Goal: Task Accomplishment & Management: Use online tool/utility

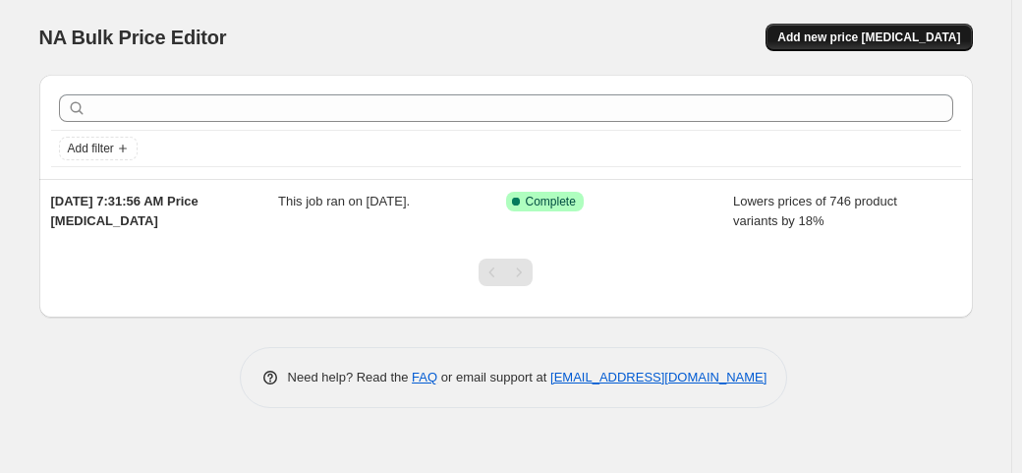
click at [839, 25] on button "Add new price [MEDICAL_DATA]" at bounding box center [869, 38] width 206 height 28
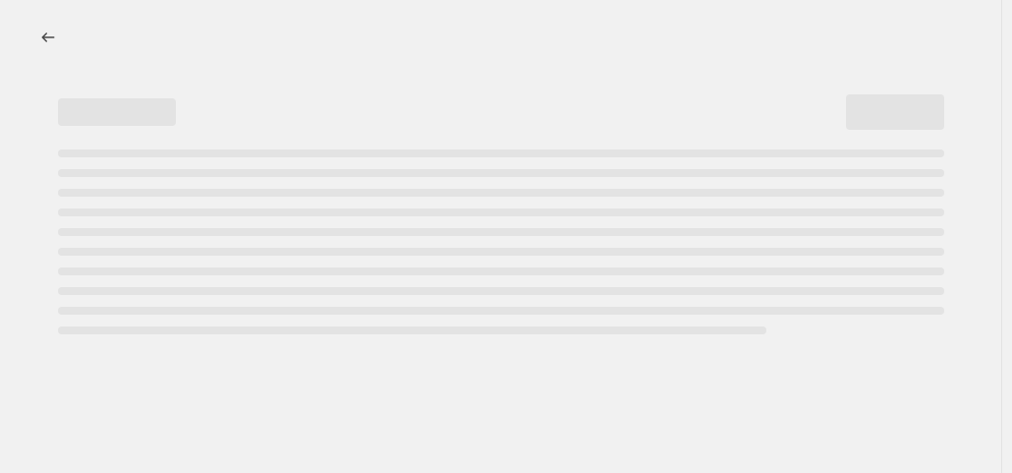
select select "percentage"
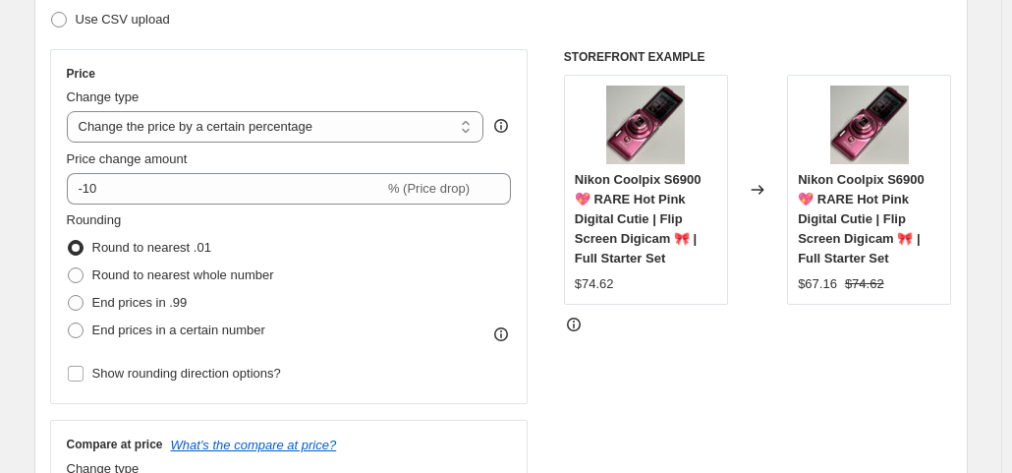
scroll to position [316, 0]
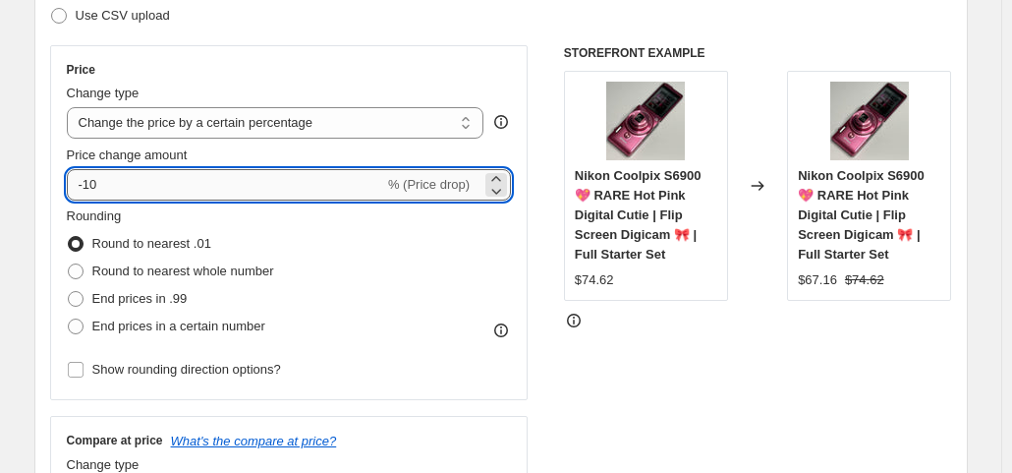
click at [196, 193] on input "-10" at bounding box center [225, 184] width 317 height 31
type input "-1"
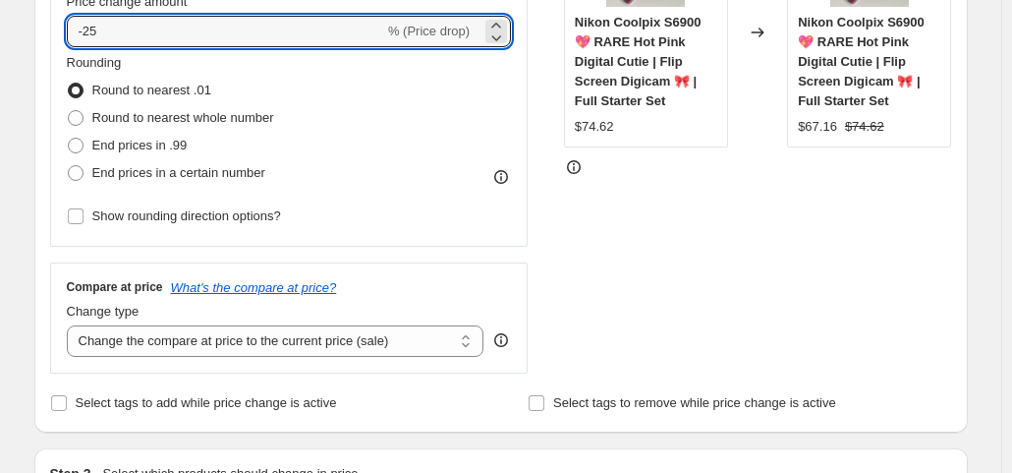
scroll to position [471, 0]
type input "-25"
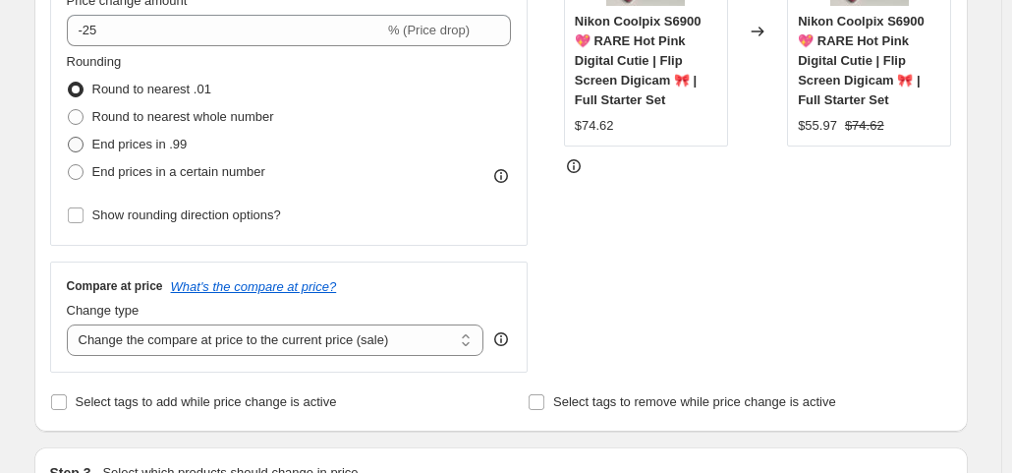
click at [165, 141] on span "End prices in .99" at bounding box center [139, 144] width 95 height 15
click at [69, 138] on input "End prices in .99" at bounding box center [68, 137] width 1 height 1
radio input "true"
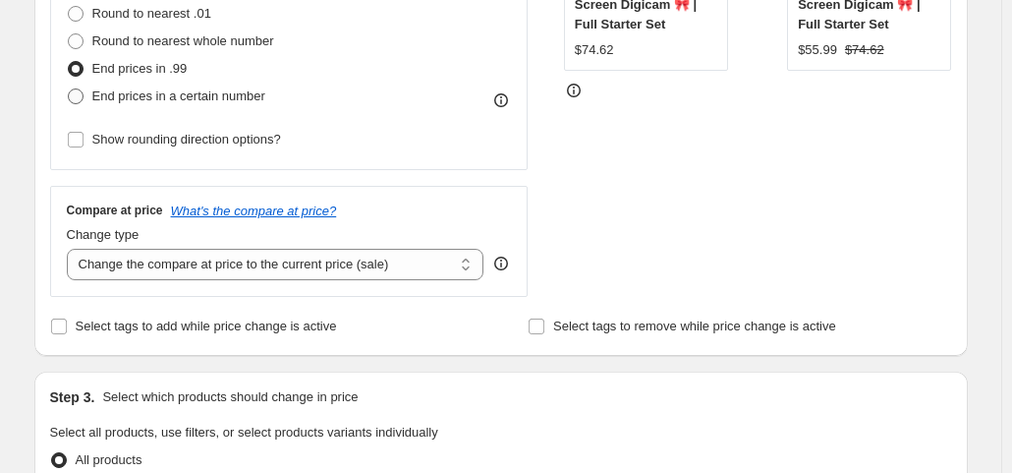
scroll to position [634, 0]
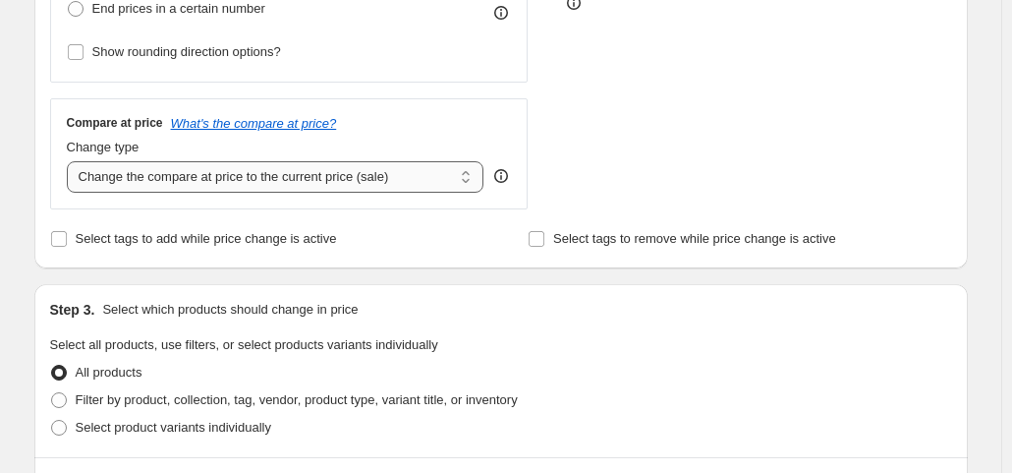
click at [245, 176] on select "Change the compare at price to the current price (sale) Change the compare at p…" at bounding box center [276, 176] width 418 height 31
select select "no_change"
click at [71, 161] on select "Change the compare at price to the current price (sale) Change the compare at p…" at bounding box center [276, 176] width 418 height 31
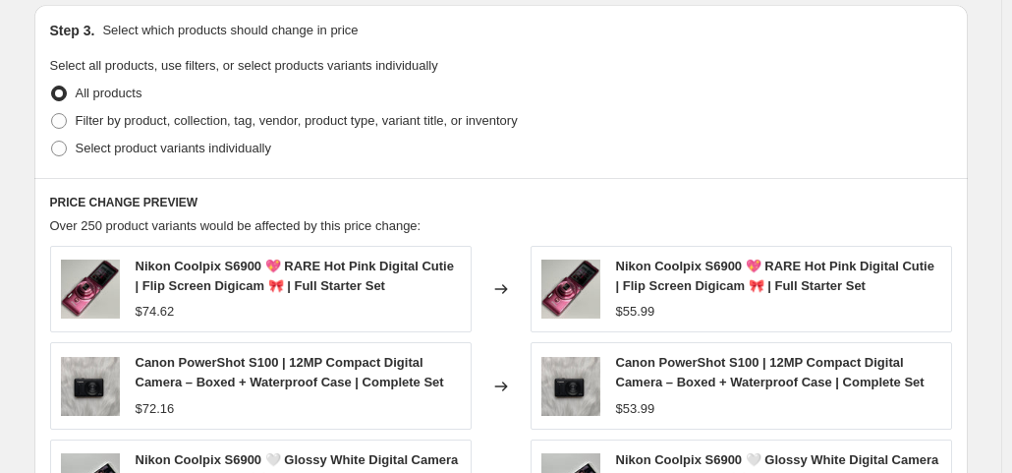
scroll to position [924, 0]
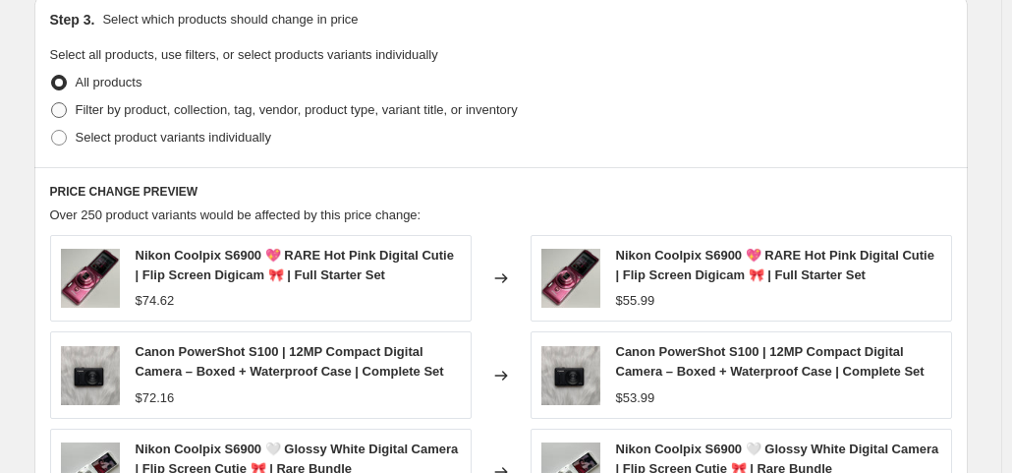
click at [196, 109] on span "Filter by product, collection, tag, vendor, product type, variant title, or inv…" at bounding box center [297, 109] width 442 height 15
click at [52, 103] on input "Filter by product, collection, tag, vendor, product type, variant title, or inv…" at bounding box center [51, 102] width 1 height 1
radio input "true"
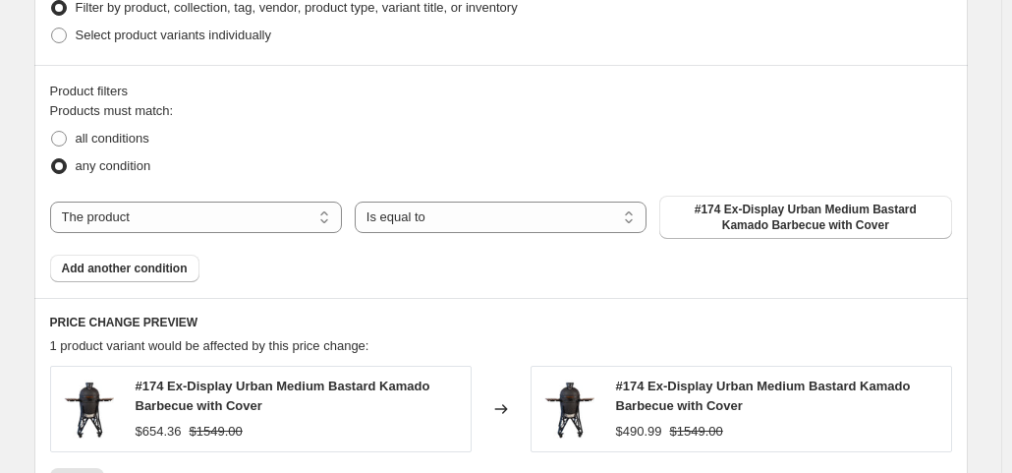
scroll to position [1028, 0]
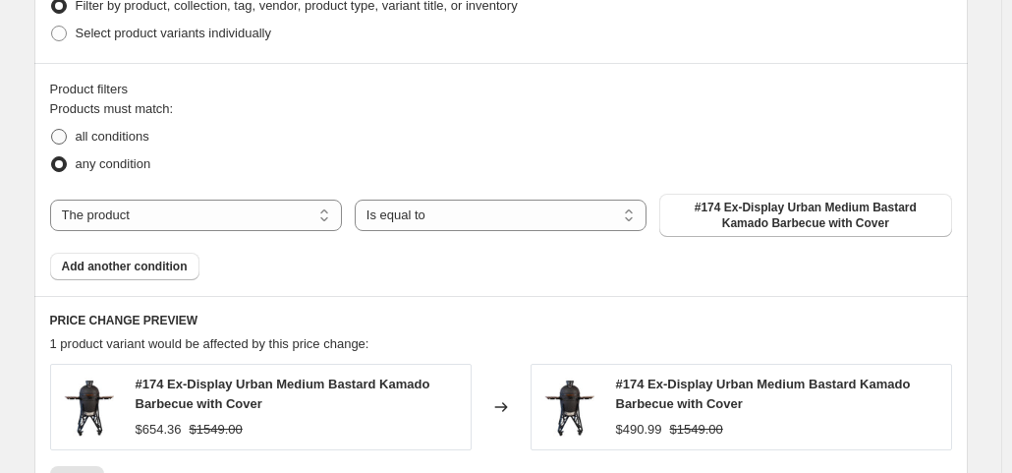
click at [133, 139] on span "all conditions" at bounding box center [113, 136] width 74 height 15
click at [52, 130] on input "all conditions" at bounding box center [51, 129] width 1 height 1
radio input "true"
click at [263, 212] on select "The product The product's collection The product's tag The product's vendor The…" at bounding box center [196, 215] width 292 height 31
select select "collection"
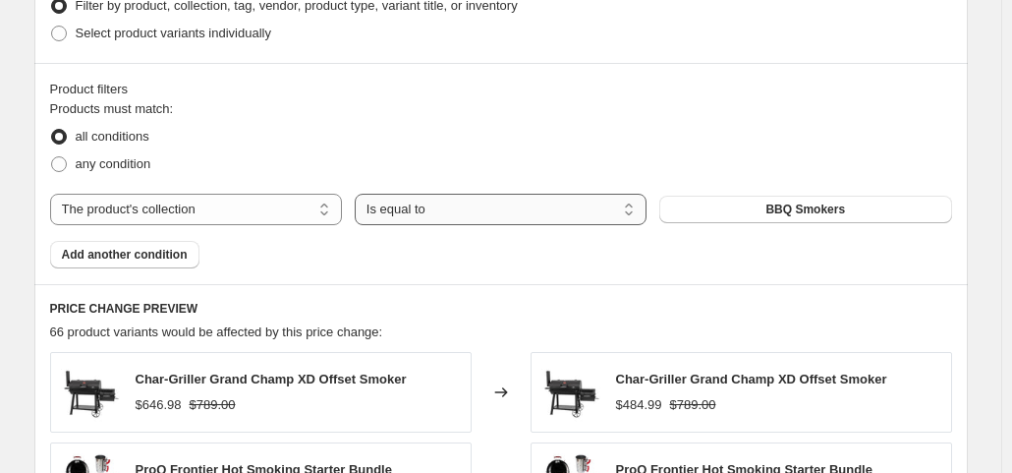
click at [476, 215] on select "Is equal to Is not equal to" at bounding box center [501, 209] width 292 height 31
click at [730, 215] on button "BBQ Smokers" at bounding box center [805, 210] width 292 height 28
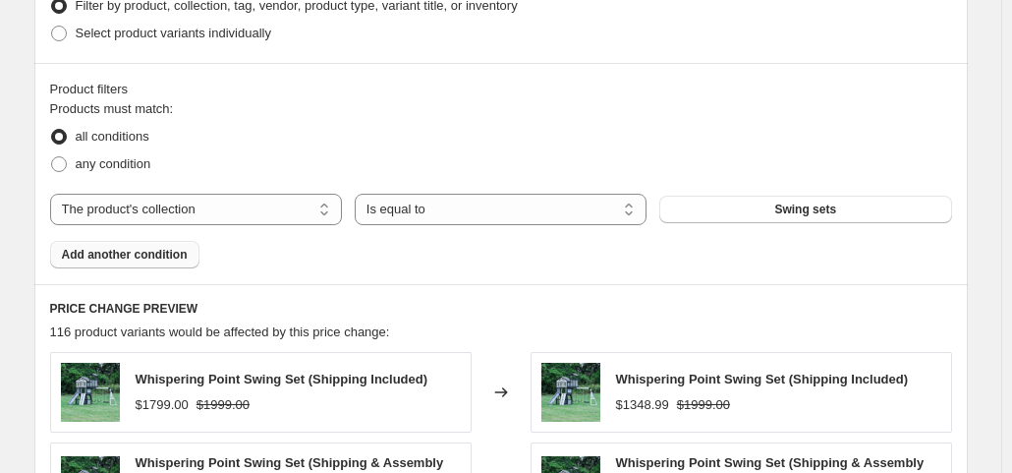
click at [164, 252] on span "Add another condition" at bounding box center [125, 255] width 126 height 16
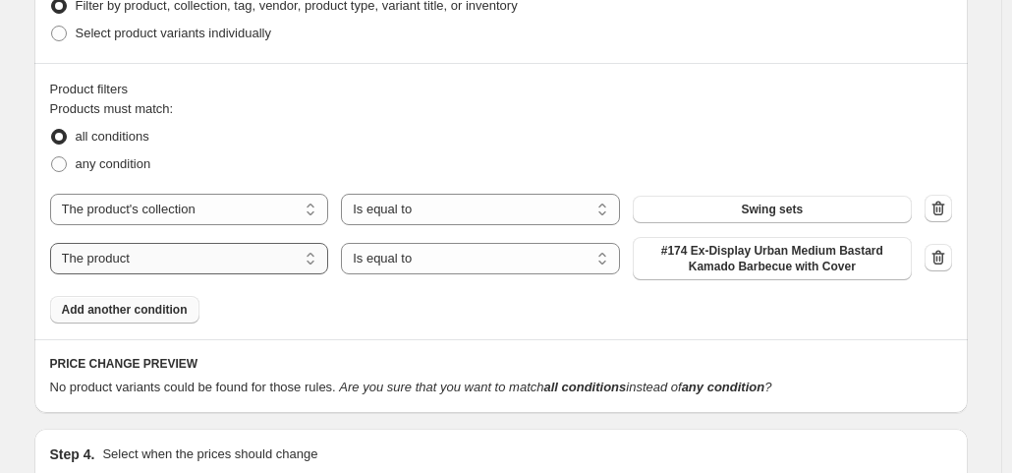
click at [214, 252] on select "The product The product's collection The product's tag The product's vendor The…" at bounding box center [189, 258] width 279 height 31
select select "collection"
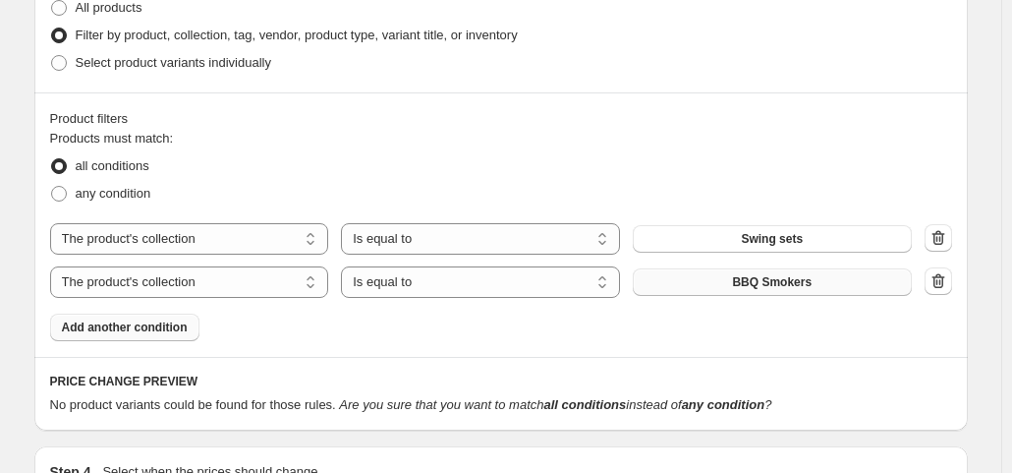
scroll to position [990, 0]
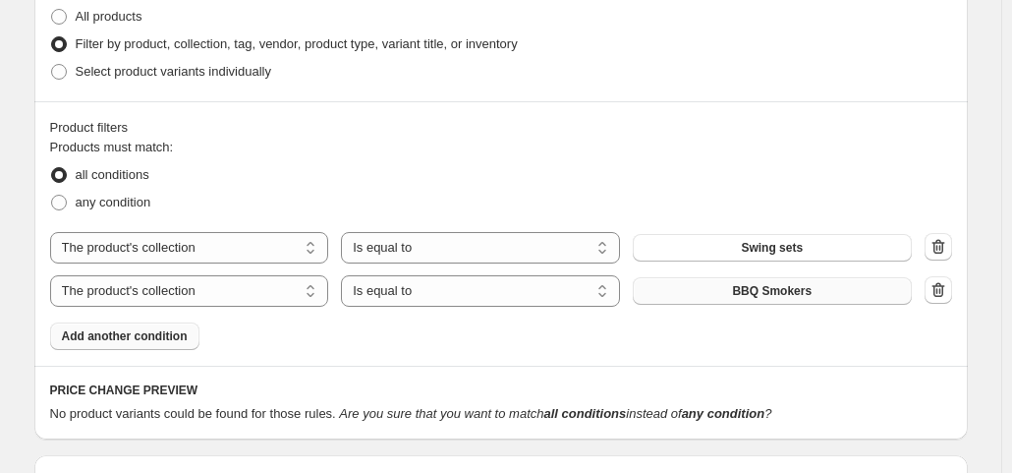
click at [704, 296] on button "BBQ Smokers" at bounding box center [772, 291] width 279 height 28
click at [128, 335] on span "Add another condition" at bounding box center [125, 336] width 126 height 16
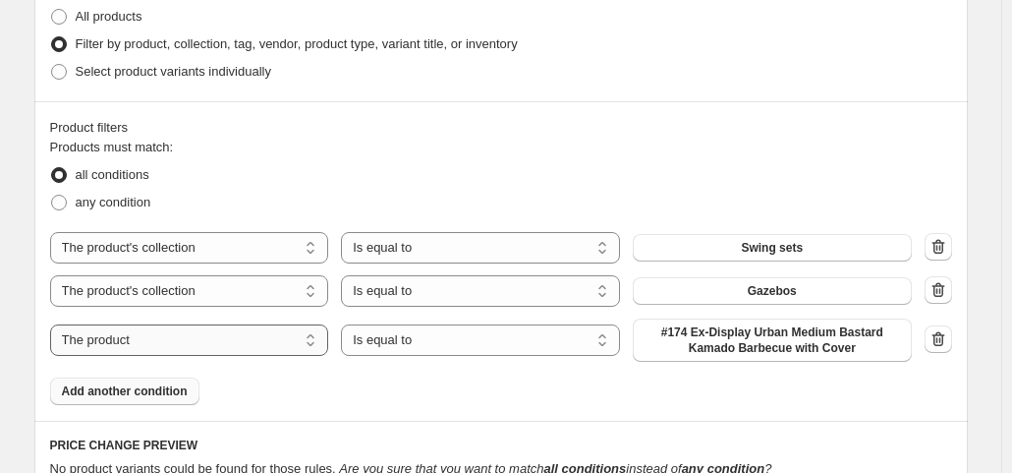
click at [173, 342] on select "The product The product's collection The product's tag The product's vendor The…" at bounding box center [189, 339] width 279 height 31
select select "collection"
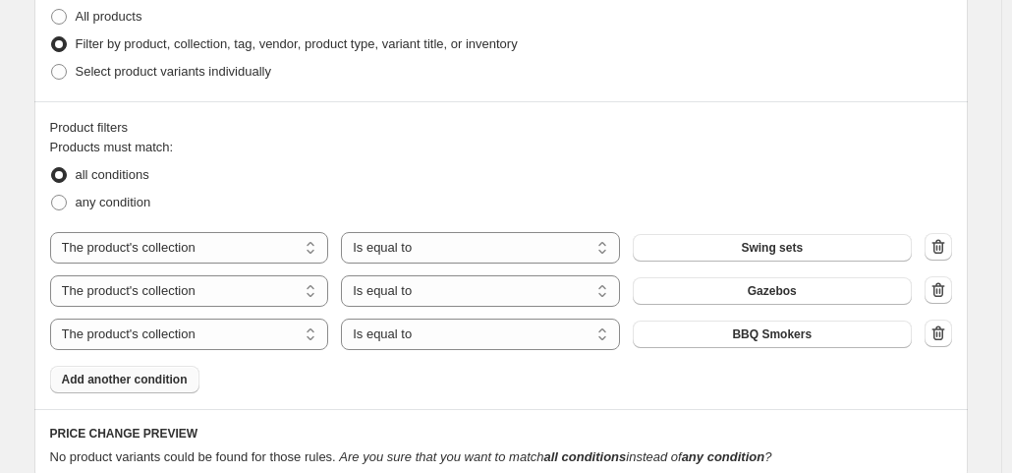
click at [733, 336] on button "BBQ Smokers" at bounding box center [772, 334] width 279 height 28
click at [155, 377] on span "Add another condition" at bounding box center [125, 380] width 126 height 16
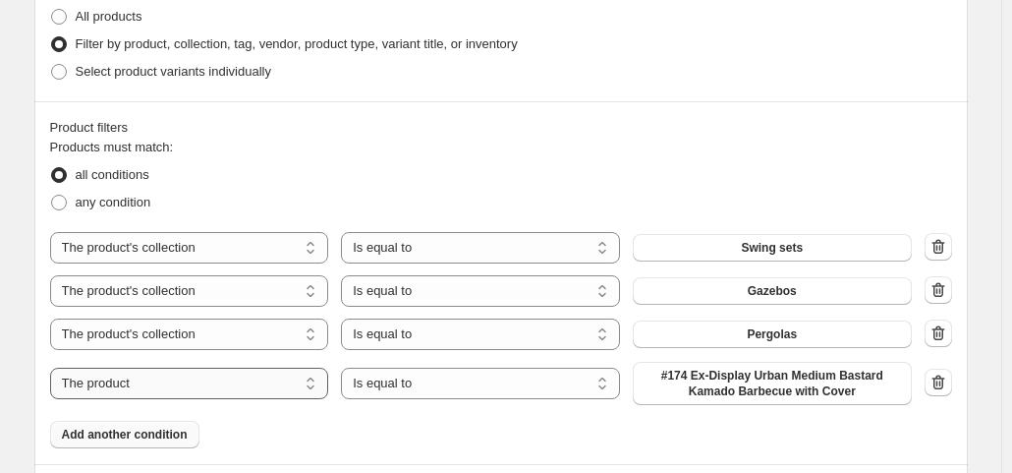
click at [167, 377] on select "The product The product's collection The product's tag The product's vendor The…" at bounding box center [189, 383] width 279 height 31
select select "collection"
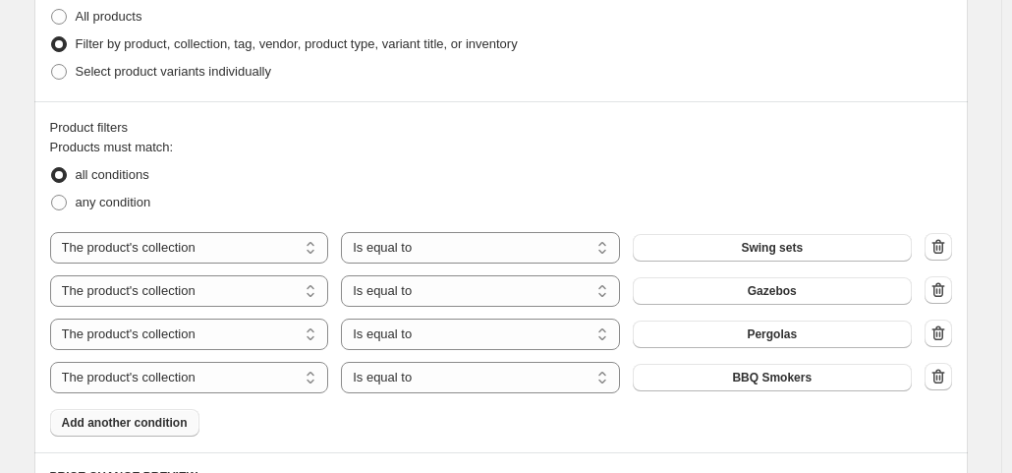
click at [704, 388] on button "BBQ Smokers" at bounding box center [772, 378] width 279 height 28
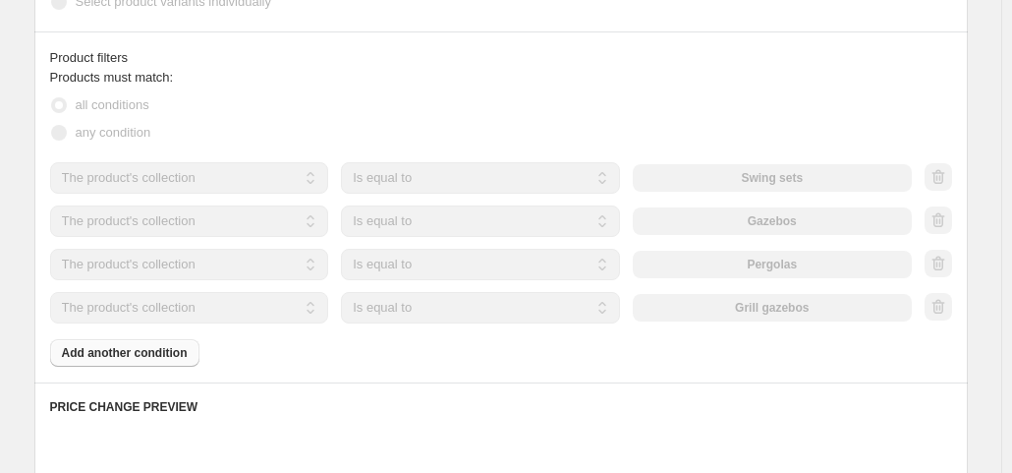
scroll to position [1134, 0]
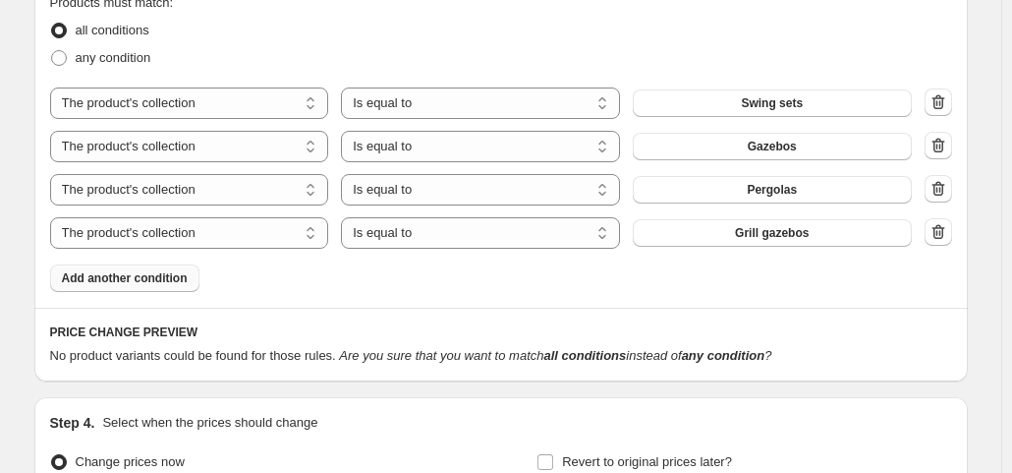
click at [155, 280] on span "Add another condition" at bounding box center [125, 278] width 126 height 16
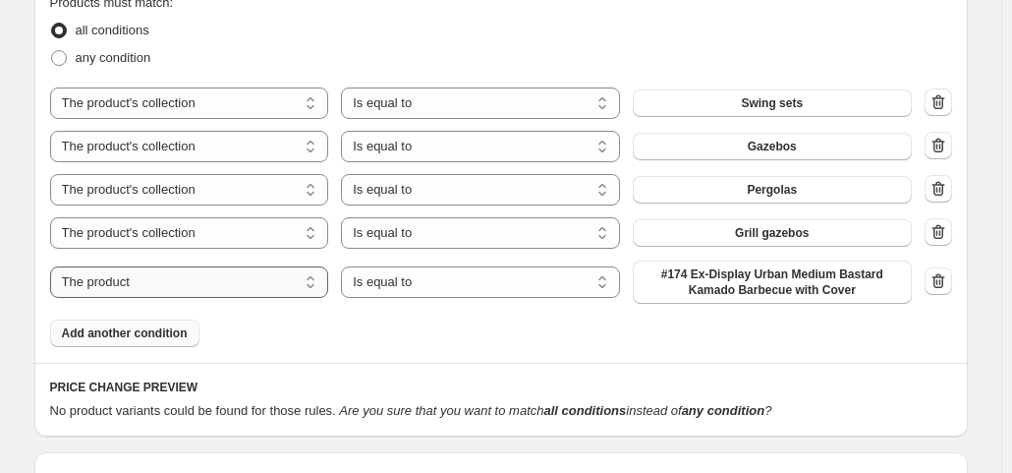
click at [174, 285] on select "The product The product's collection The product's tag The product's vendor The…" at bounding box center [189, 281] width 279 height 31
select select "collection"
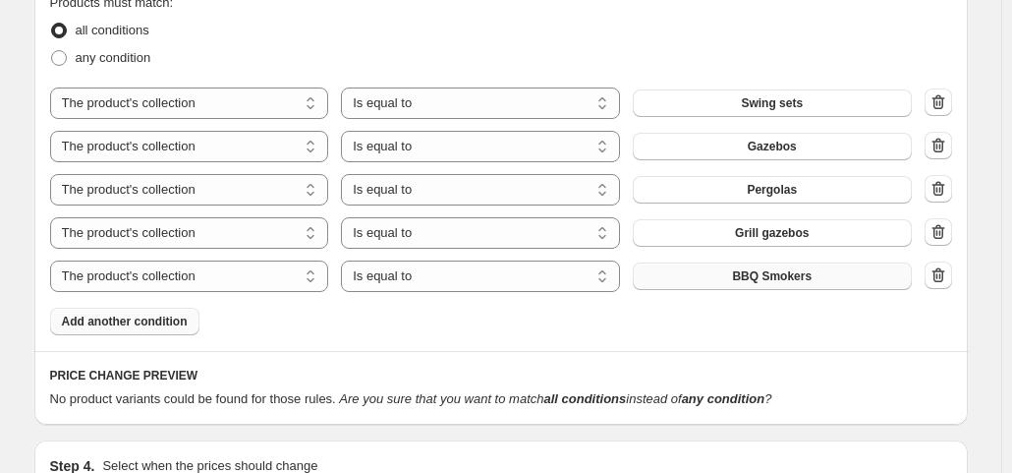
click at [752, 282] on span "BBQ Smokers" at bounding box center [772, 276] width 80 height 16
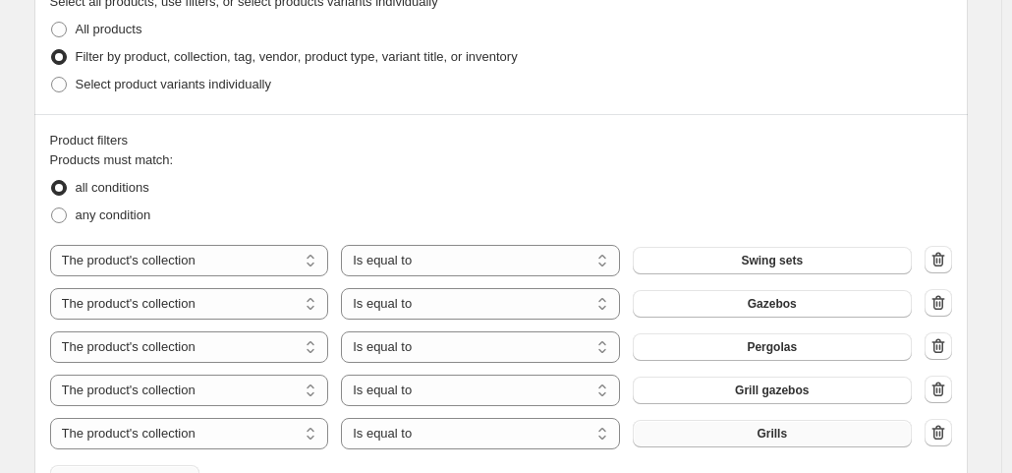
scroll to position [1002, 0]
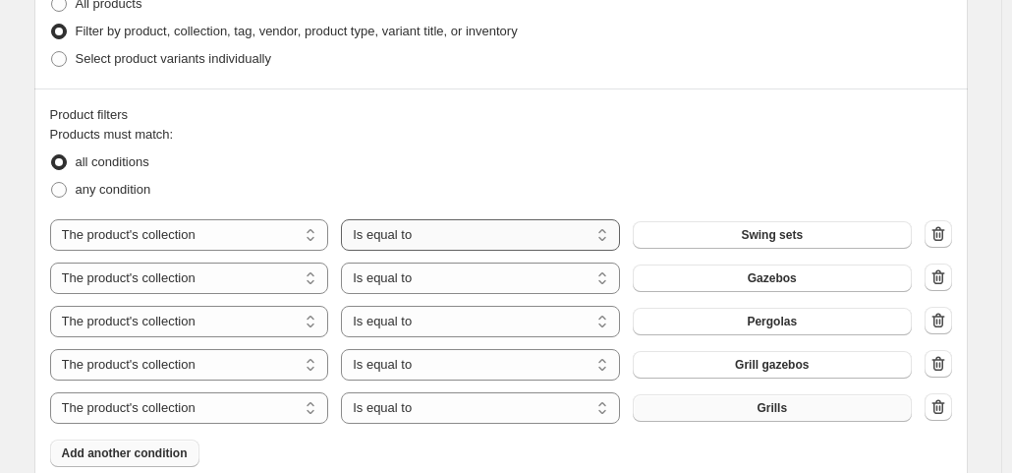
click at [498, 243] on select "Is equal to Is not equal to" at bounding box center [480, 234] width 279 height 31
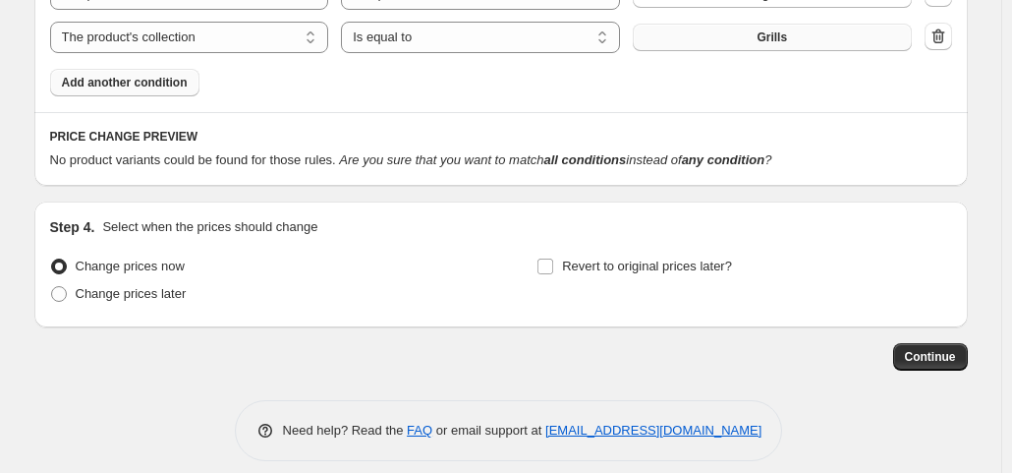
scroll to position [1389, 0]
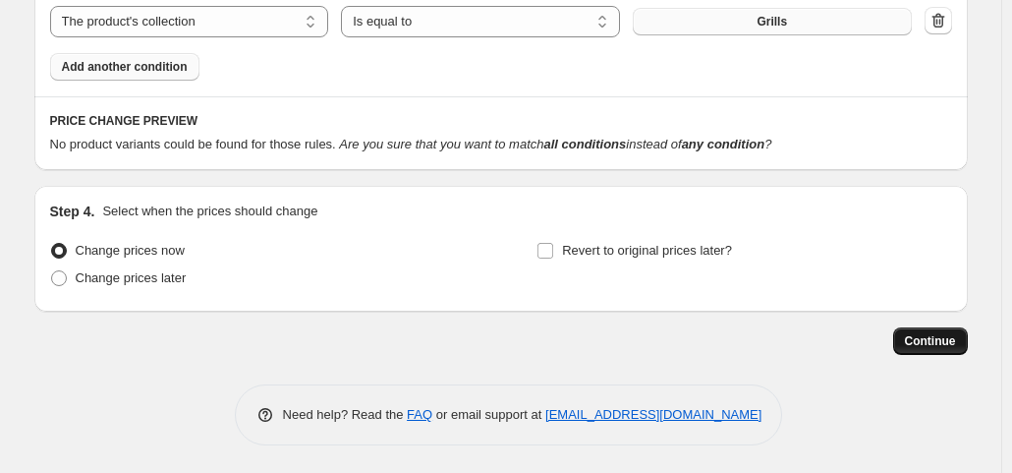
click at [935, 336] on span "Continue" at bounding box center [930, 341] width 51 height 16
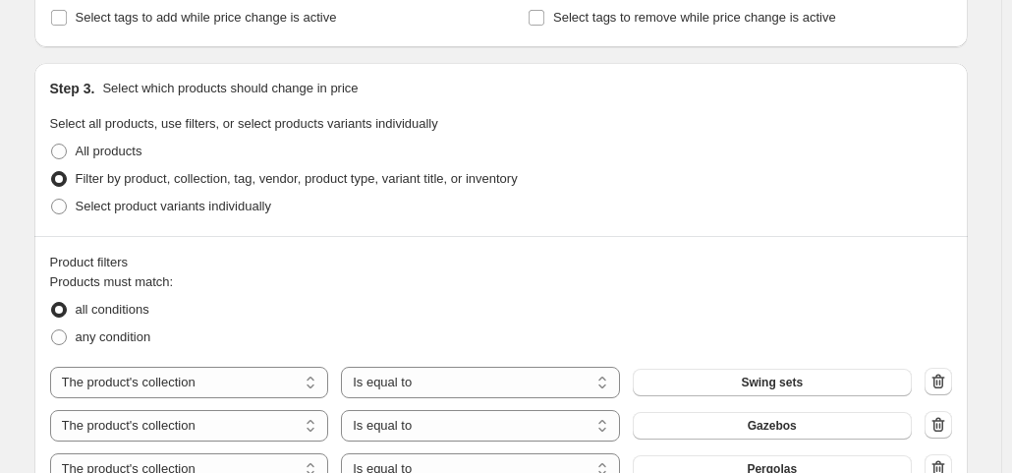
scroll to position [952, 0]
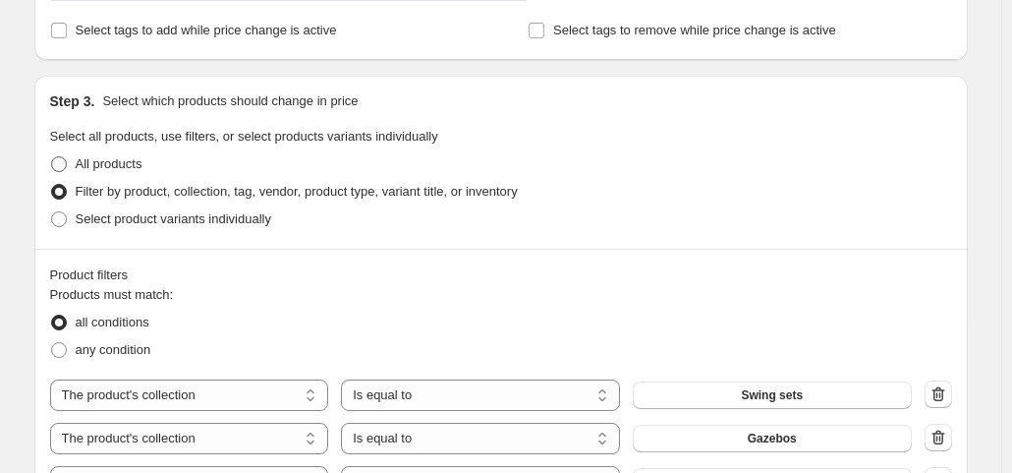
click at [131, 166] on span "All products" at bounding box center [109, 163] width 67 height 15
click at [52, 157] on input "All products" at bounding box center [51, 156] width 1 height 1
radio input "true"
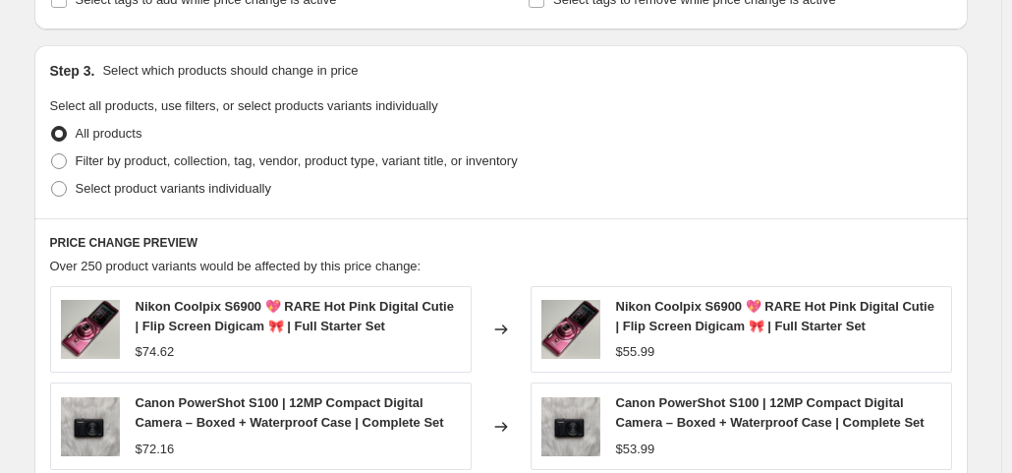
scroll to position [865, 0]
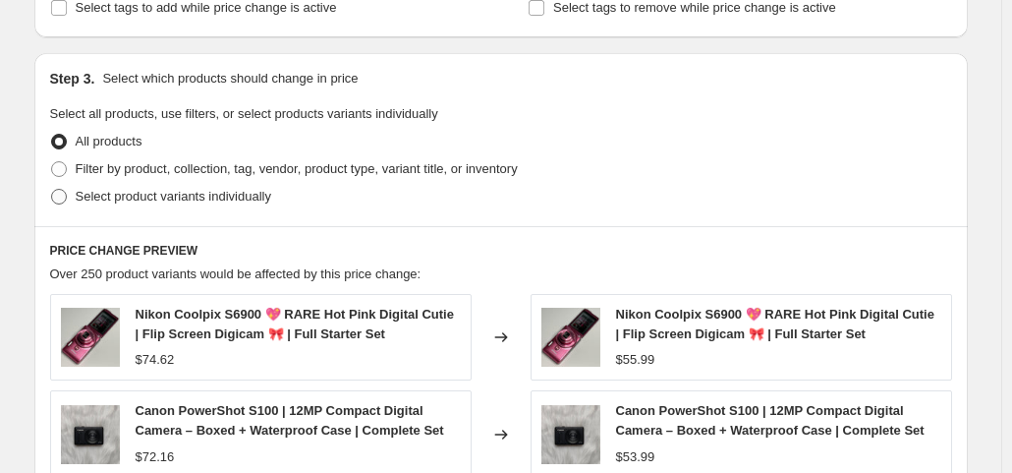
click at [141, 194] on span "Select product variants individually" at bounding box center [174, 196] width 196 height 15
click at [52, 190] on input "Select product variants individually" at bounding box center [51, 189] width 1 height 1
radio input "true"
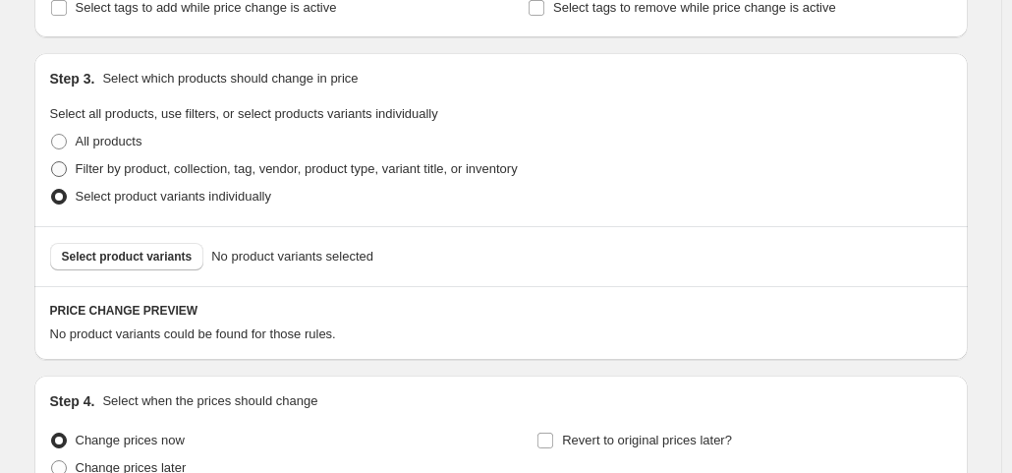
click at [175, 161] on span "Filter by product, collection, tag, vendor, product type, variant title, or inv…" at bounding box center [297, 168] width 442 height 15
click at [52, 161] on input "Filter by product, collection, tag, vendor, product type, variant title, or inv…" at bounding box center [51, 161] width 1 height 1
radio input "true"
select select "collection"
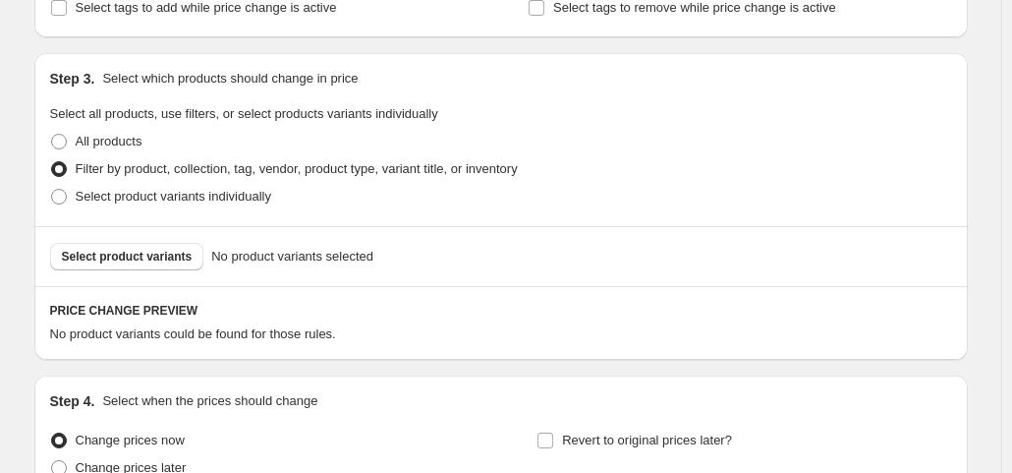
select select "collection"
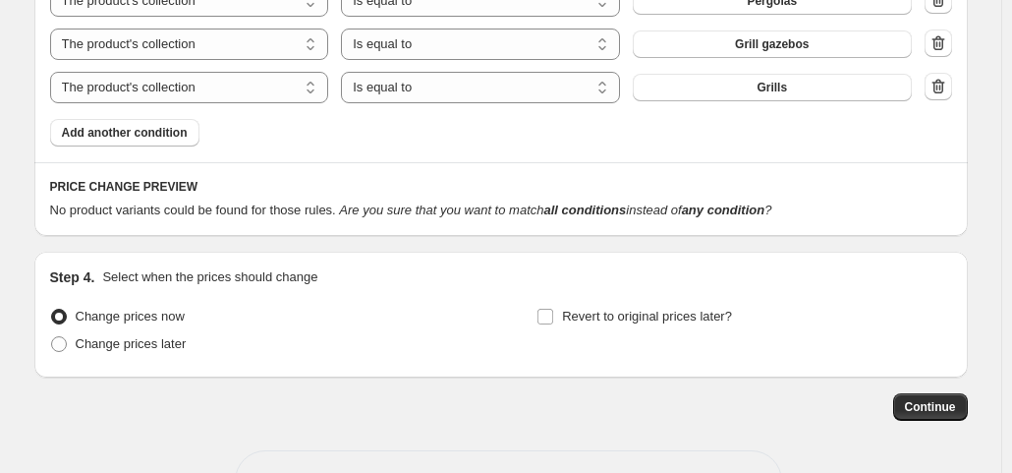
scroll to position [1329, 0]
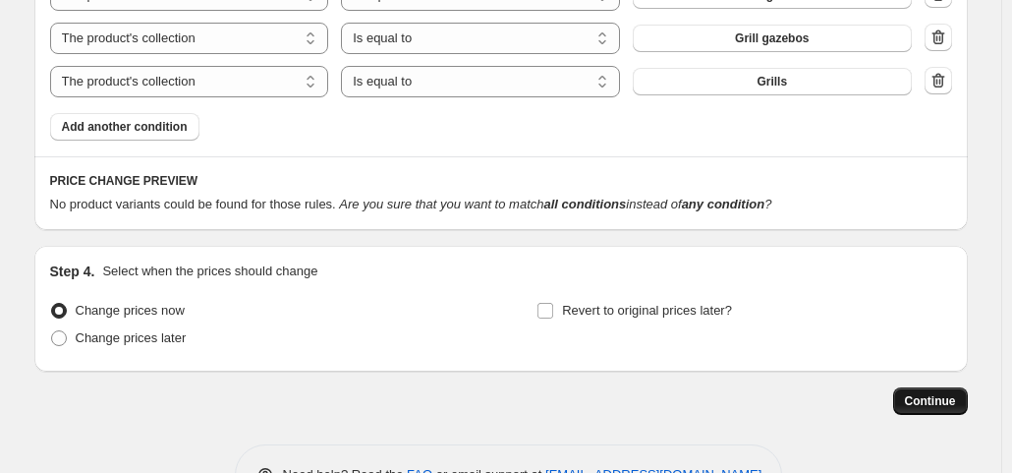
click at [906, 395] on button "Continue" at bounding box center [930, 401] width 75 height 28
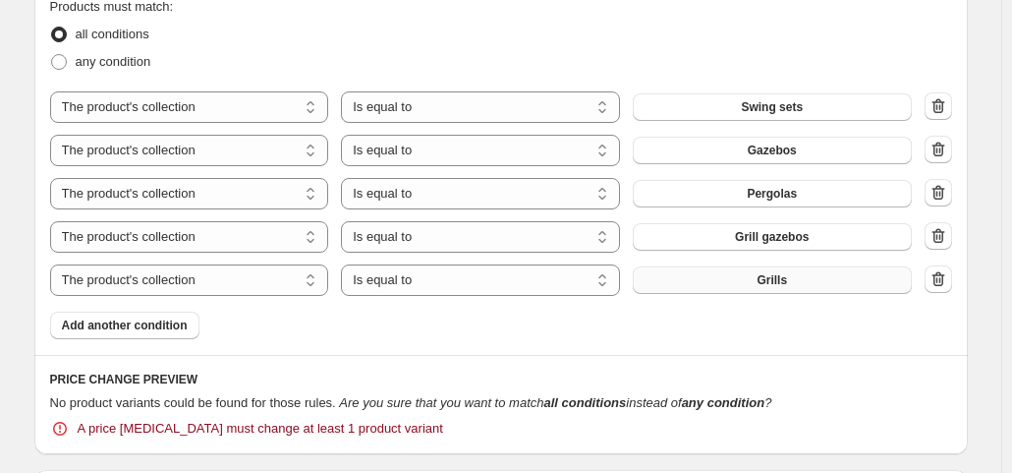
scroll to position [1250, 0]
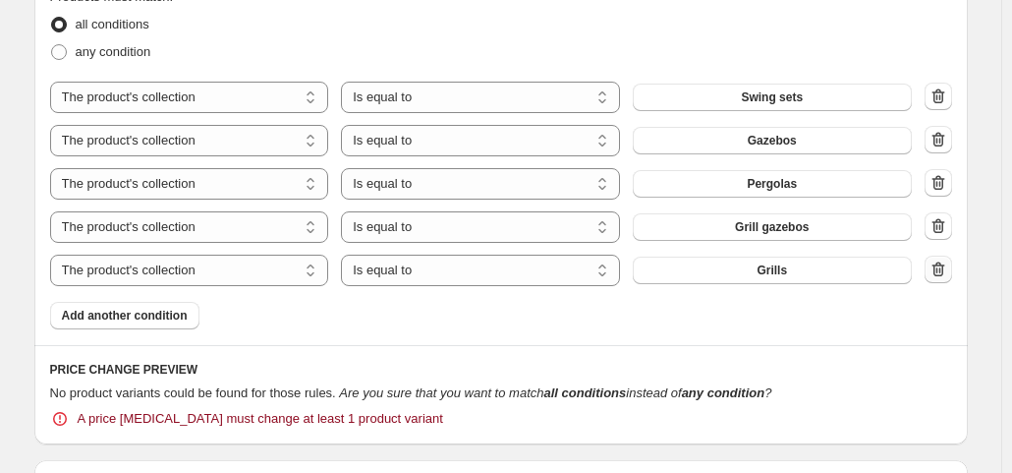
click at [945, 259] on icon "button" at bounding box center [939, 269] width 20 height 20
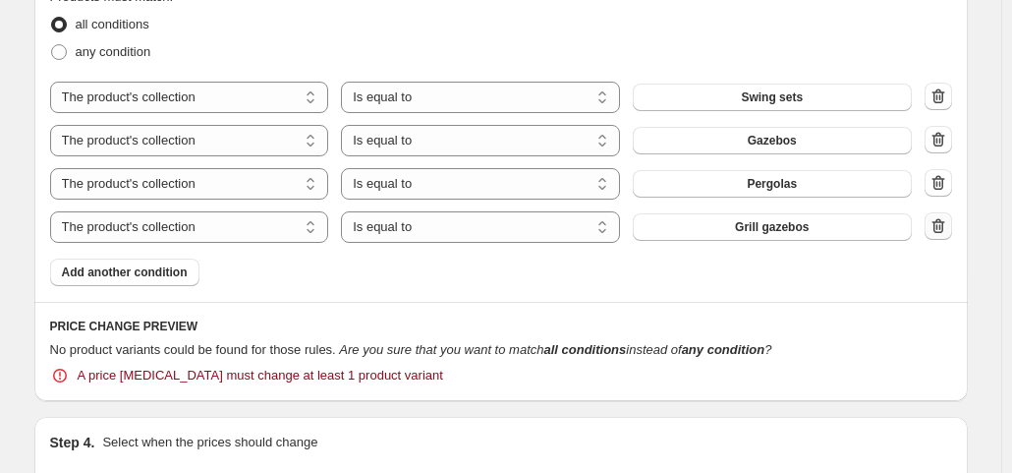
click at [942, 229] on icon "button" at bounding box center [939, 226] width 20 height 20
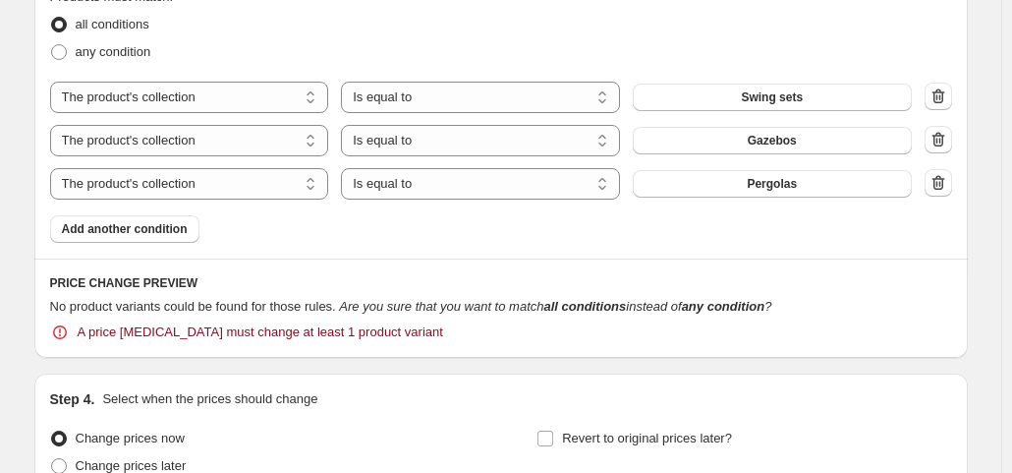
click at [944, 182] on icon "button" at bounding box center [939, 183] width 20 height 20
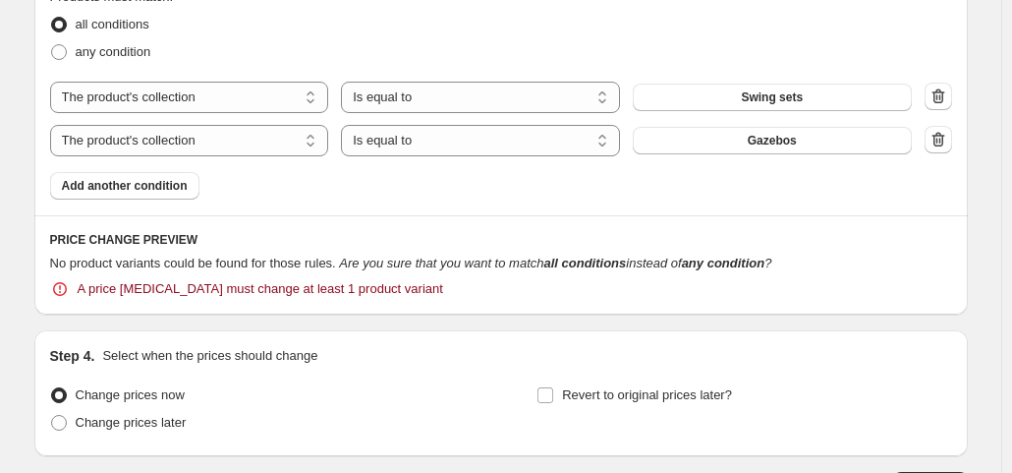
click at [945, 137] on icon "button" at bounding box center [939, 140] width 20 height 20
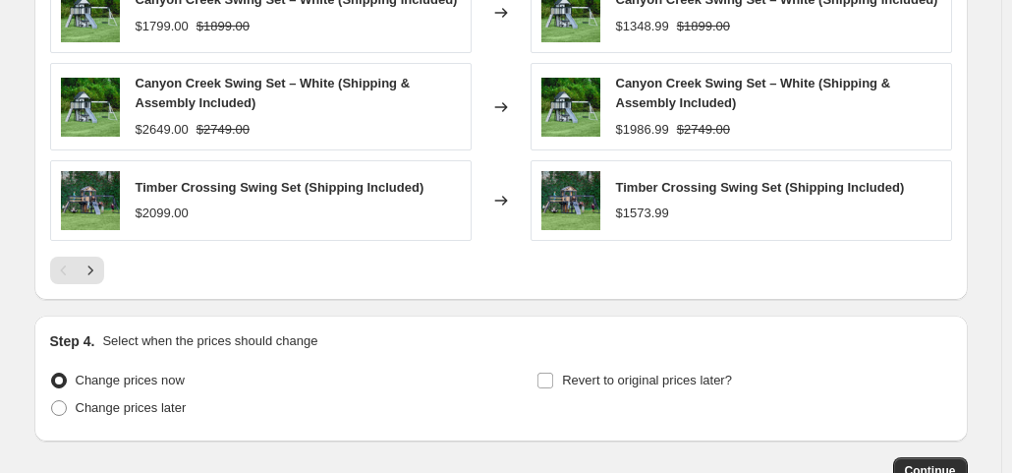
scroll to position [1720, 0]
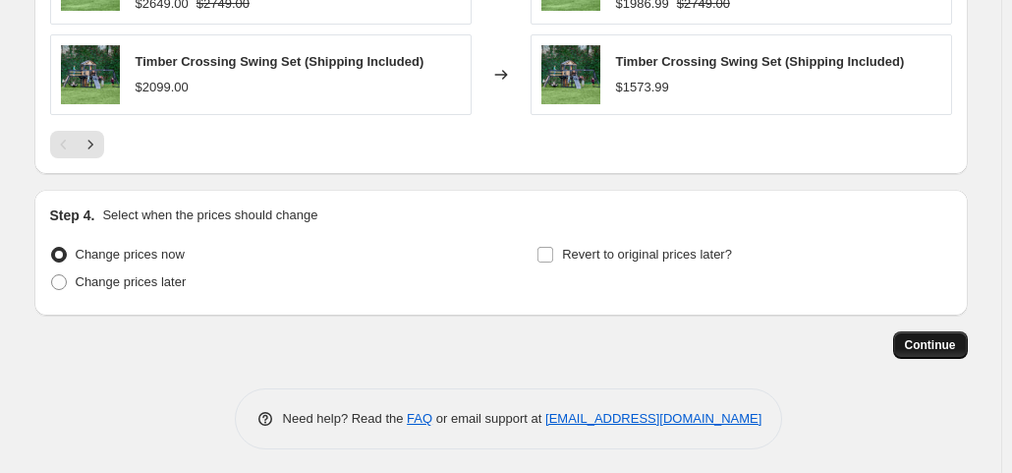
click at [950, 340] on span "Continue" at bounding box center [930, 345] width 51 height 16
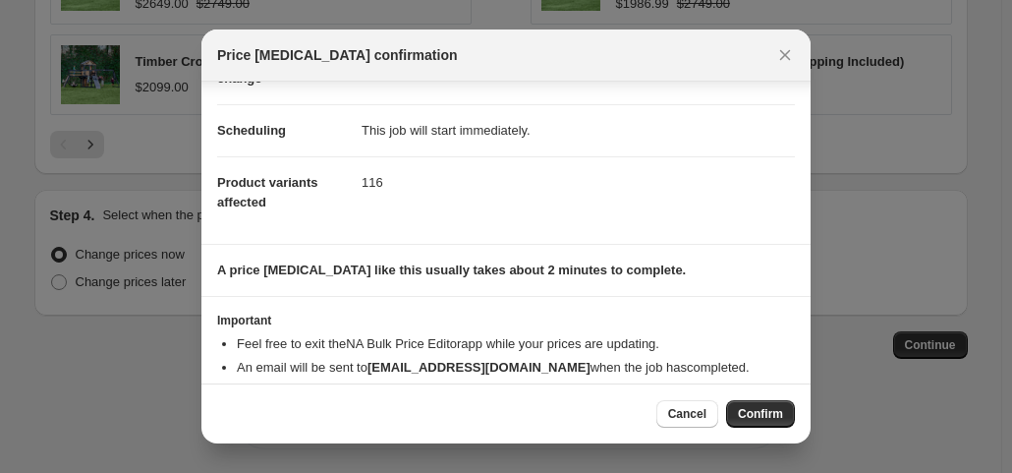
scroll to position [171, 0]
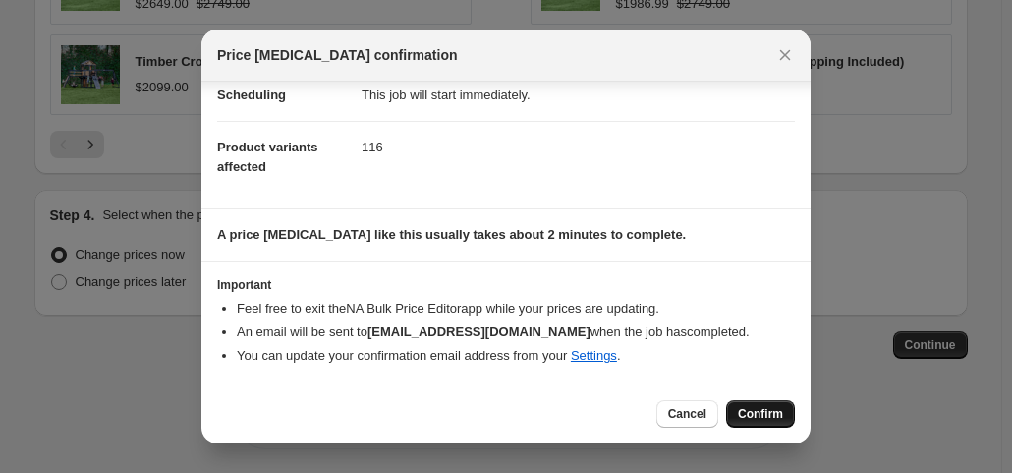
click at [763, 417] on span "Confirm" at bounding box center [760, 414] width 45 height 16
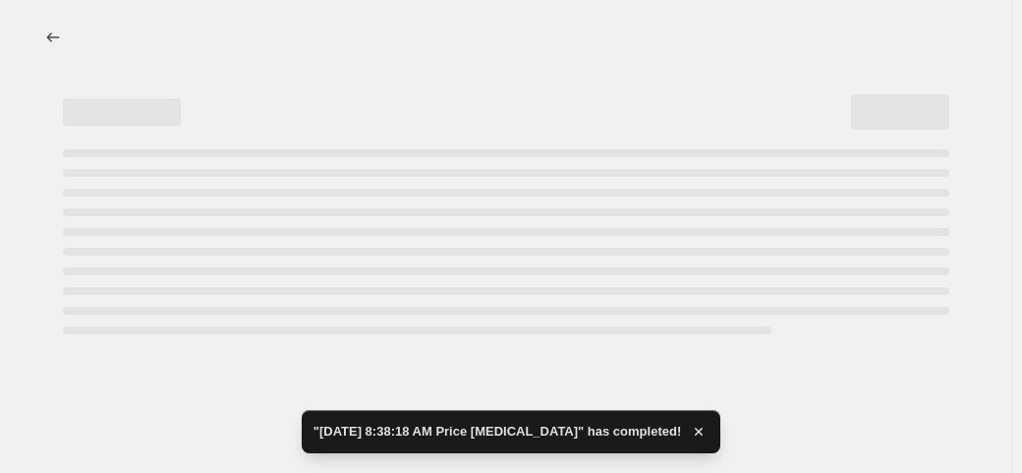
select select "percentage"
select select "no_change"
select select "collection"
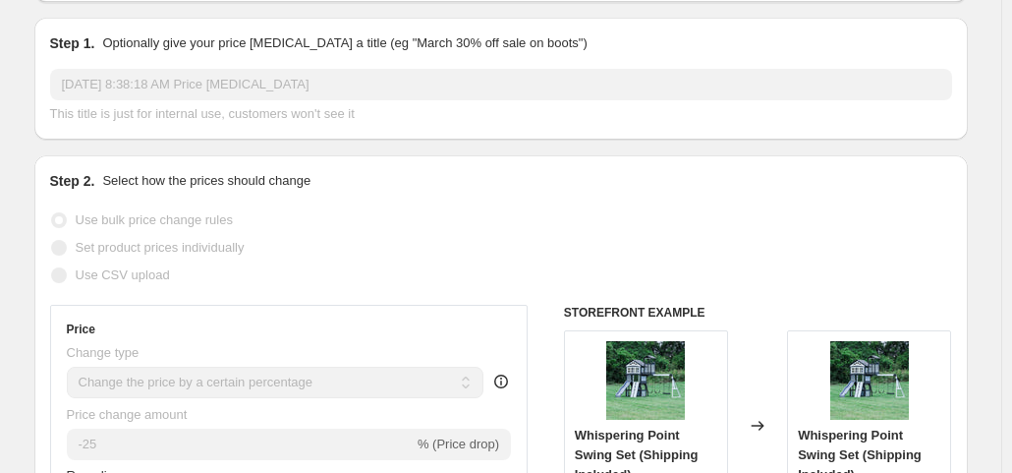
scroll to position [383, 0]
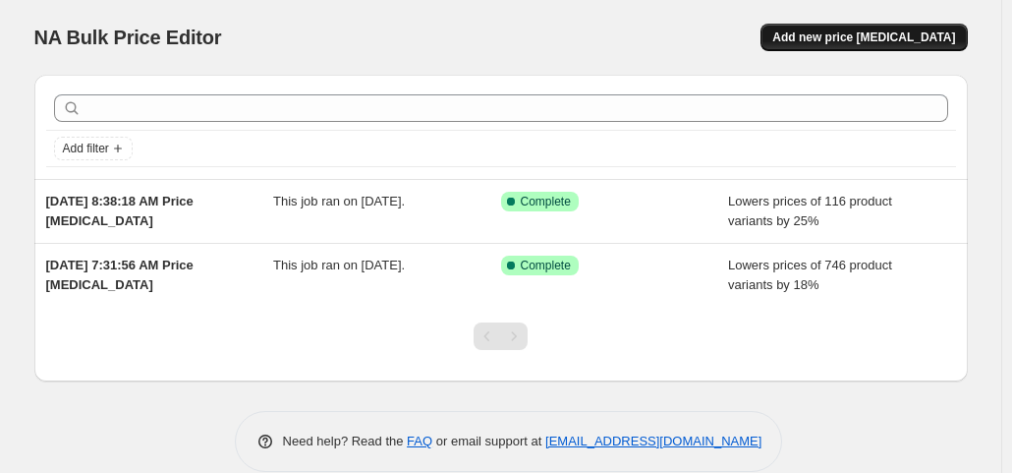
click at [934, 34] on span "Add new price [MEDICAL_DATA]" at bounding box center [864, 37] width 183 height 16
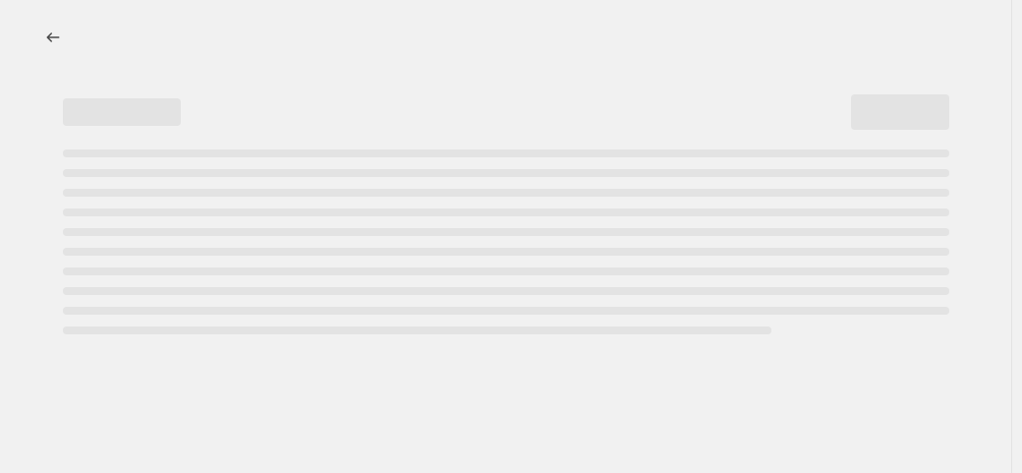
select select "percentage"
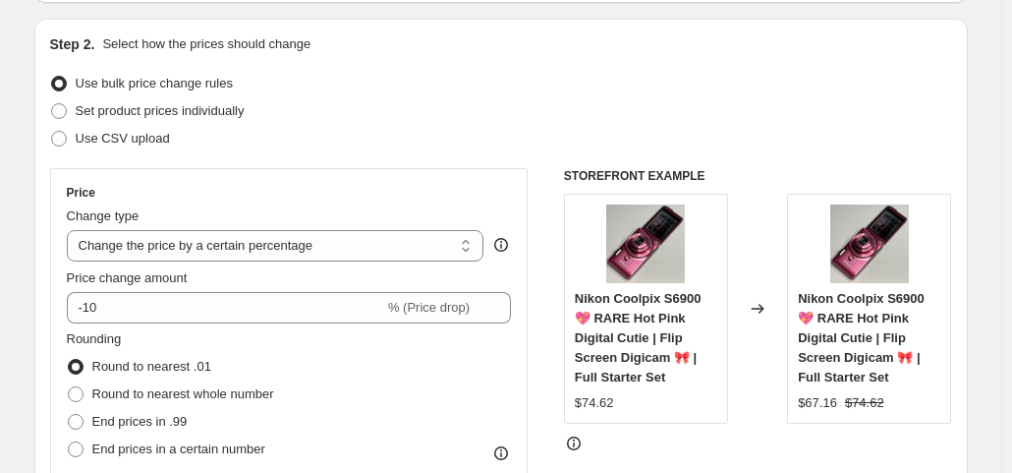
scroll to position [285, 0]
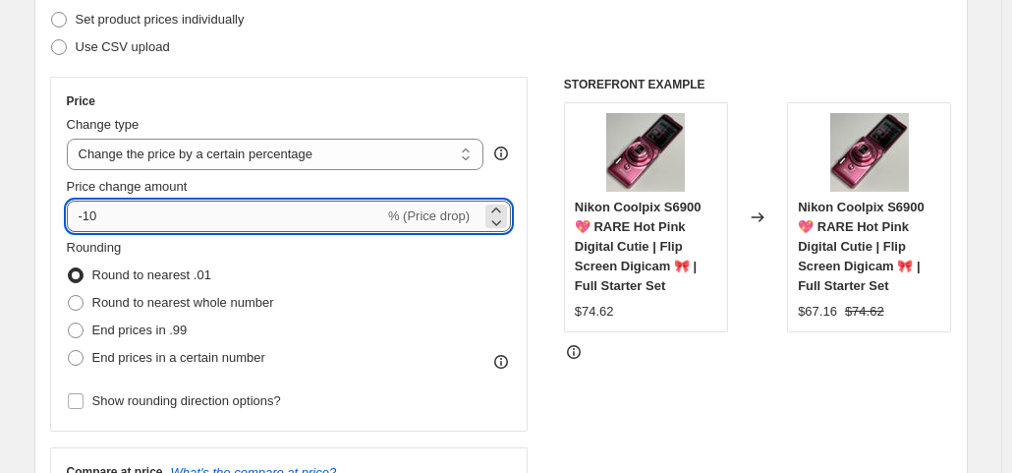
click at [281, 202] on input "-10" at bounding box center [225, 215] width 317 height 31
type input "-1"
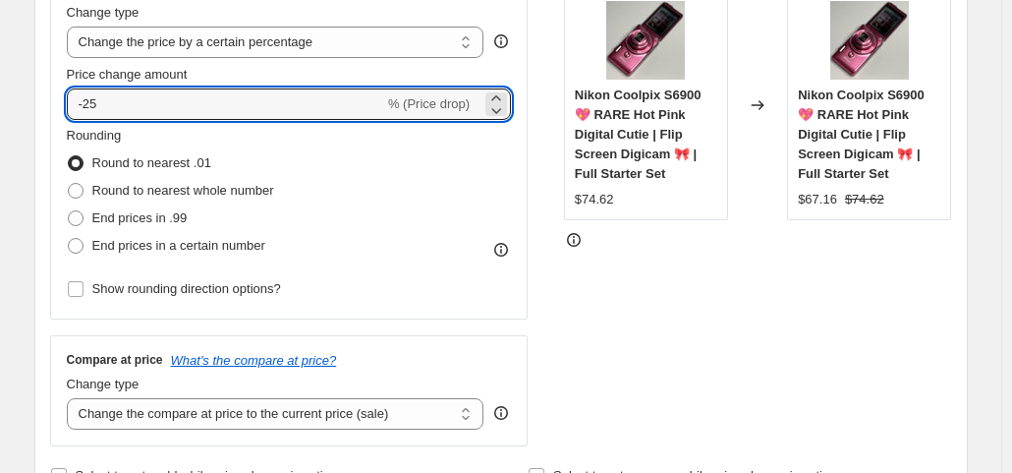
scroll to position [399, 0]
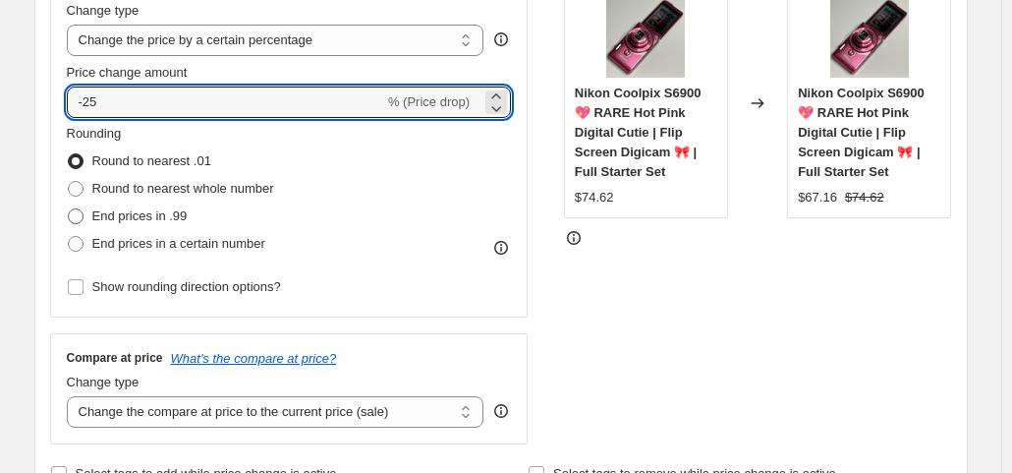
type input "-25"
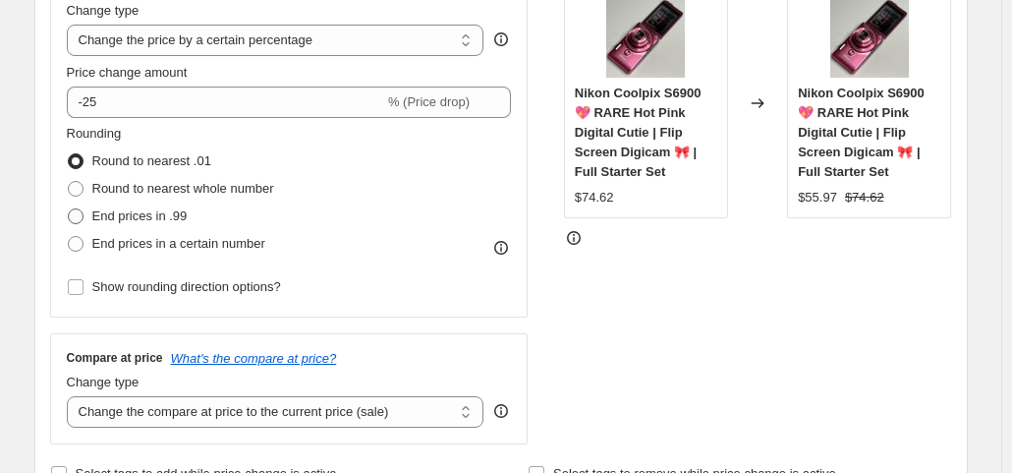
click at [163, 225] on span "End prices in .99" at bounding box center [139, 216] width 95 height 20
click at [69, 209] on input "End prices in .99" at bounding box center [68, 208] width 1 height 1
radio input "true"
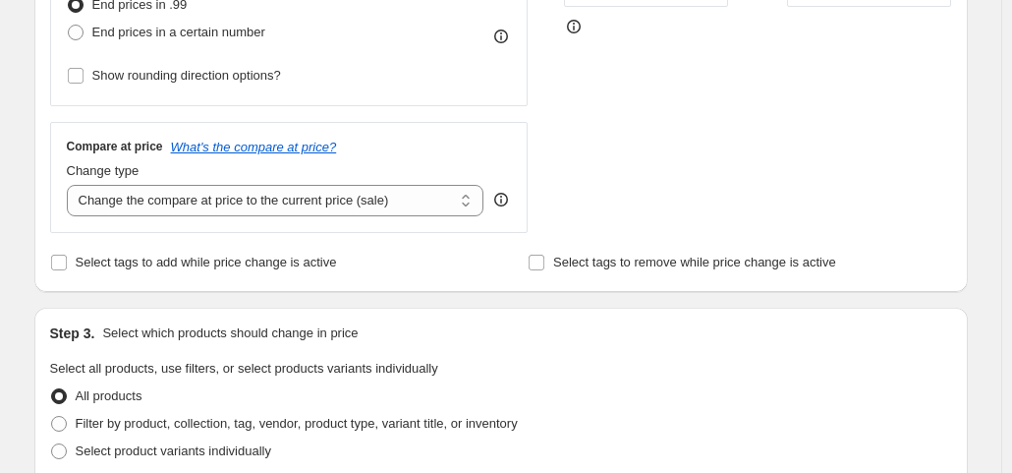
scroll to position [611, 0]
click at [206, 200] on select "Change the compare at price to the current price (sale) Change the compare at p…" at bounding box center [276, 199] width 418 height 31
select select "no_change"
click at [71, 184] on select "Change the compare at price to the current price (sale) Change the compare at p…" at bounding box center [276, 199] width 418 height 31
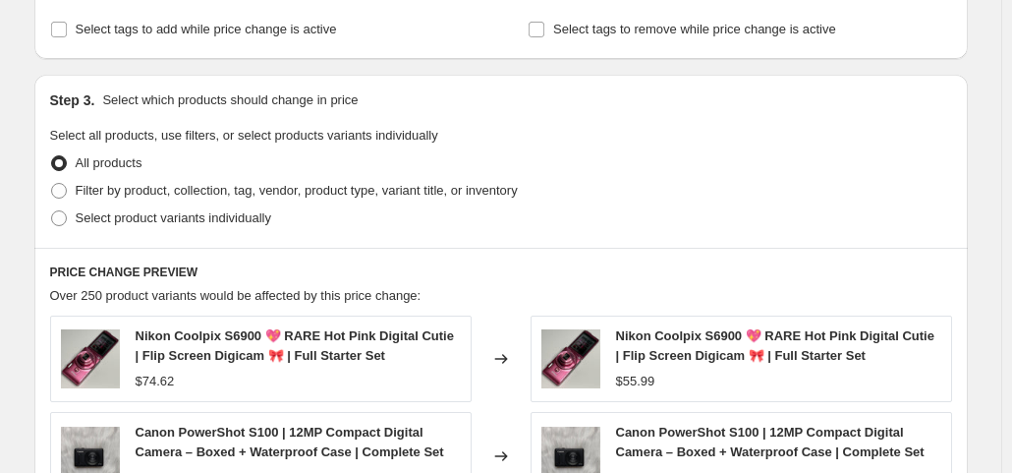
scroll to position [879, 0]
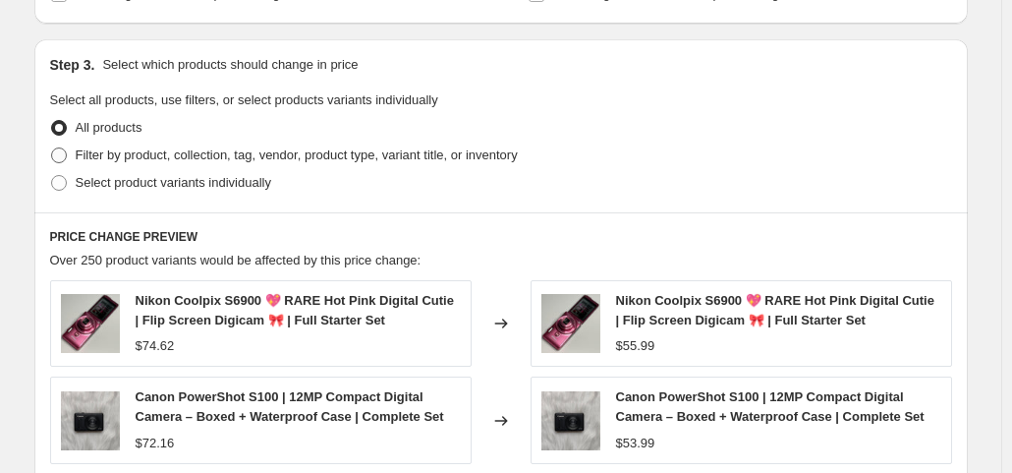
click at [149, 158] on span "Filter by product, collection, tag, vendor, product type, variant title, or inv…" at bounding box center [297, 154] width 442 height 15
click at [52, 148] on input "Filter by product, collection, tag, vendor, product type, variant title, or inv…" at bounding box center [51, 147] width 1 height 1
radio input "true"
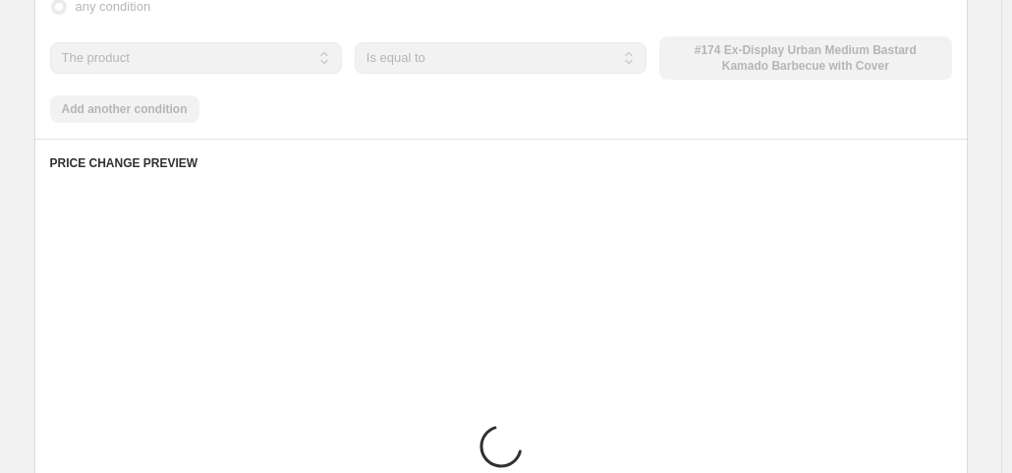
scroll to position [1187, 0]
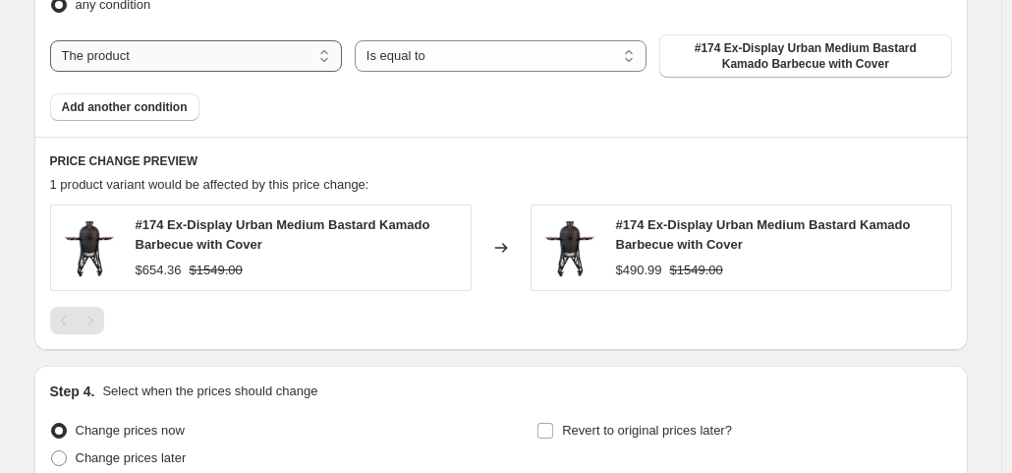
click at [224, 60] on select "The product The product's collection The product's tag The product's vendor The…" at bounding box center [196, 55] width 292 height 31
select select "collection"
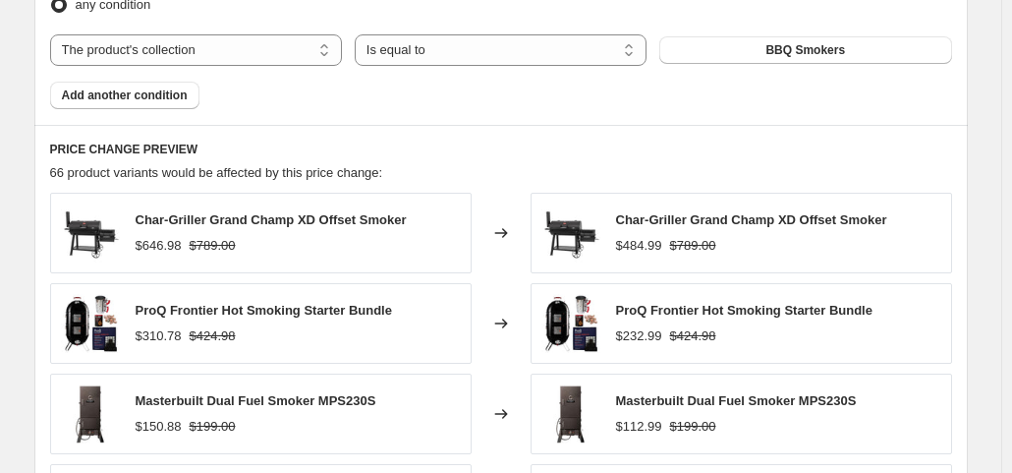
click at [733, 40] on button "BBQ Smokers" at bounding box center [805, 50] width 292 height 28
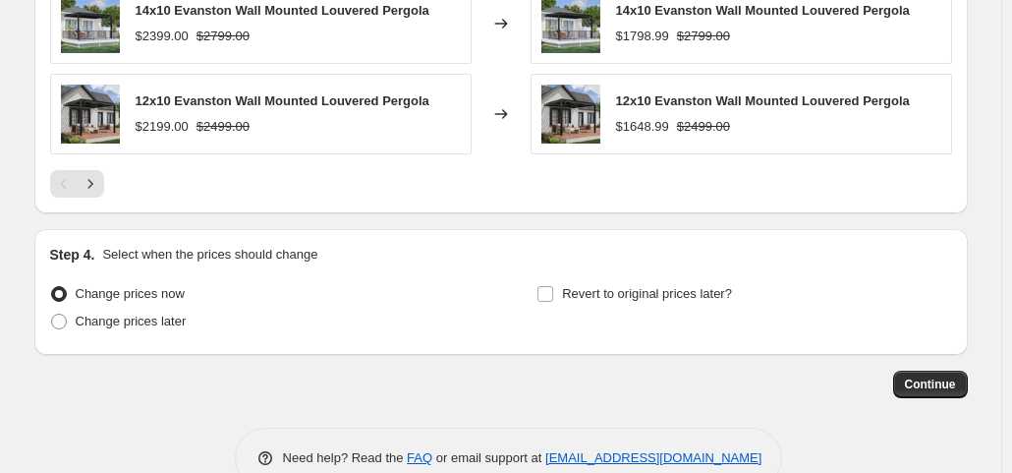
scroll to position [1708, 0]
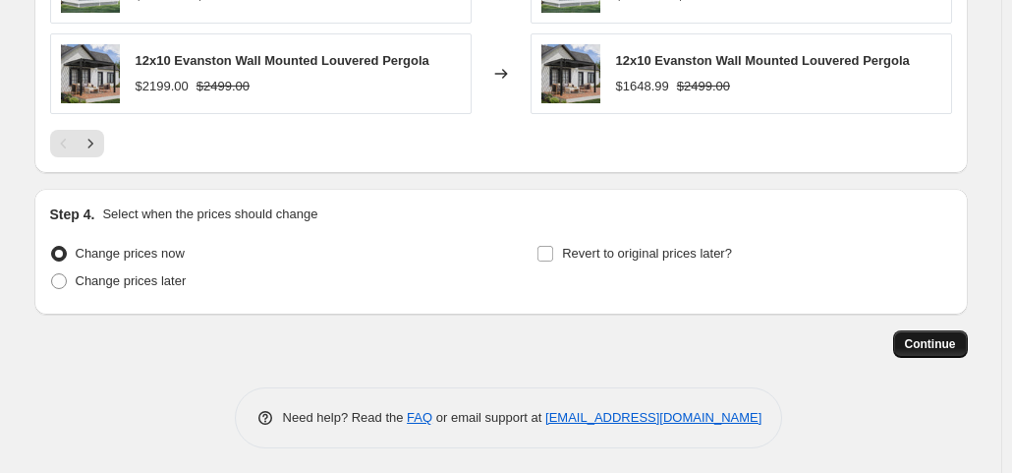
click at [913, 342] on span "Continue" at bounding box center [930, 344] width 51 height 16
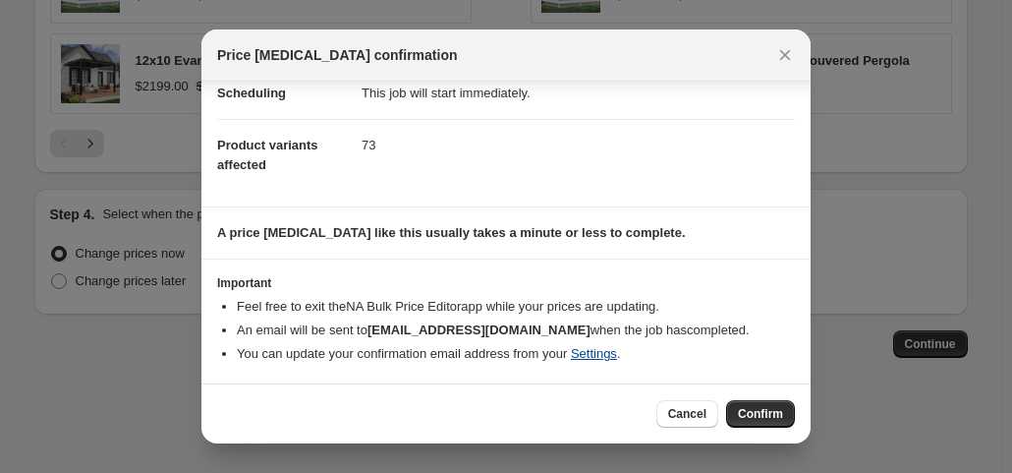
scroll to position [171, 0]
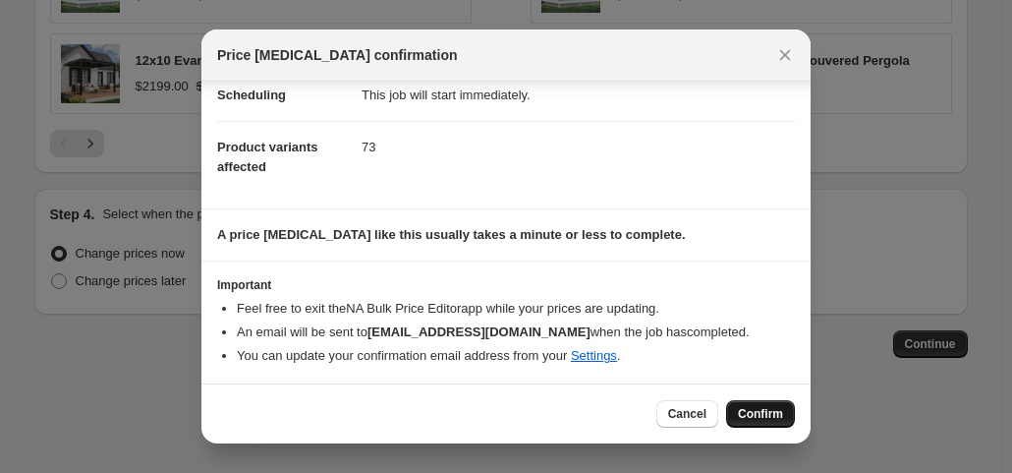
click at [762, 424] on button "Confirm" at bounding box center [760, 414] width 69 height 28
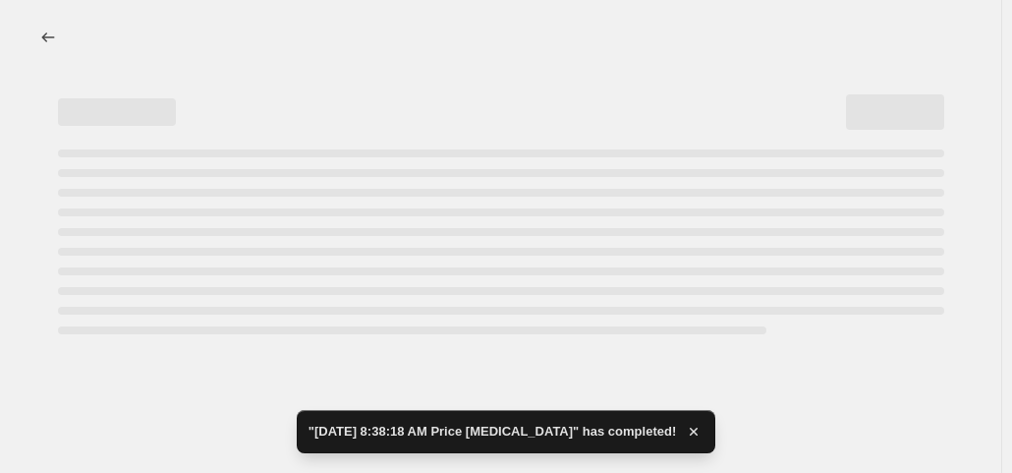
select select "percentage"
select select "no_change"
select select "collection"
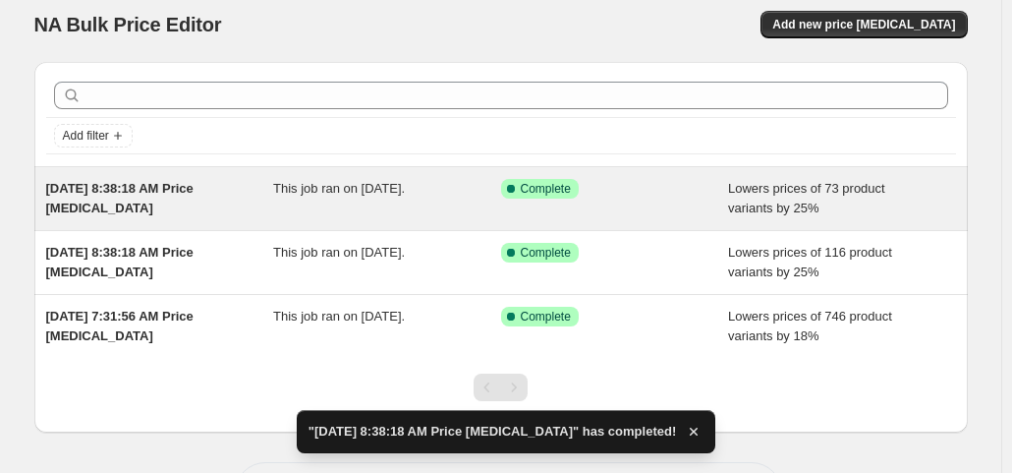
scroll to position [12, 0]
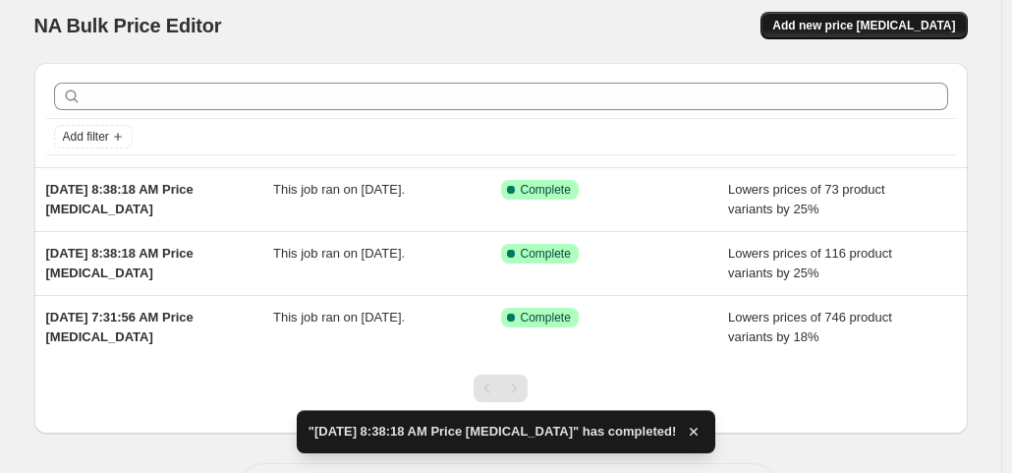
click at [833, 27] on span "Add new price [MEDICAL_DATA]" at bounding box center [864, 26] width 183 height 16
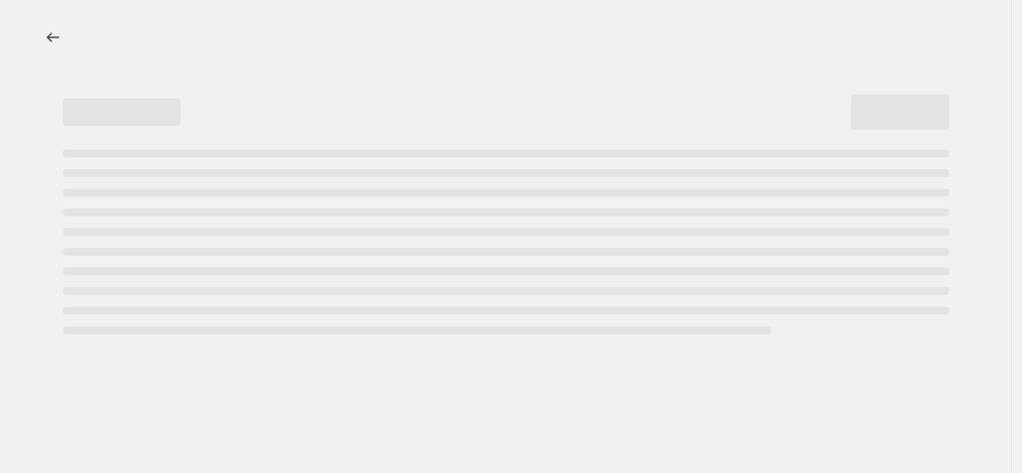
select select "percentage"
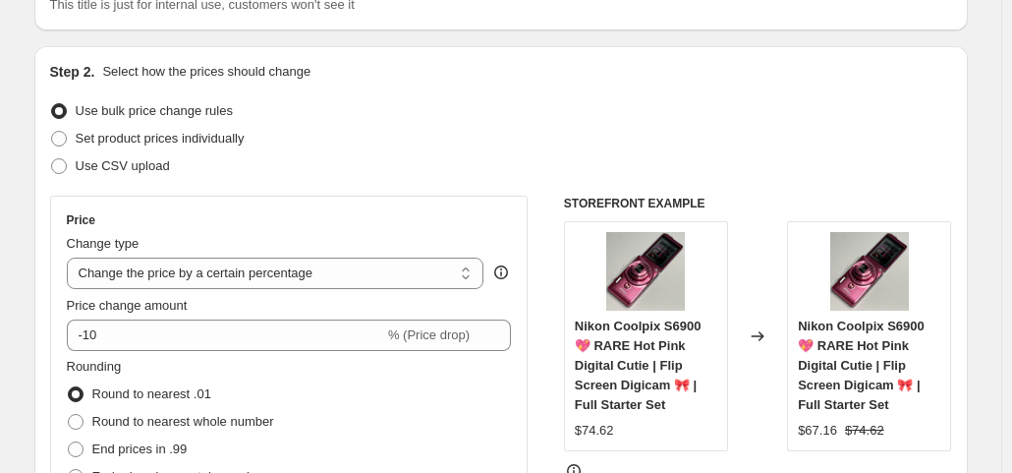
scroll to position [172, 0]
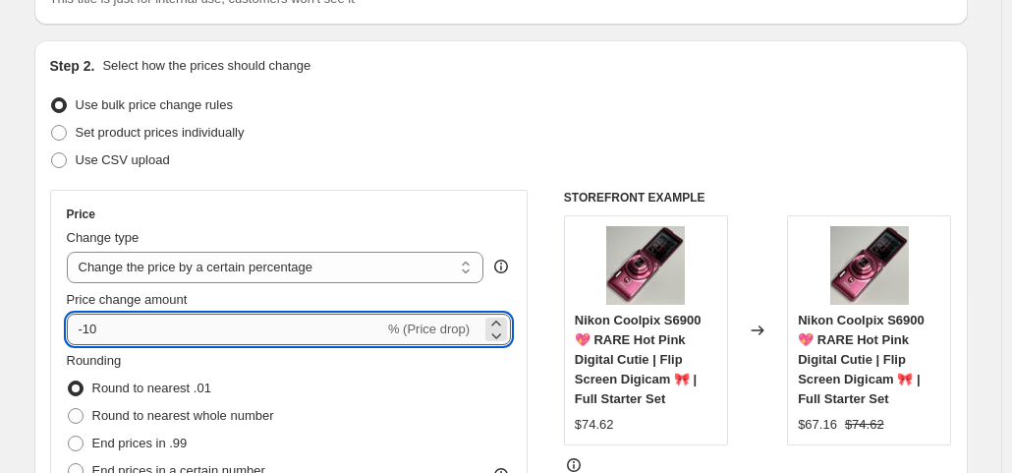
click at [220, 316] on input "-10" at bounding box center [225, 329] width 317 height 31
type input "-1"
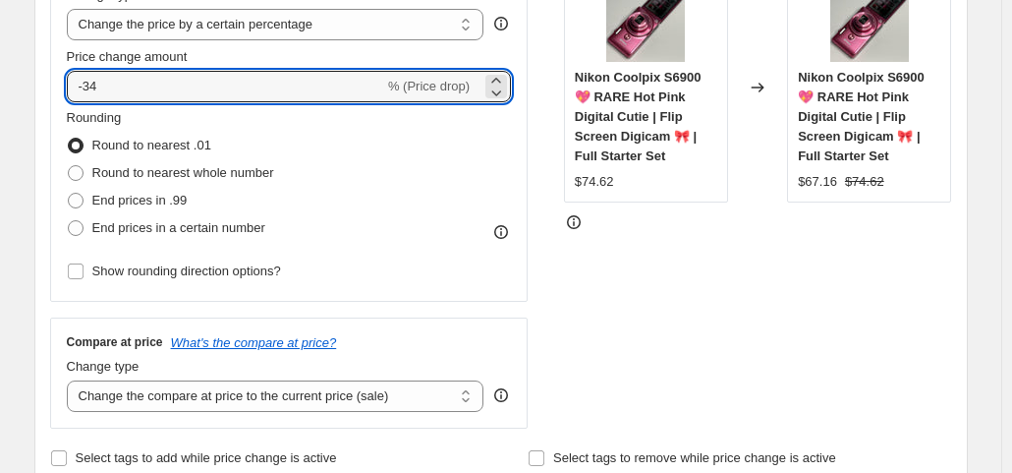
scroll to position [425, 0]
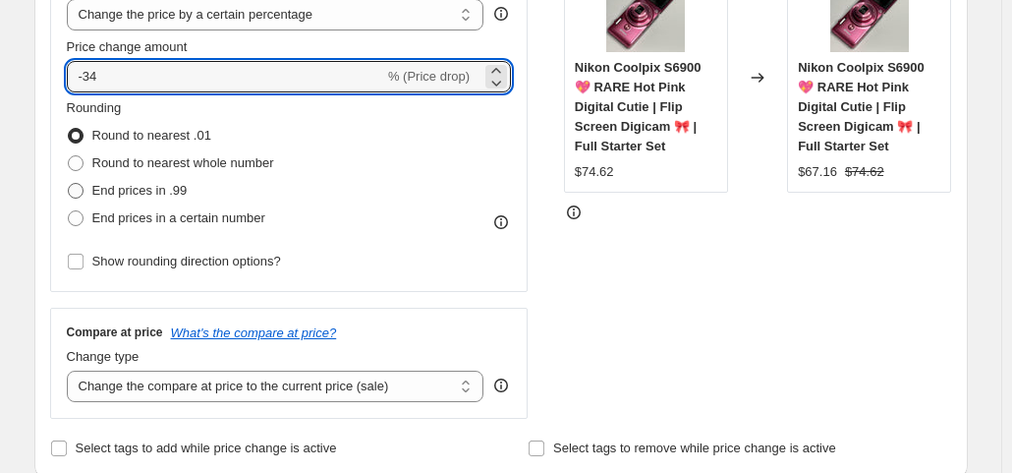
type input "-34"
click at [157, 194] on span "End prices in .99" at bounding box center [139, 190] width 95 height 15
click at [69, 184] on input "End prices in .99" at bounding box center [68, 183] width 1 height 1
radio input "true"
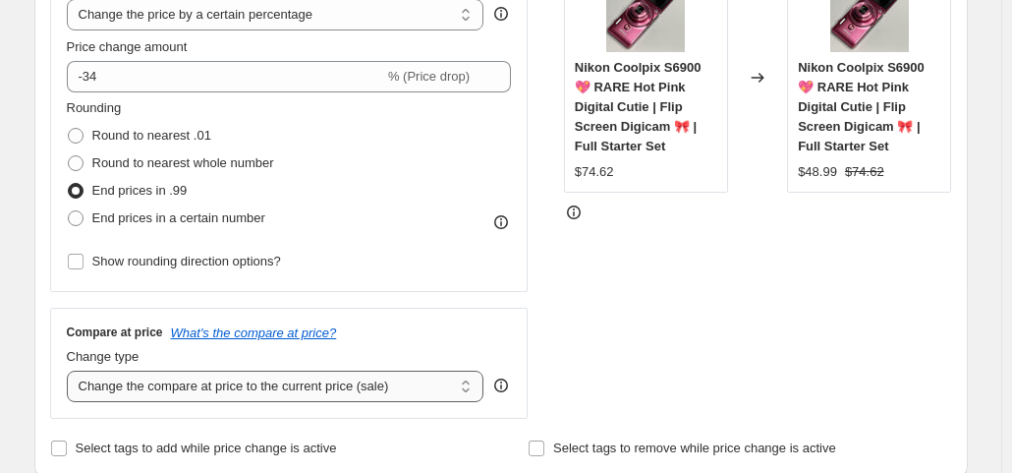
click at [331, 386] on select "Change the compare at price to the current price (sale) Change the compare at p…" at bounding box center [276, 386] width 418 height 31
select select "no_change"
click at [71, 371] on select "Change the compare at price to the current price (sale) Change the compare at p…" at bounding box center [276, 386] width 418 height 31
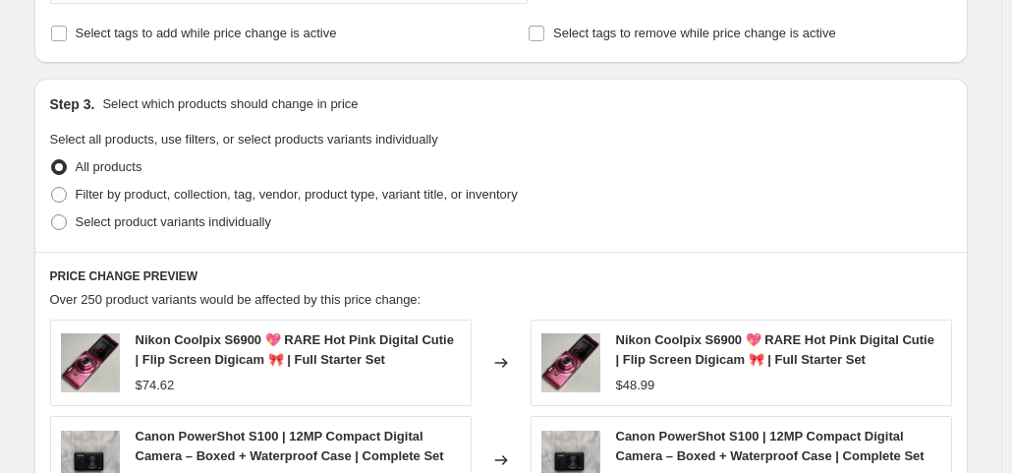
scroll to position [853, 0]
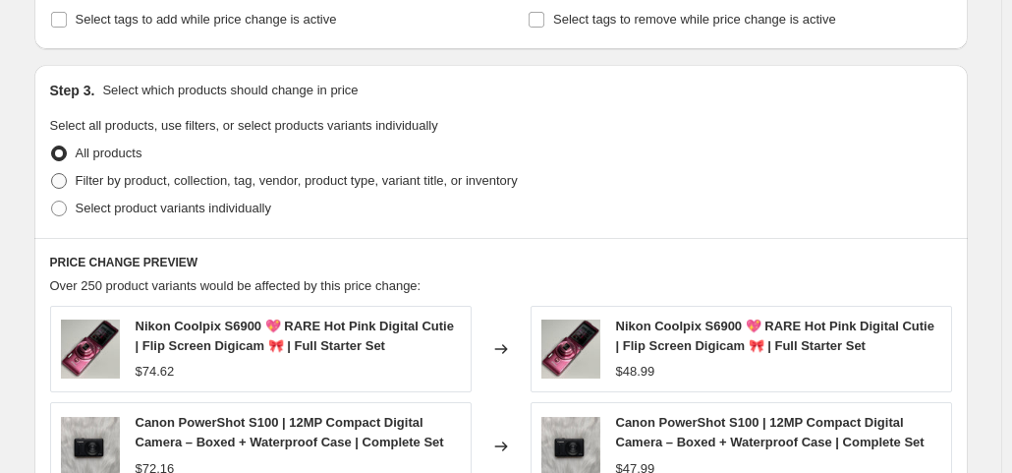
click at [190, 185] on span "Filter by product, collection, tag, vendor, product type, variant title, or inv…" at bounding box center [297, 180] width 442 height 15
click at [52, 174] on input "Filter by product, collection, tag, vendor, product type, variant title, or inv…" at bounding box center [51, 173] width 1 height 1
radio input "true"
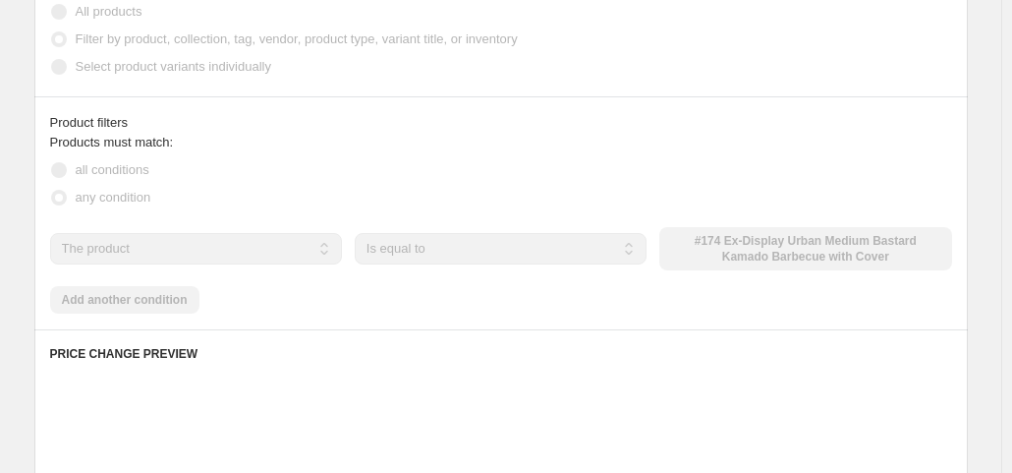
scroll to position [1018, 0]
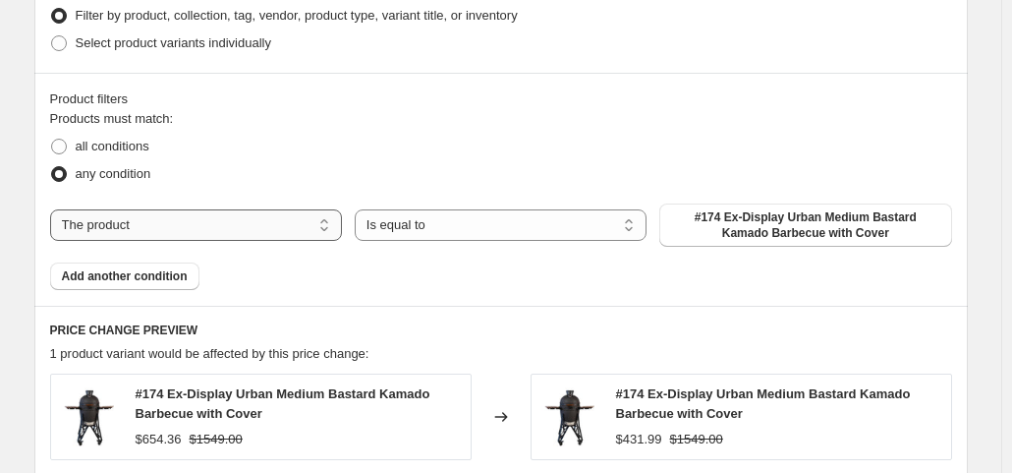
click at [151, 221] on select "The product The product's collection The product's tag The product's vendor The…" at bounding box center [196, 224] width 292 height 31
select select "collection"
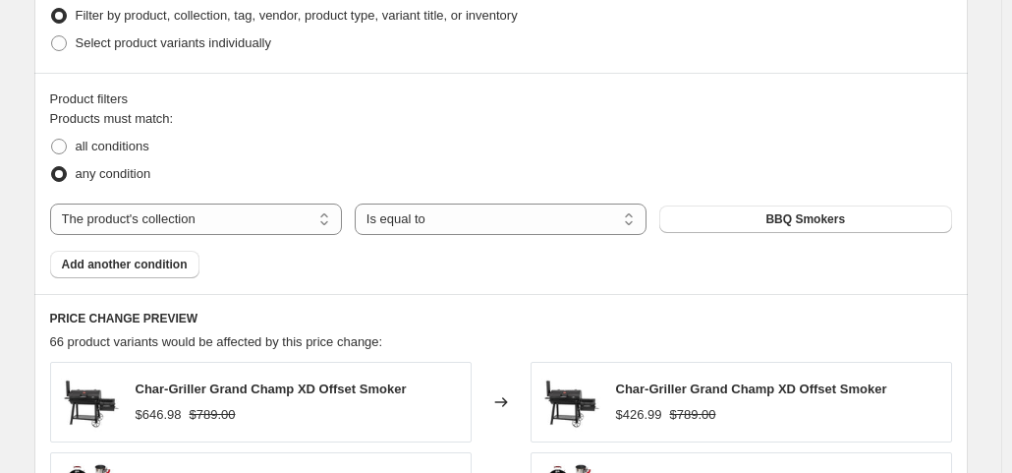
click at [783, 225] on span "BBQ Smokers" at bounding box center [806, 219] width 80 height 16
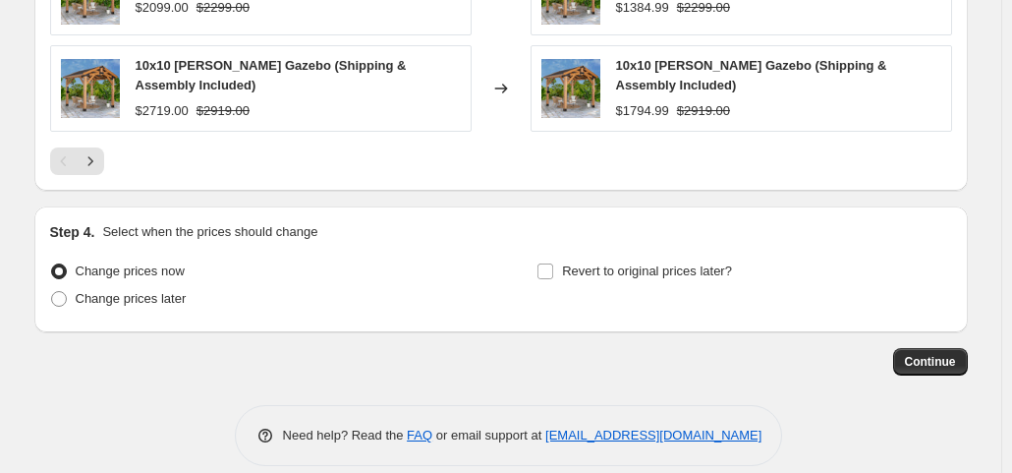
scroll to position [1714, 0]
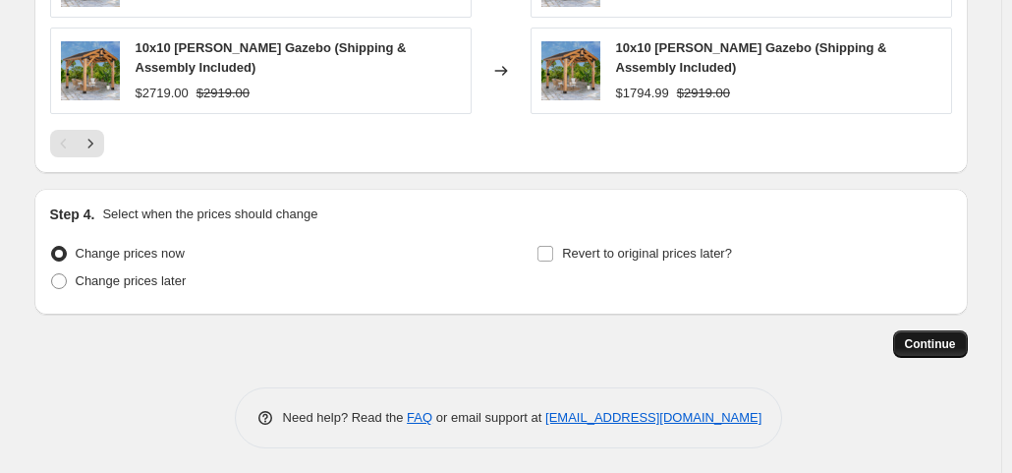
click at [924, 330] on button "Continue" at bounding box center [930, 344] width 75 height 28
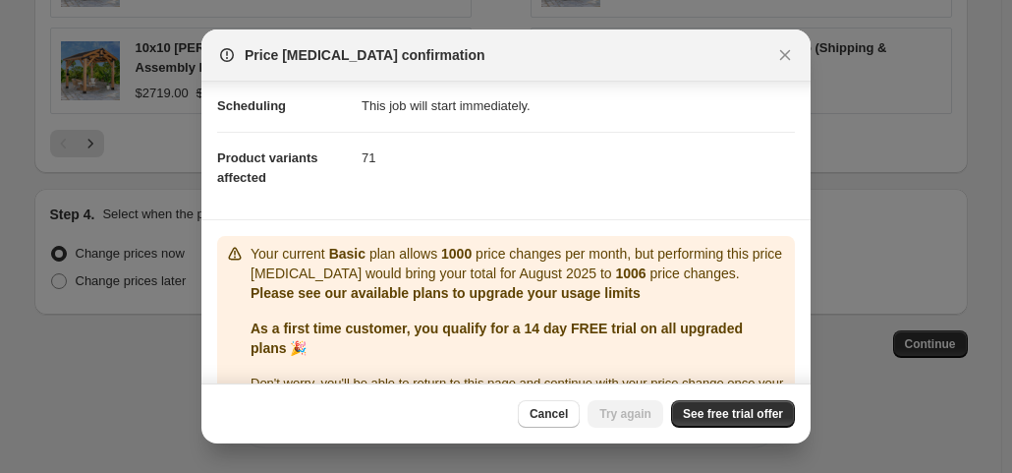
scroll to position [210, 0]
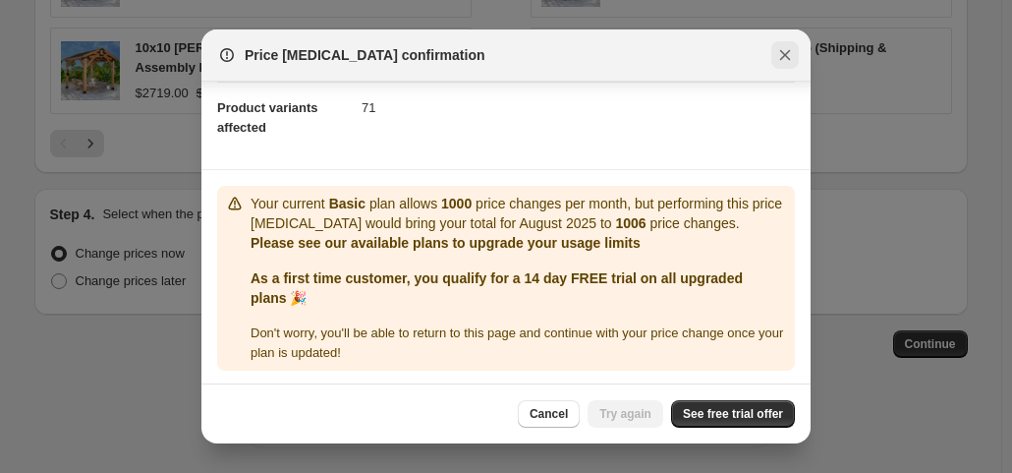
click at [793, 52] on icon "Close" at bounding box center [785, 55] width 20 height 20
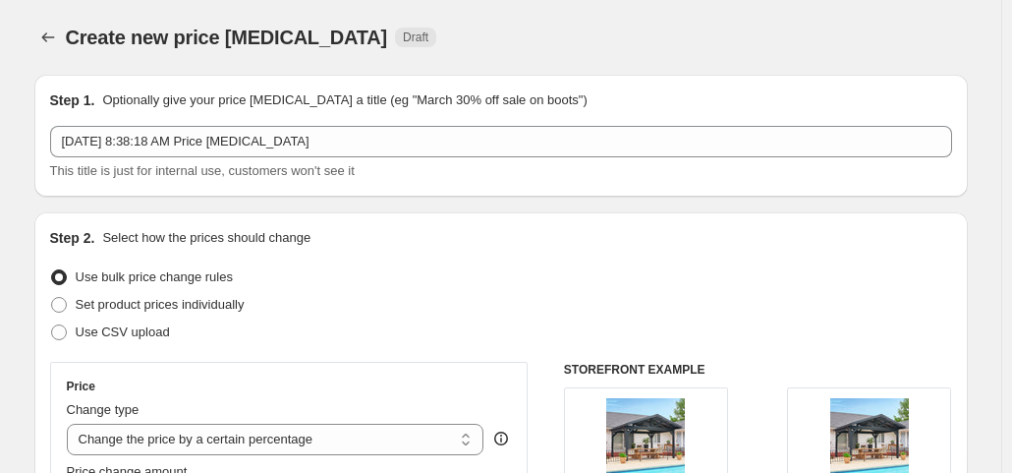
scroll to position [1714, 0]
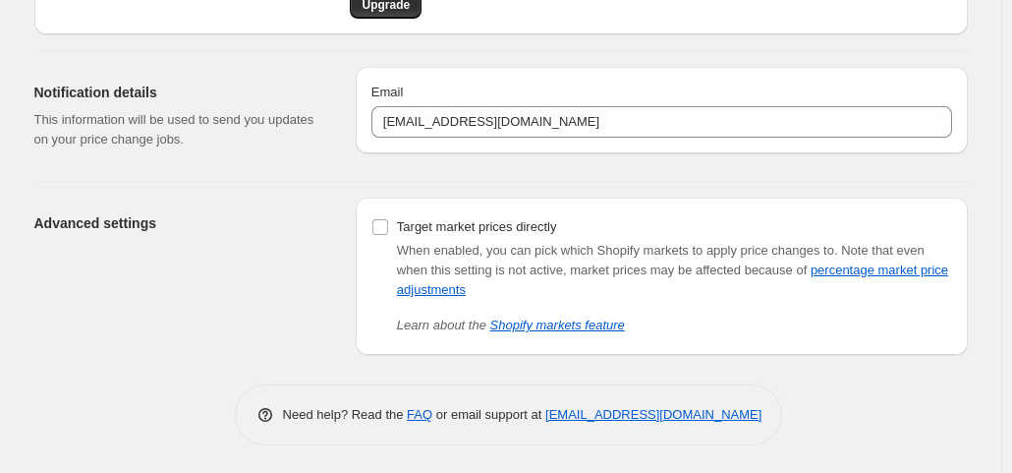
scroll to position [429, 0]
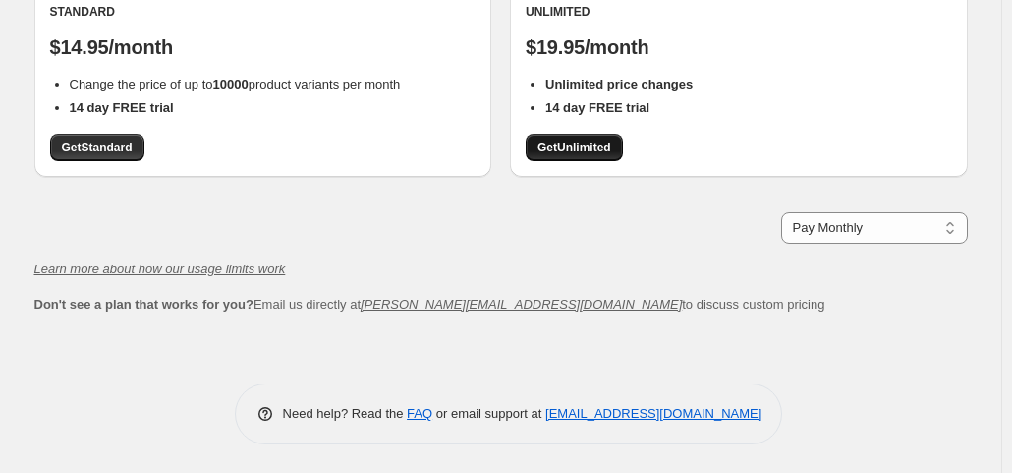
click at [595, 143] on span "Get Unlimited" at bounding box center [575, 148] width 74 height 16
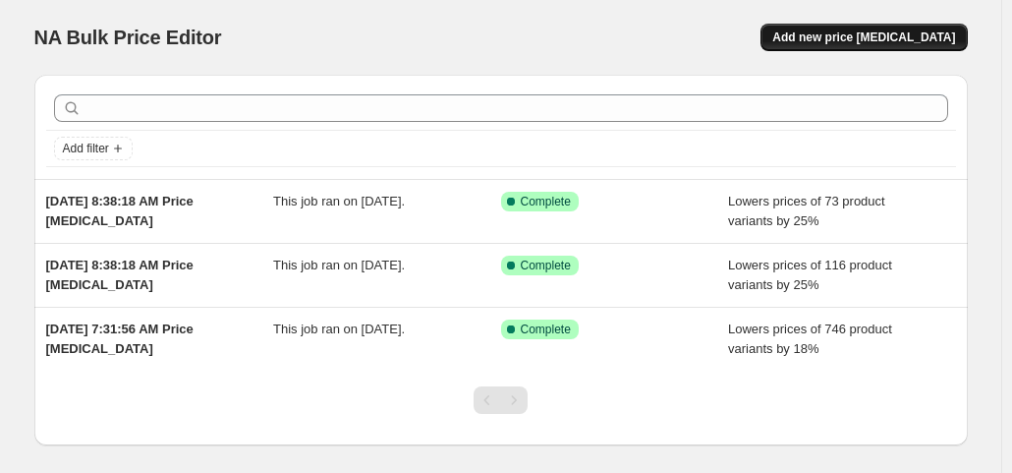
click at [849, 34] on span "Add new price [MEDICAL_DATA]" at bounding box center [864, 37] width 183 height 16
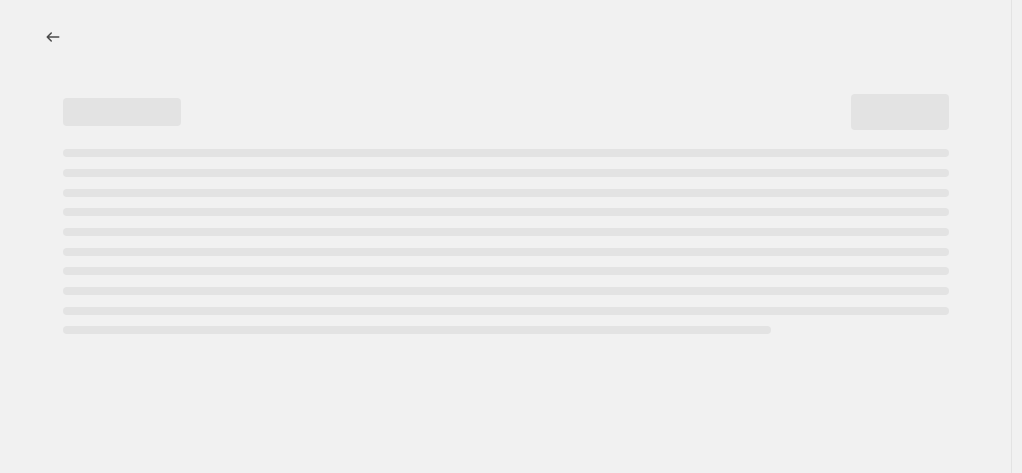
select select "percentage"
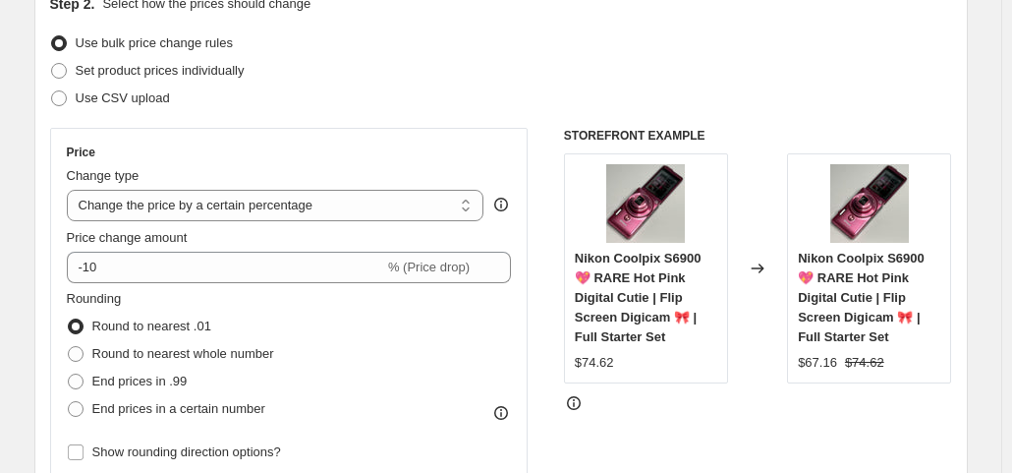
scroll to position [242, 0]
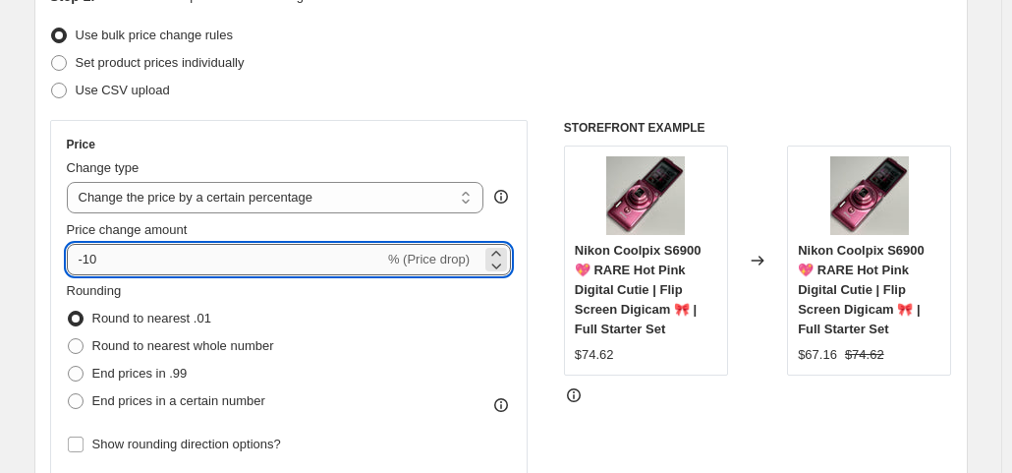
click at [174, 269] on input "-10" at bounding box center [225, 259] width 317 height 31
type input "-1"
type input "25"
click at [184, 268] on input "25" at bounding box center [214, 259] width 295 height 31
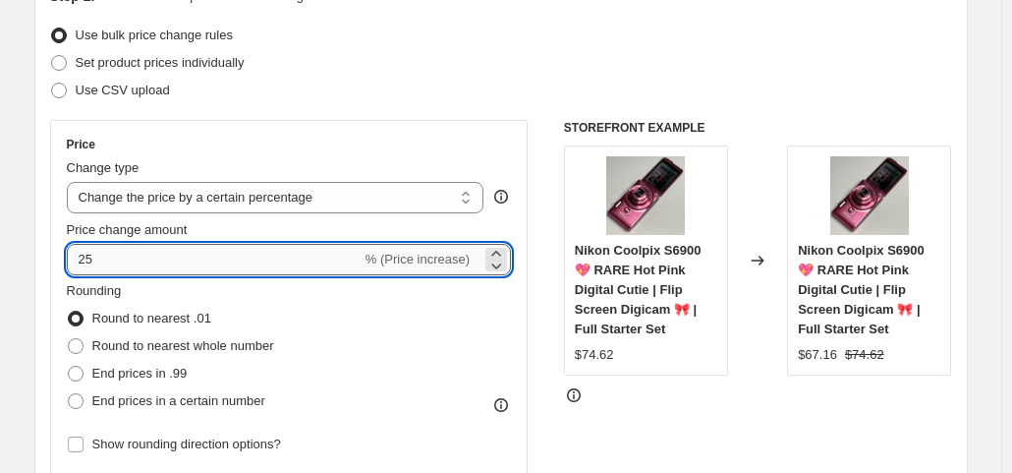
click at [184, 268] on input "25" at bounding box center [214, 259] width 295 height 31
type input "0"
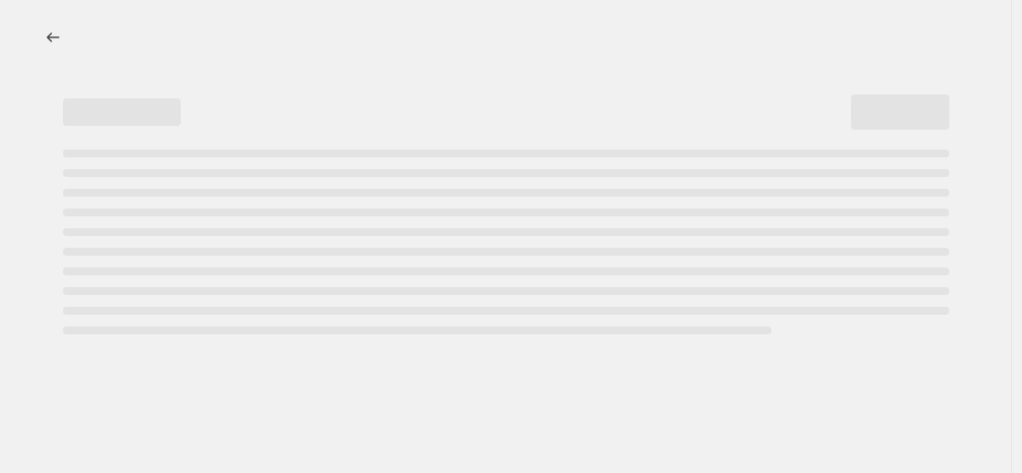
select select "percentage"
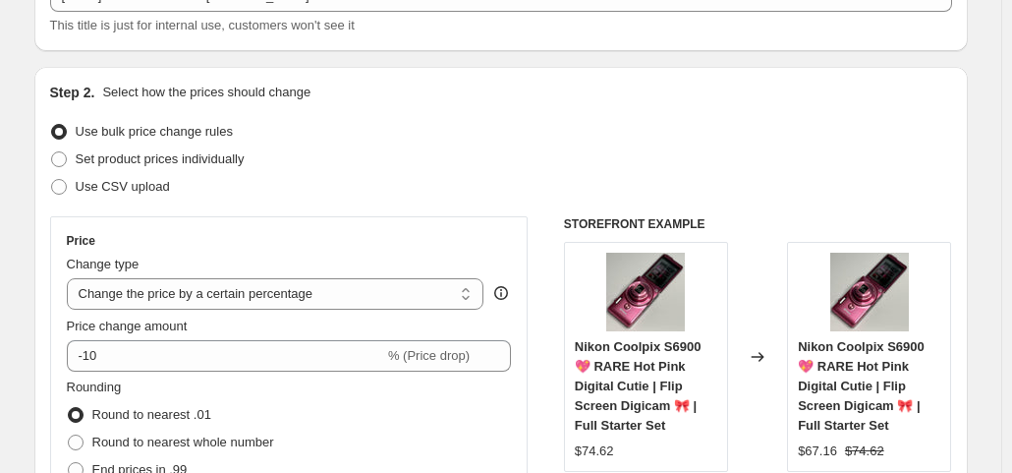
scroll to position [256, 0]
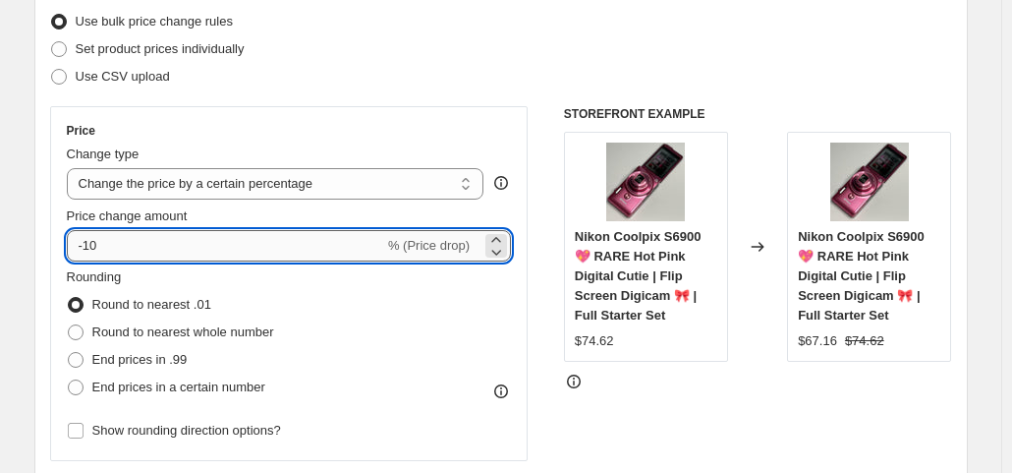
click at [261, 242] on input "-10" at bounding box center [225, 245] width 317 height 31
type input "-1"
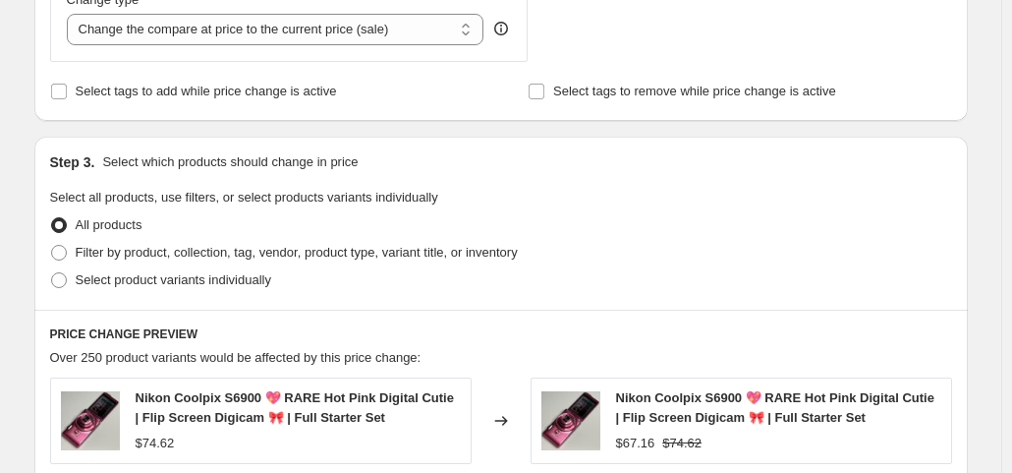
scroll to position [782, 0]
type input "-25"
click at [188, 33] on select "Change the compare at price to the current price (sale) Change the compare at p…" at bounding box center [276, 28] width 418 height 31
select select "no_change"
click at [71, 13] on select "Change the compare at price to the current price (sale) Change the compare at p…" at bounding box center [276, 28] width 418 height 31
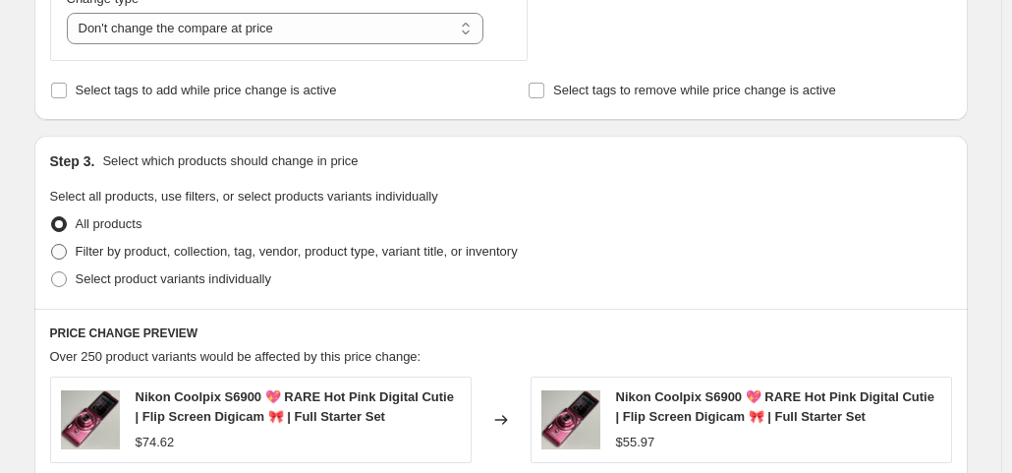
click at [142, 247] on span "Filter by product, collection, tag, vendor, product type, variant title, or inv…" at bounding box center [297, 251] width 442 height 15
click at [52, 245] on input "Filter by product, collection, tag, vendor, product type, variant title, or inv…" at bounding box center [51, 244] width 1 height 1
radio input "true"
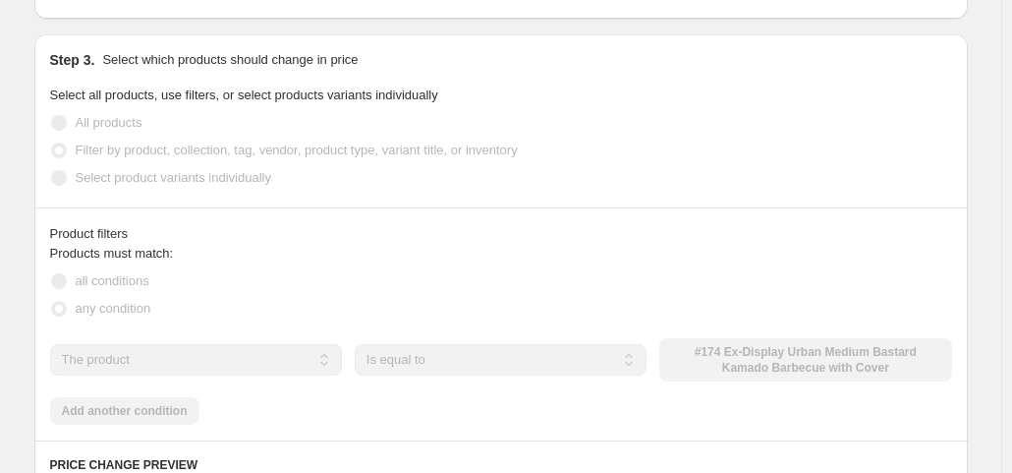
scroll to position [979, 0]
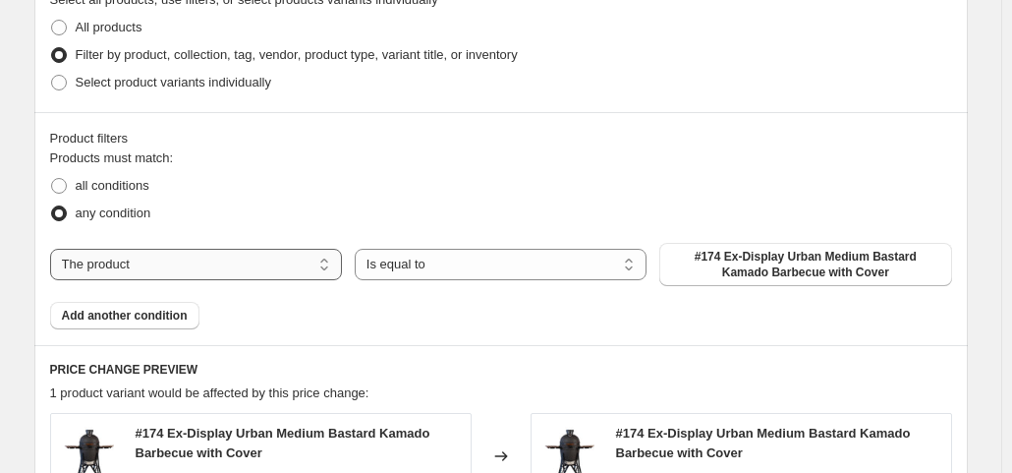
click at [153, 253] on select "The product The product's collection The product's tag The product's vendor The…" at bounding box center [196, 264] width 292 height 31
select select "collection"
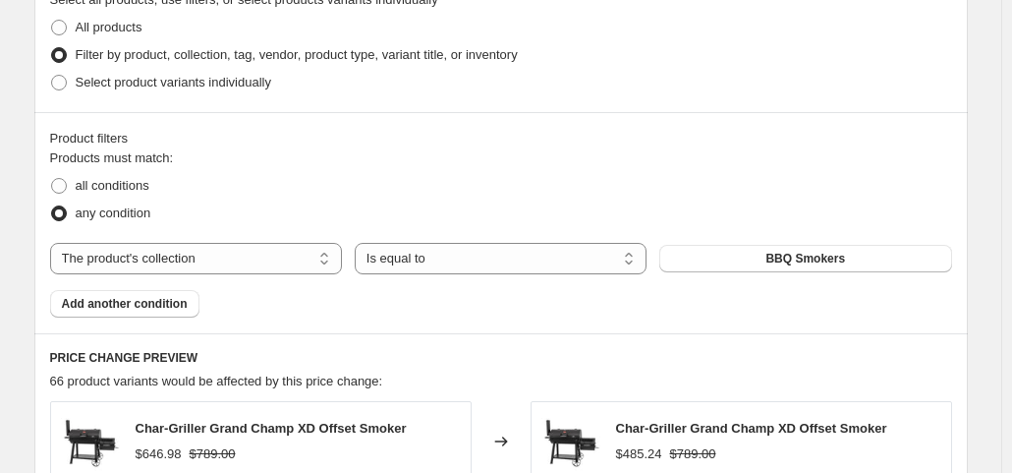
click at [768, 265] on button "BBQ Smokers" at bounding box center [805, 259] width 292 height 28
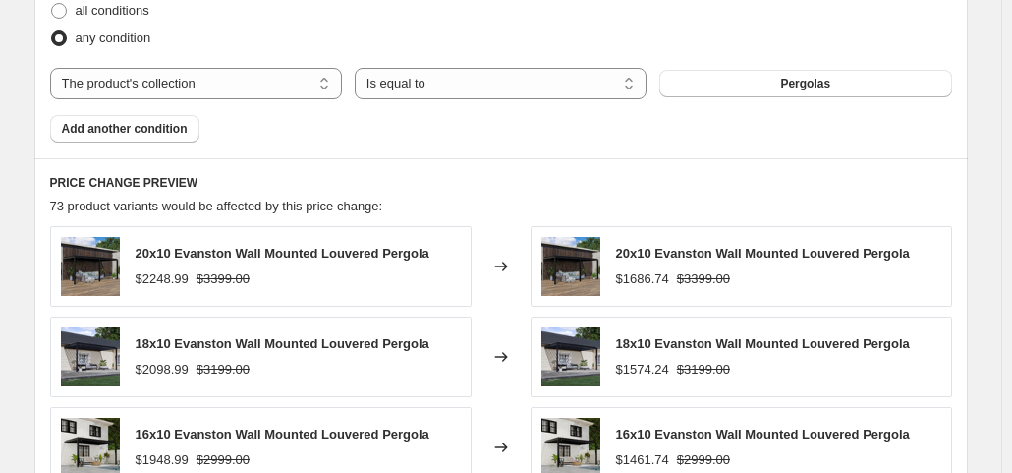
scroll to position [1150, 0]
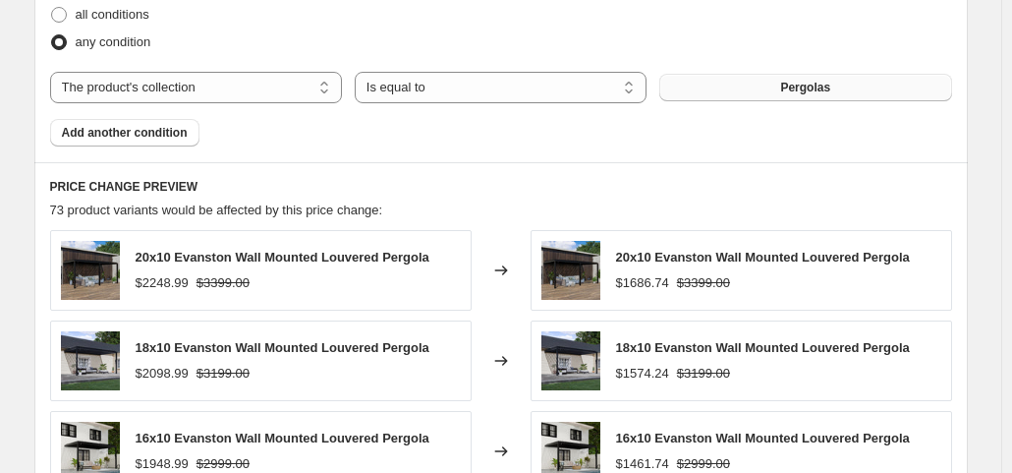
click at [792, 89] on span "Pergolas" at bounding box center [805, 88] width 50 height 16
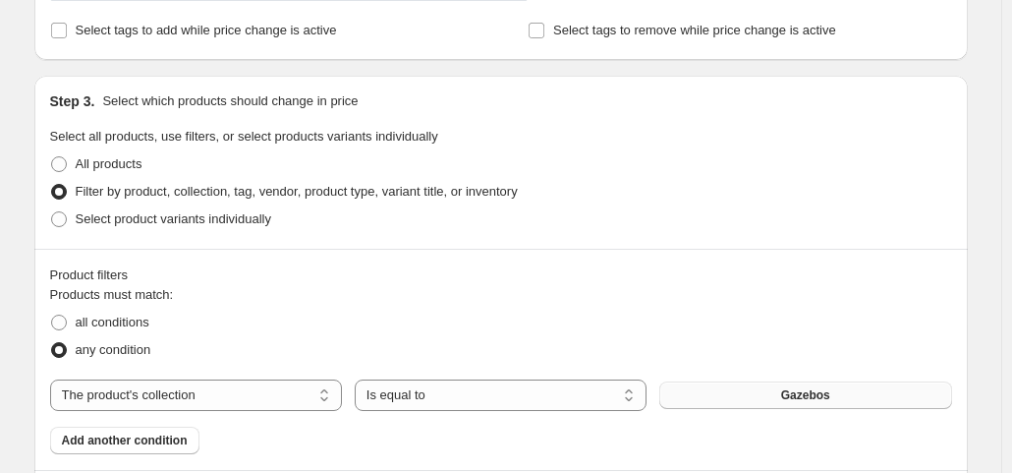
scroll to position [870, 0]
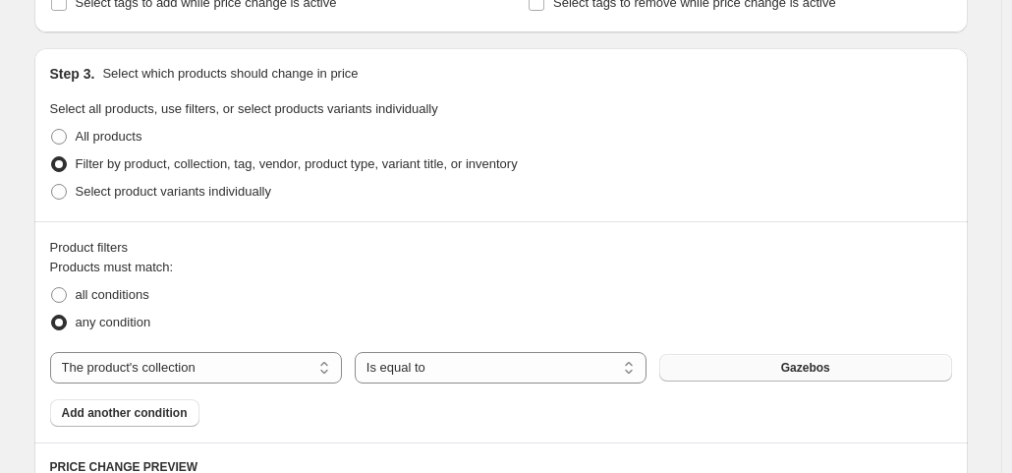
click at [689, 372] on button "Gazebos" at bounding box center [805, 368] width 292 height 28
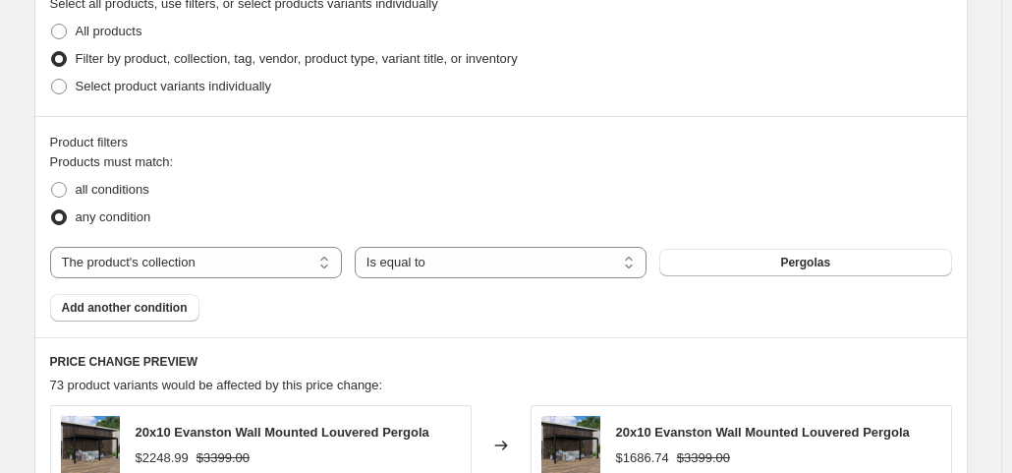
scroll to position [1012, 0]
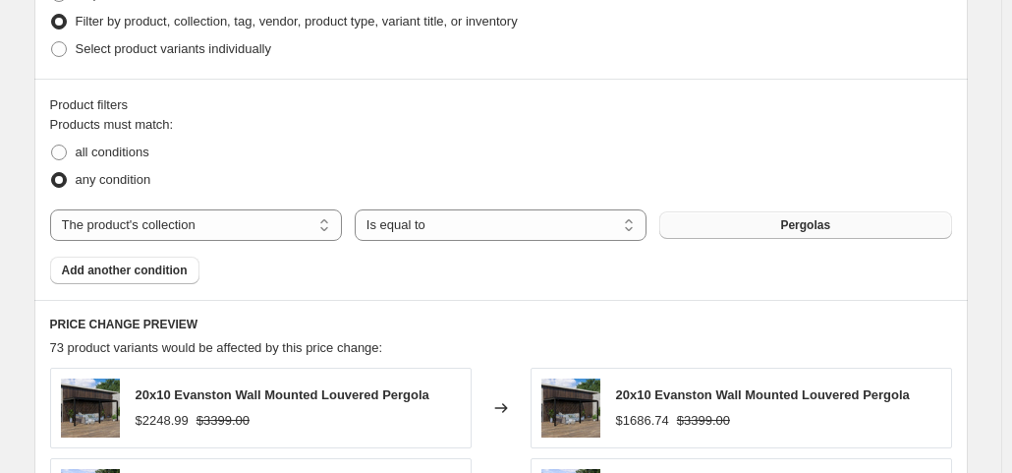
click at [754, 221] on button "Pergolas" at bounding box center [805, 225] width 292 height 28
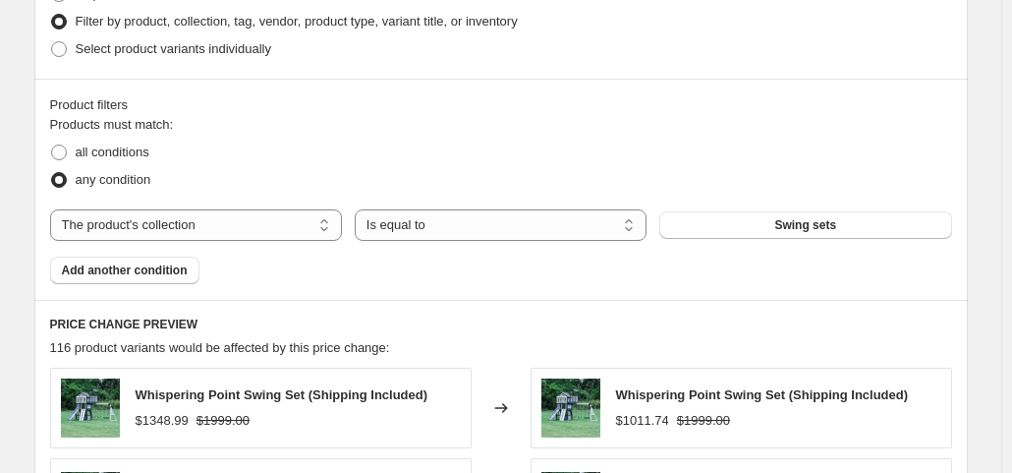
click at [742, 239] on div "The product The product's collection The product's tag The product's vendor The…" at bounding box center [501, 224] width 902 height 31
click at [765, 227] on button "Swing sets" at bounding box center [805, 225] width 292 height 28
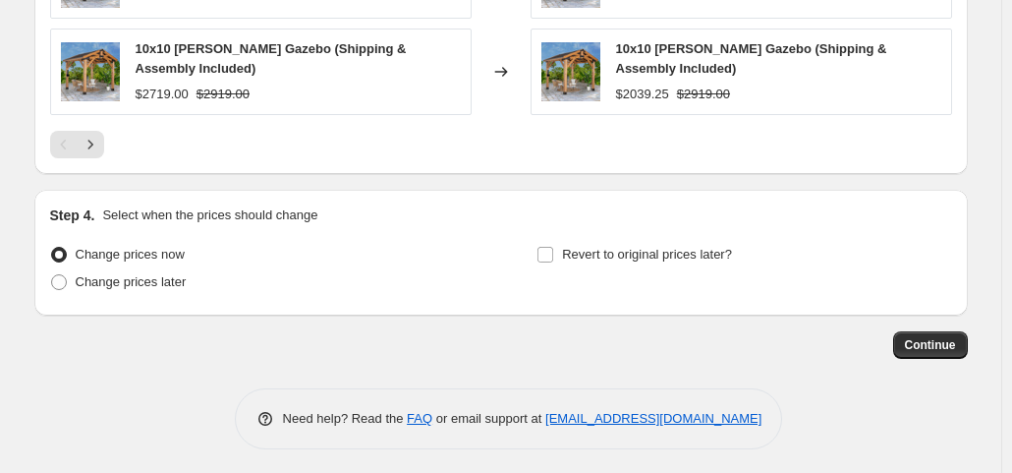
scroll to position [1714, 0]
click at [944, 347] on span "Continue" at bounding box center [930, 344] width 51 height 16
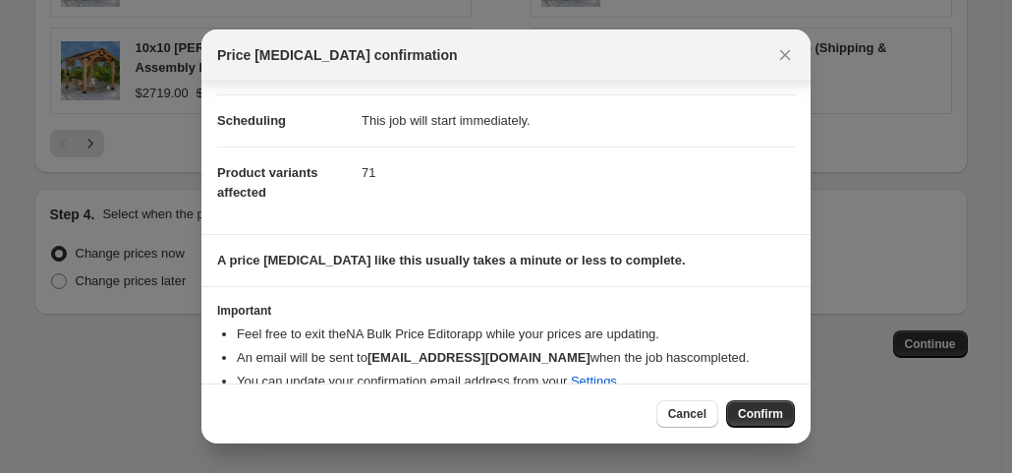
scroll to position [171, 0]
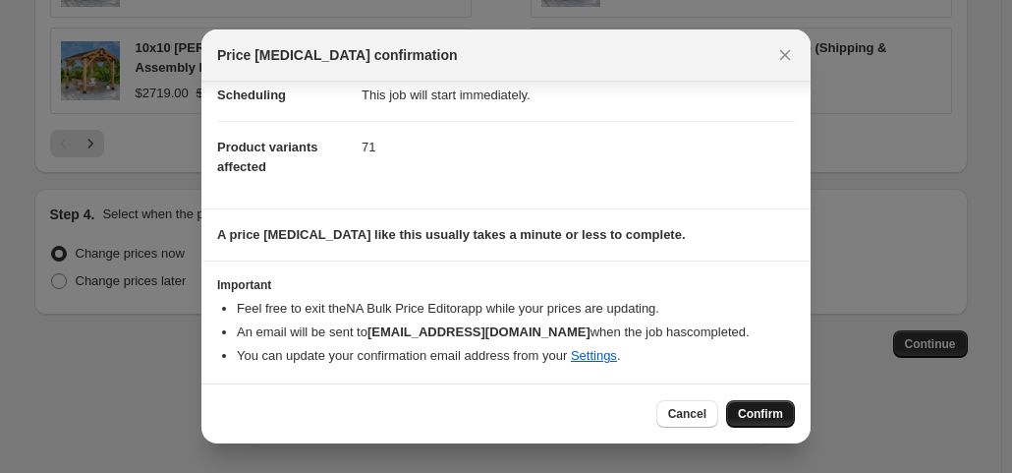
click at [745, 409] on span "Confirm" at bounding box center [760, 414] width 45 height 16
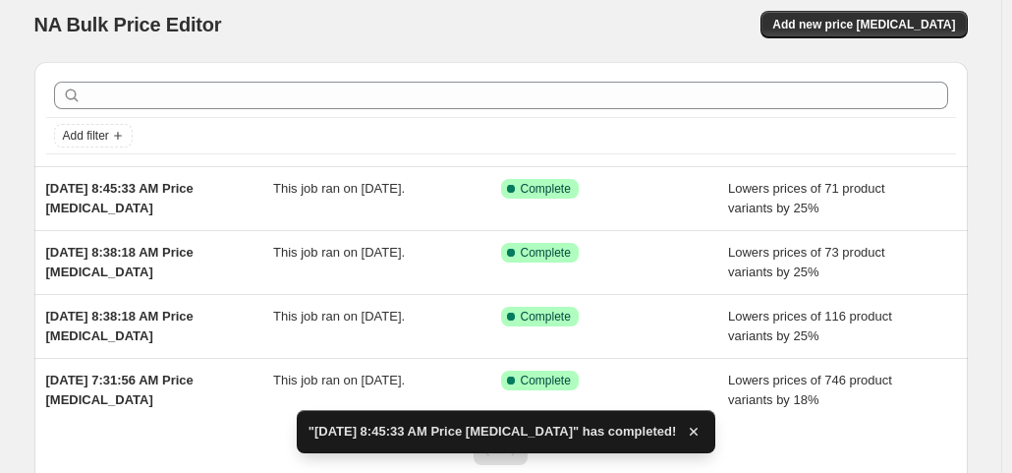
scroll to position [27, 0]
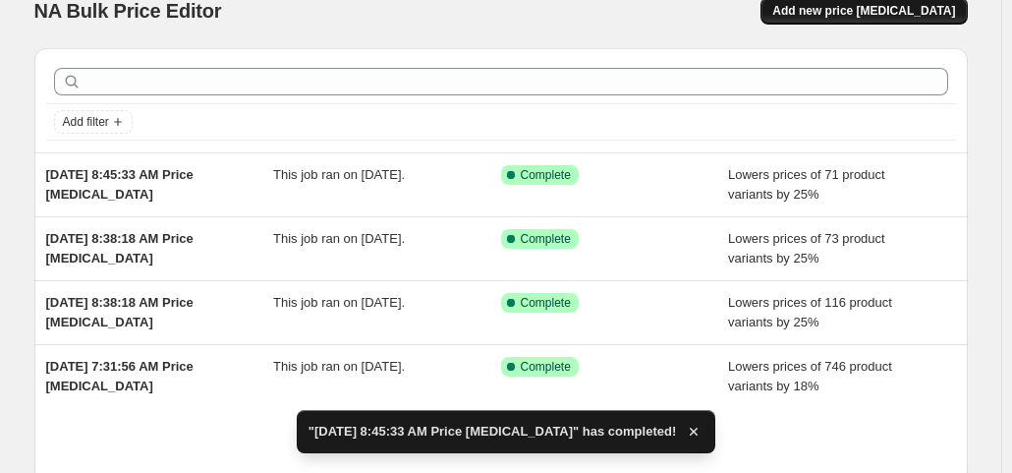
click at [831, 10] on span "Add new price [MEDICAL_DATA]" at bounding box center [864, 11] width 183 height 16
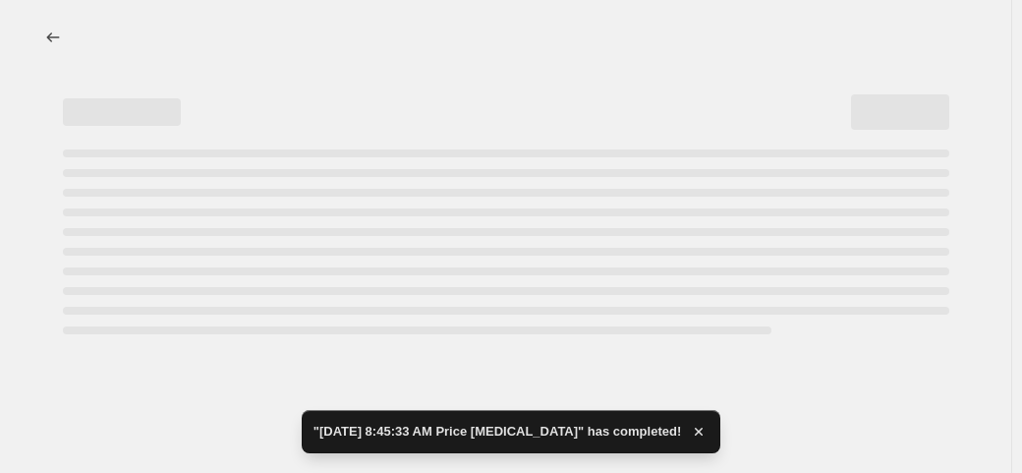
select select "percentage"
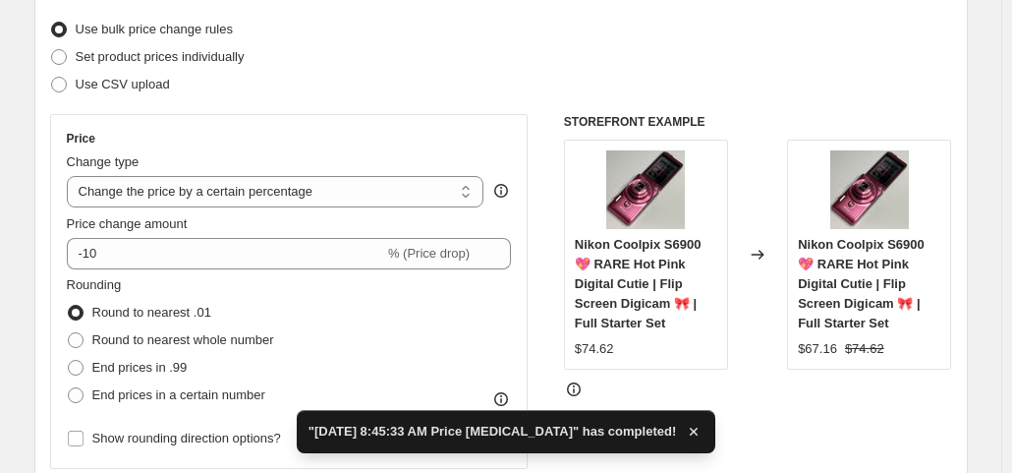
scroll to position [250, 0]
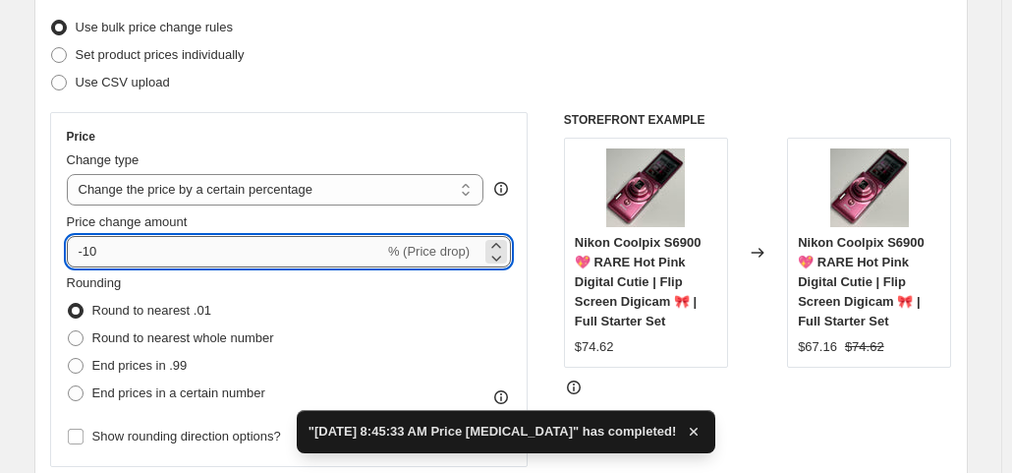
click at [192, 251] on input "-10" at bounding box center [225, 251] width 317 height 31
type input "-1"
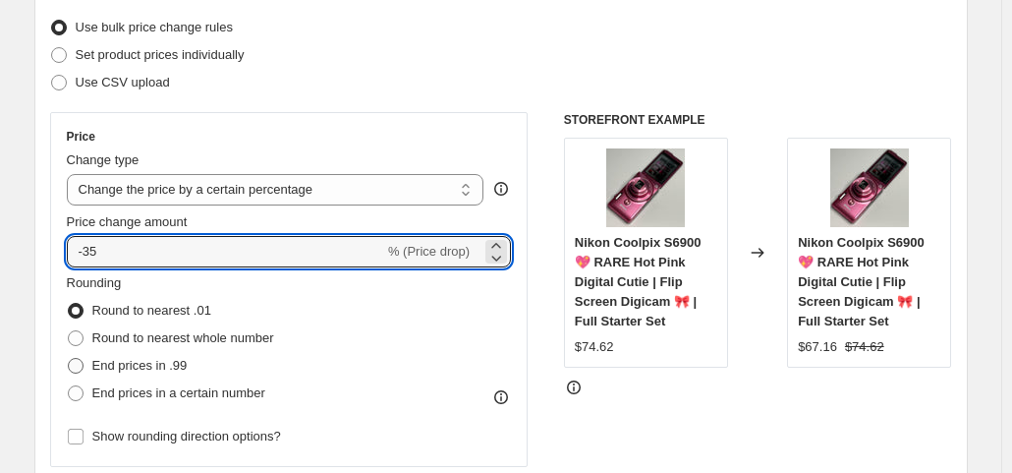
type input "-35"
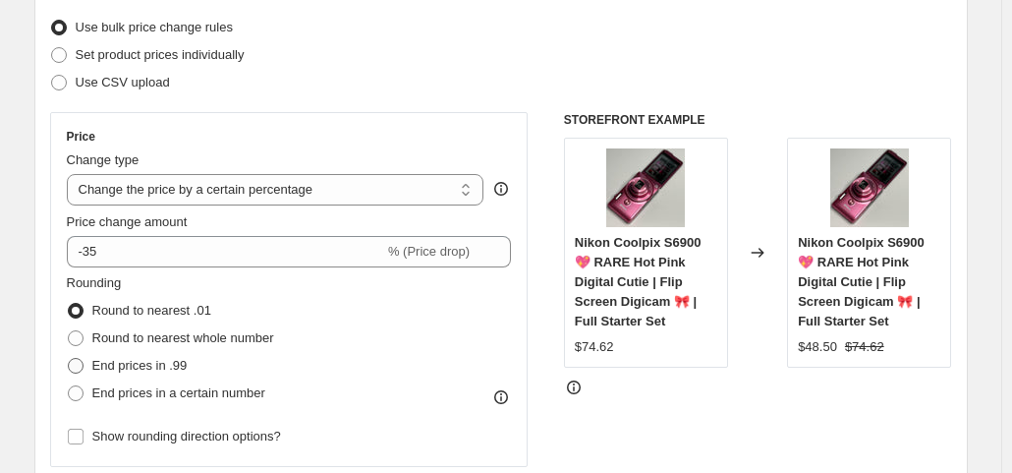
click at [162, 363] on span "End prices in .99" at bounding box center [139, 365] width 95 height 15
click at [69, 359] on input "End prices in .99" at bounding box center [68, 358] width 1 height 1
radio input "true"
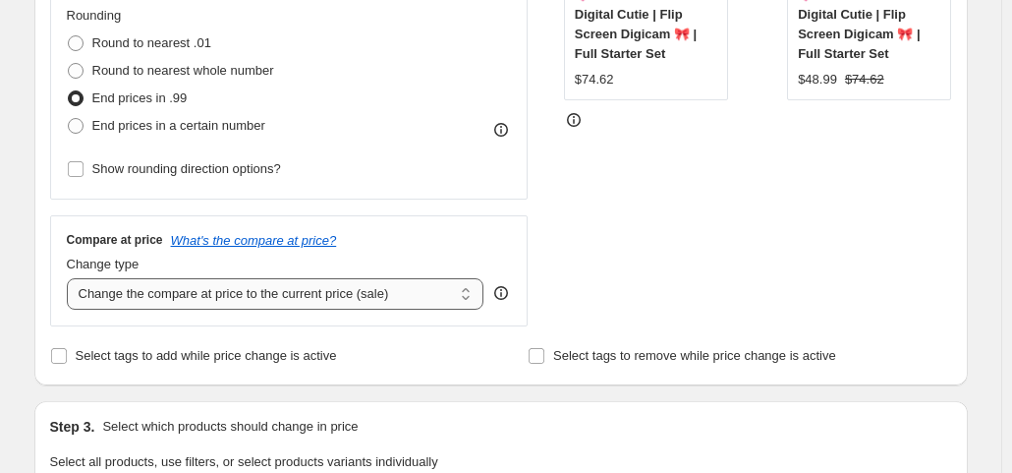
click at [313, 304] on select "Change the compare at price to the current price (sale) Change the compare at p…" at bounding box center [276, 293] width 418 height 31
select select "no_change"
click at [71, 278] on select "Change the compare at price to the current price (sale) Change the compare at p…" at bounding box center [276, 293] width 418 height 31
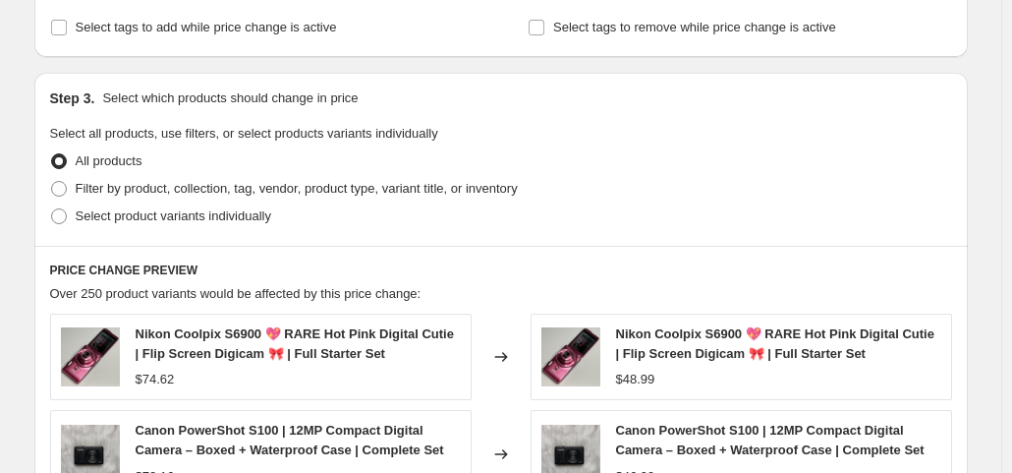
scroll to position [863, 0]
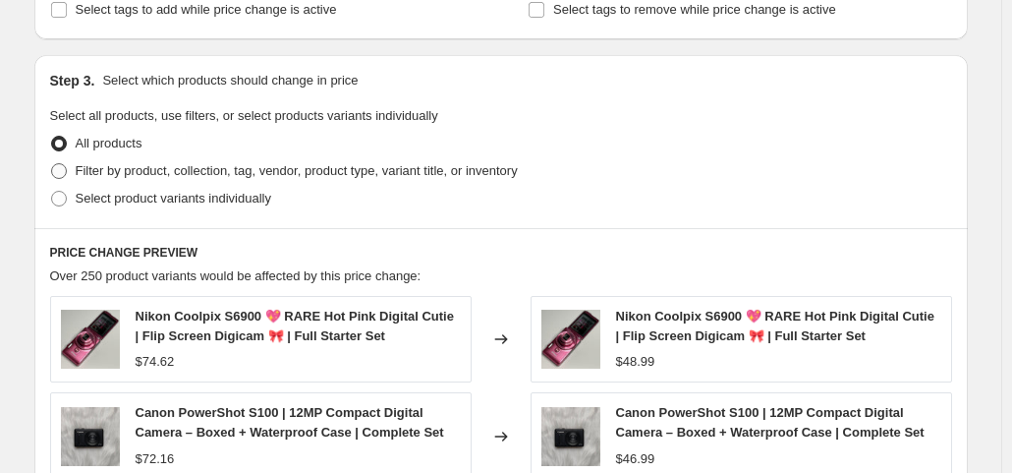
click at [190, 163] on span "Filter by product, collection, tag, vendor, product type, variant title, or inv…" at bounding box center [297, 170] width 442 height 15
click at [52, 163] on input "Filter by product, collection, tag, vendor, product type, variant title, or inv…" at bounding box center [51, 163] width 1 height 1
radio input "true"
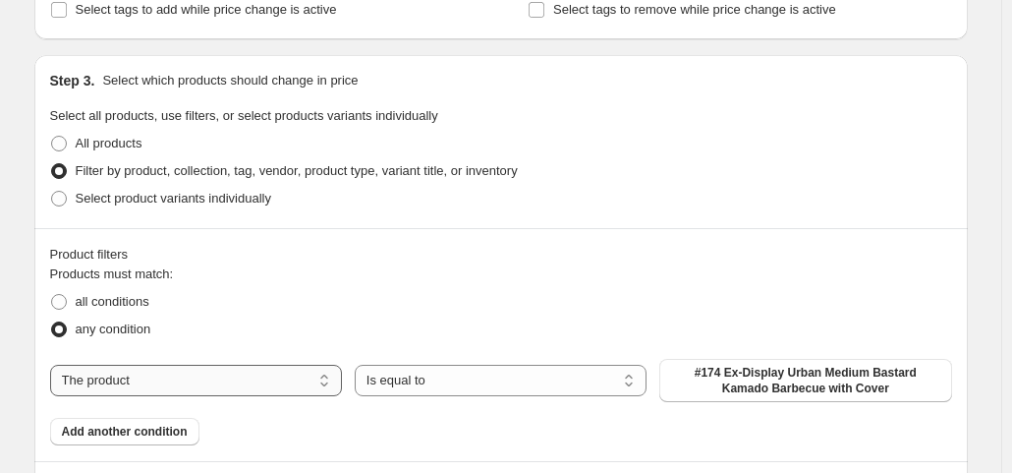
click at [248, 368] on select "The product The product's collection The product's tag The product's vendor The…" at bounding box center [196, 380] width 292 height 31
select select "collection"
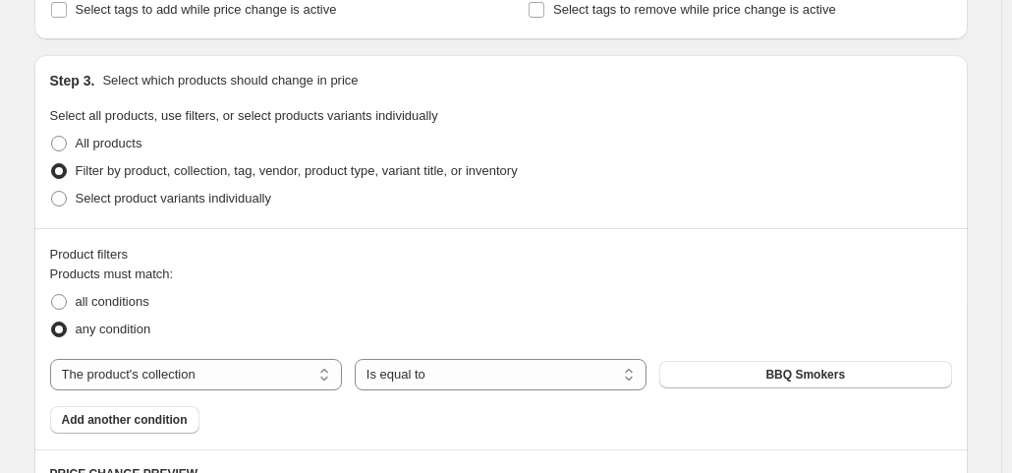
click at [788, 380] on span "BBQ Smokers" at bounding box center [806, 375] width 80 height 16
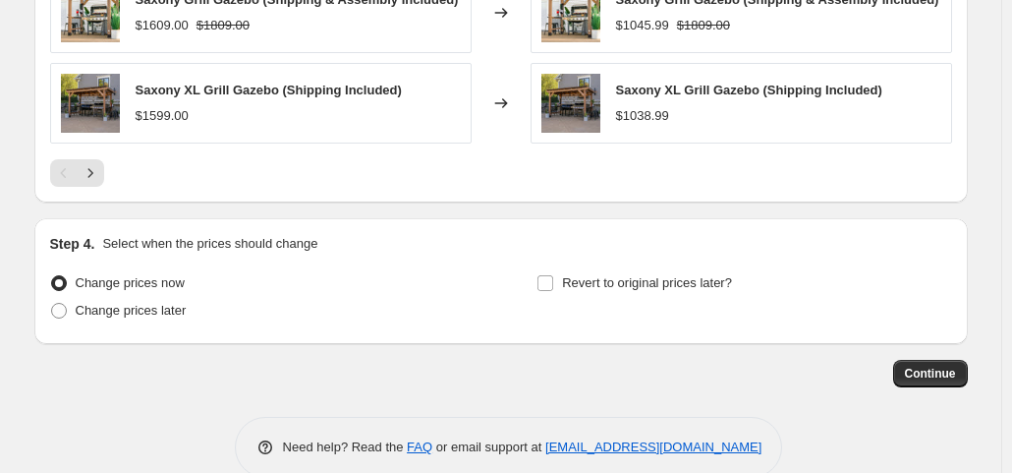
scroll to position [1692, 0]
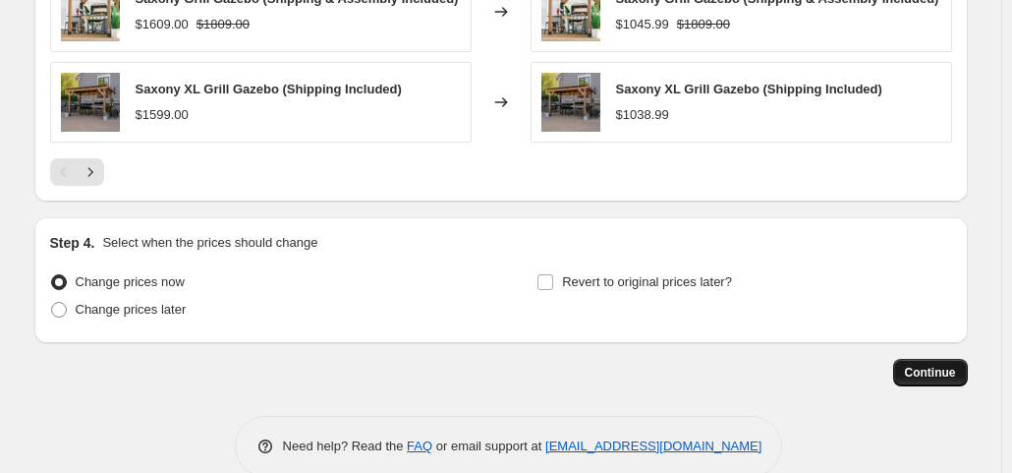
click at [953, 372] on span "Continue" at bounding box center [930, 373] width 51 height 16
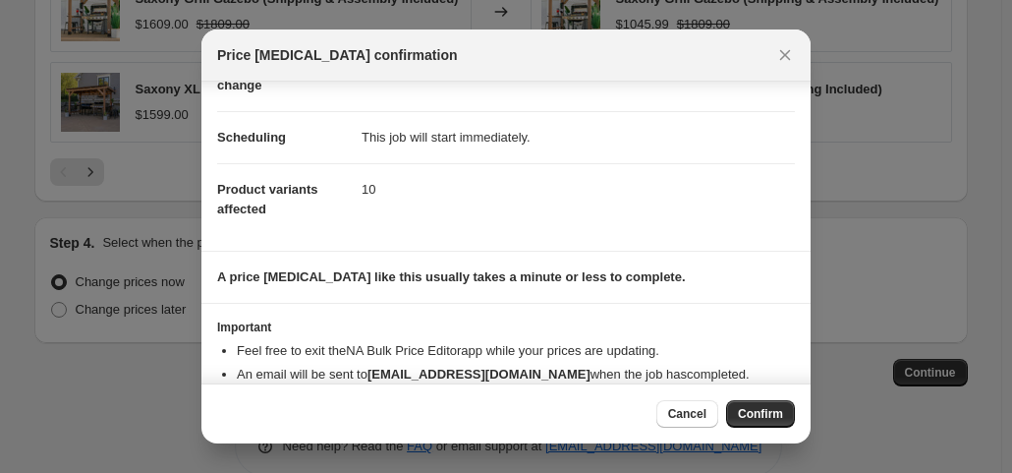
scroll to position [171, 0]
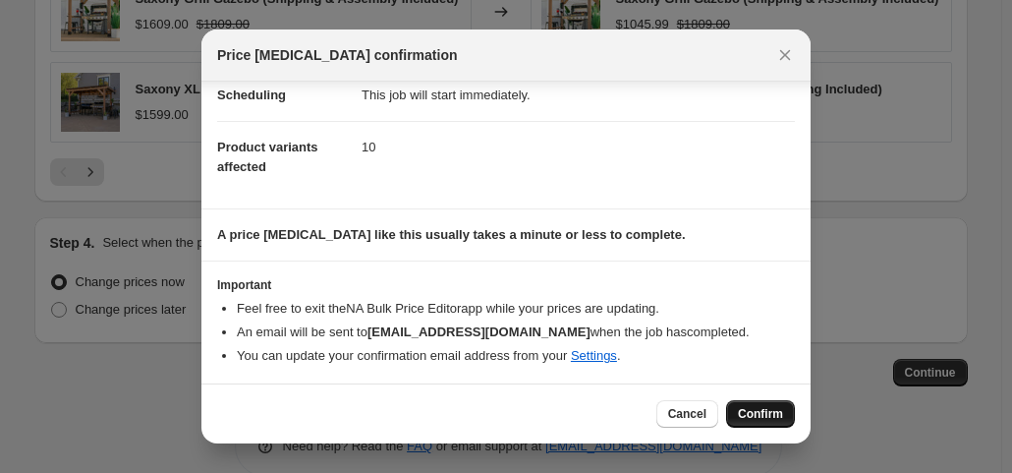
click at [758, 415] on span "Confirm" at bounding box center [760, 414] width 45 height 16
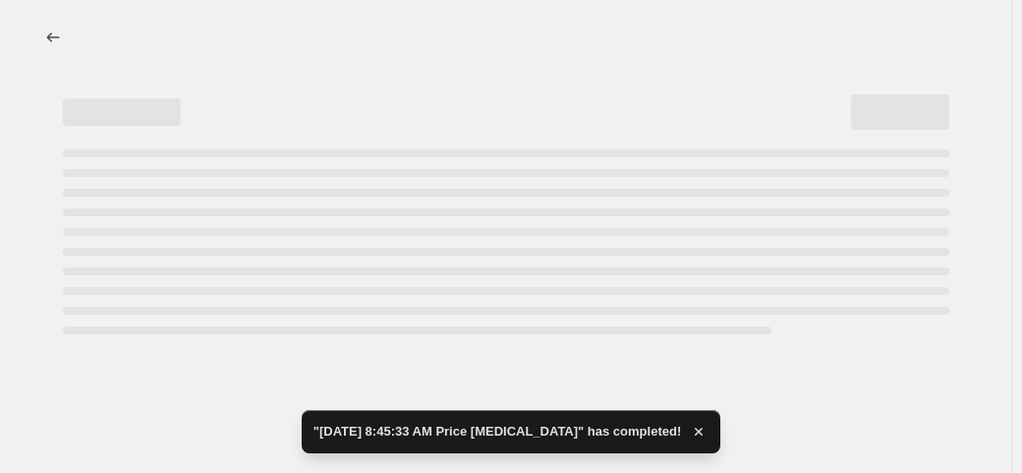
select select "percentage"
select select "no_change"
select select "collection"
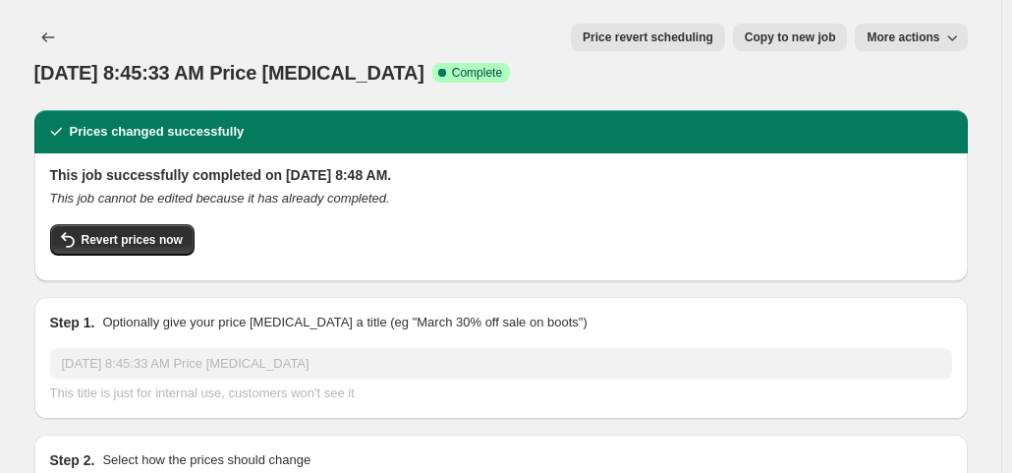
select select "percentage"
select select "no_change"
select select "collection"
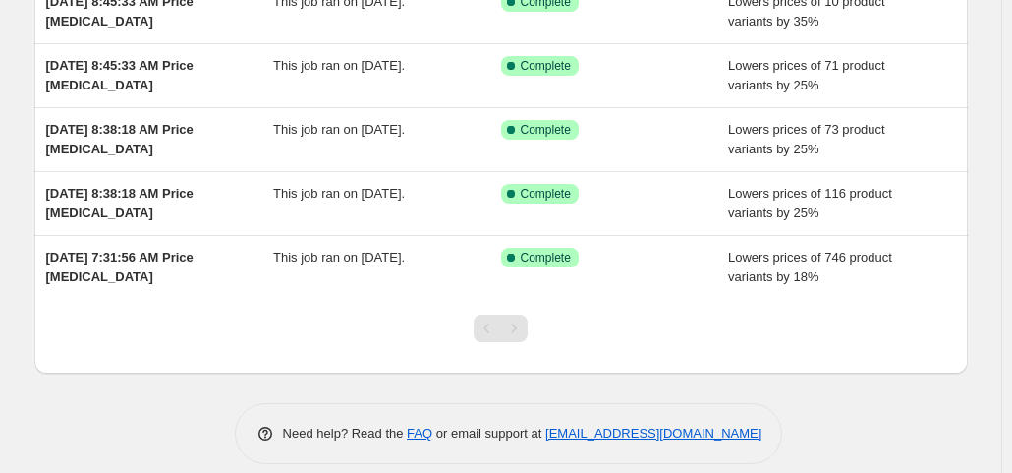
scroll to position [265, 0]
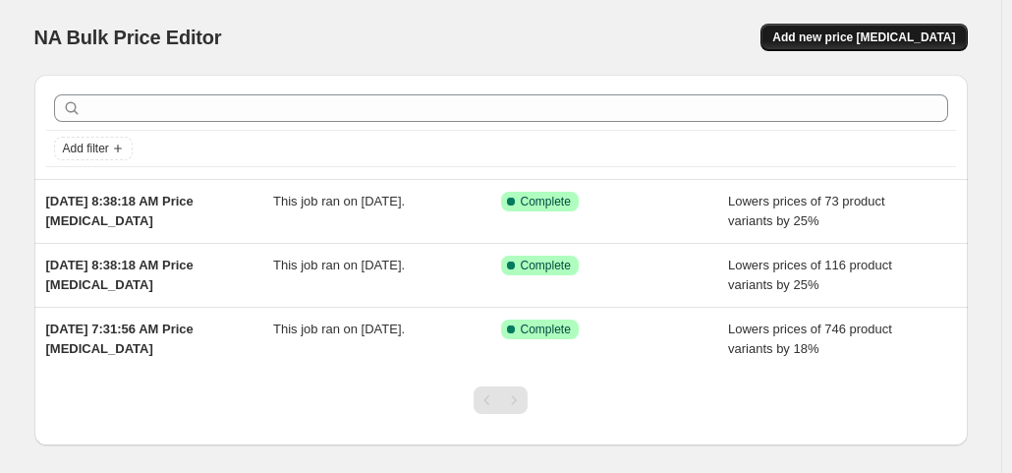
click at [857, 38] on span "Add new price [MEDICAL_DATA]" at bounding box center [864, 37] width 183 height 16
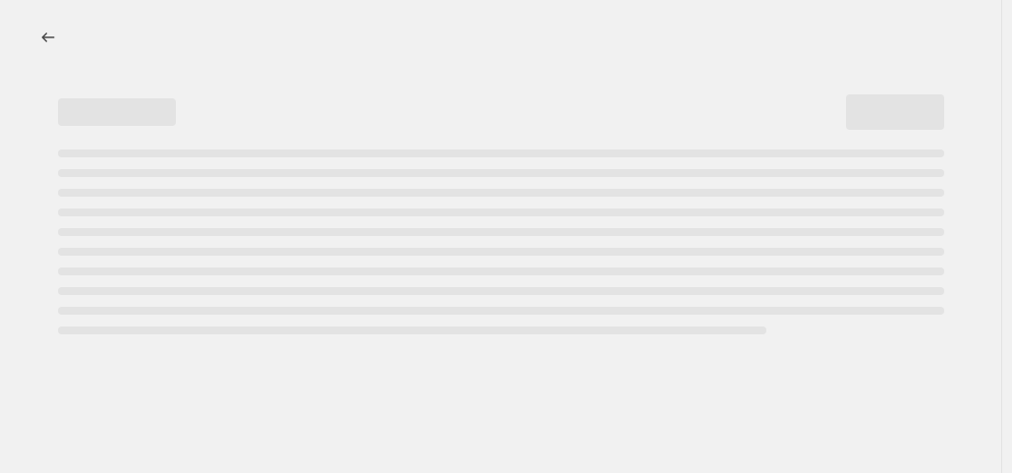
select select "percentage"
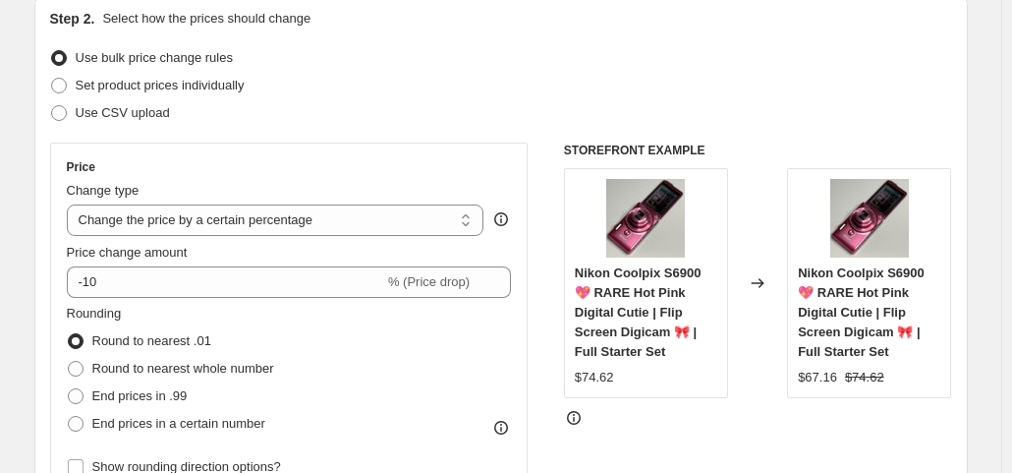
scroll to position [246, 0]
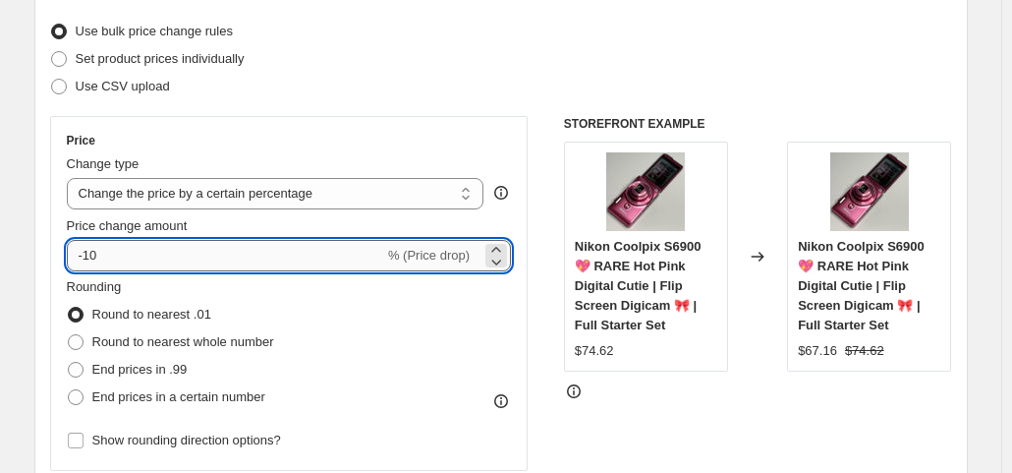
click at [234, 266] on input "-10" at bounding box center [225, 255] width 317 height 31
type input "-1"
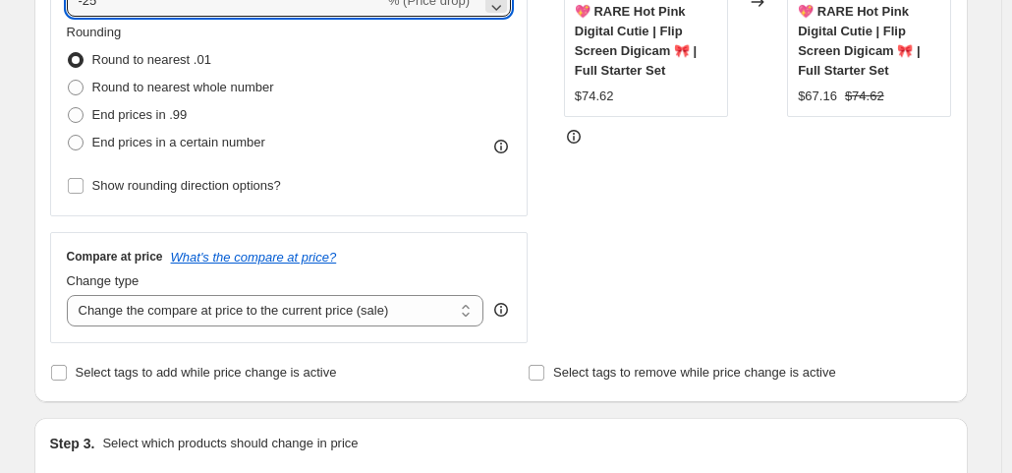
scroll to position [502, 0]
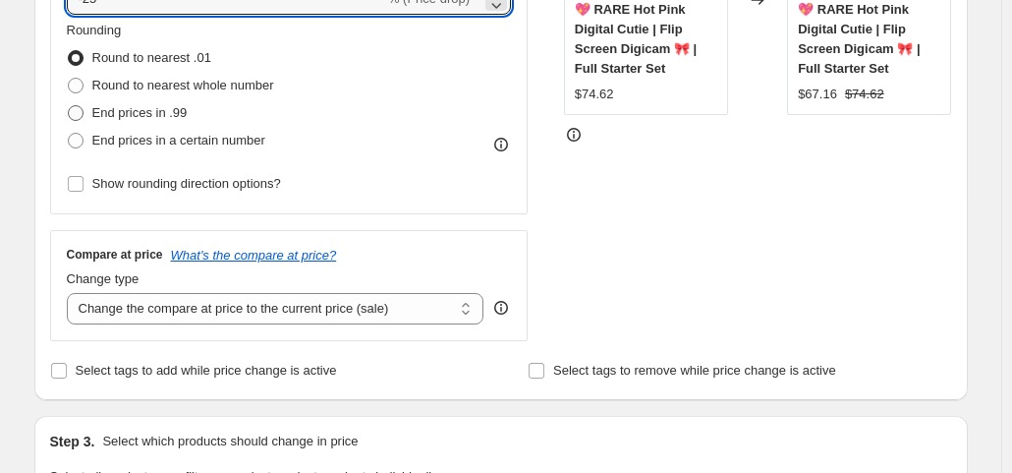
type input "-25"
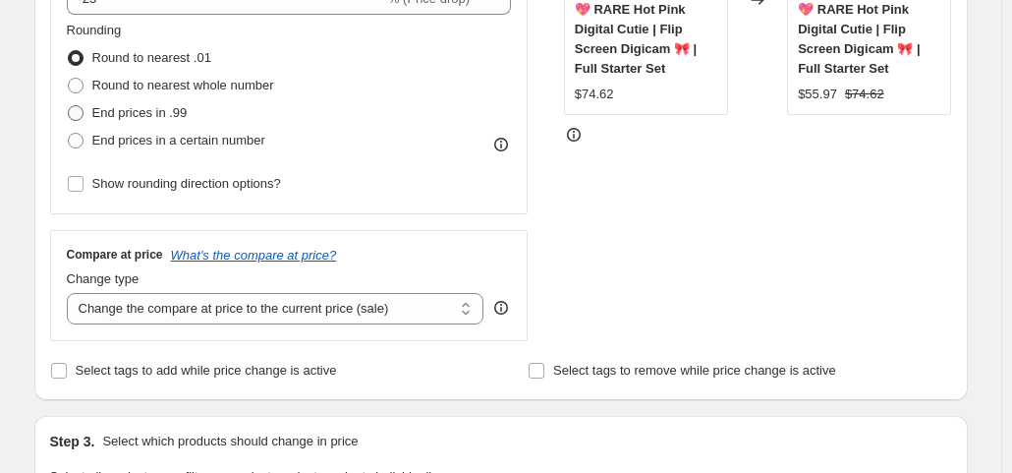
click at [172, 115] on span "End prices in .99" at bounding box center [139, 112] width 95 height 15
click at [69, 106] on input "End prices in .99" at bounding box center [68, 105] width 1 height 1
radio input "true"
click at [238, 306] on select "Change the compare at price to the current price (sale) Change the compare at p…" at bounding box center [276, 308] width 418 height 31
select select "no_change"
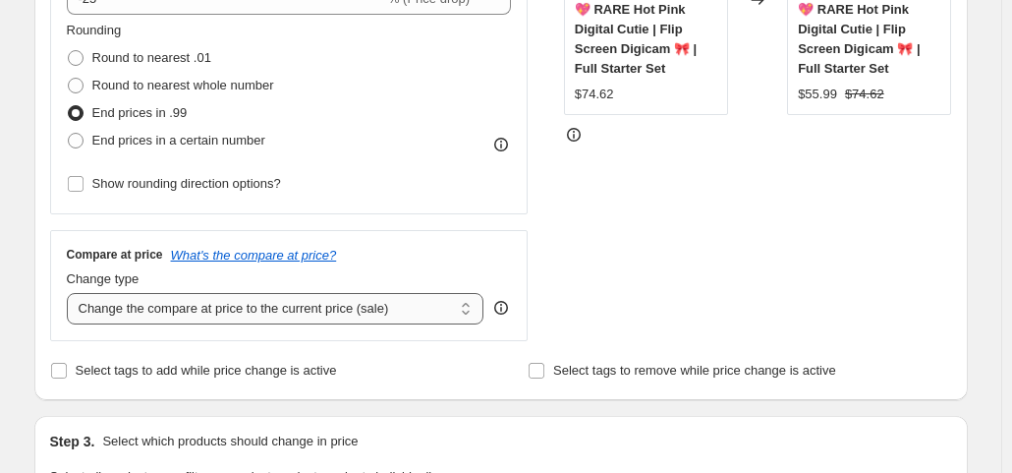
click at [71, 293] on select "Change the compare at price to the current price (sale) Change the compare at p…" at bounding box center [276, 308] width 418 height 31
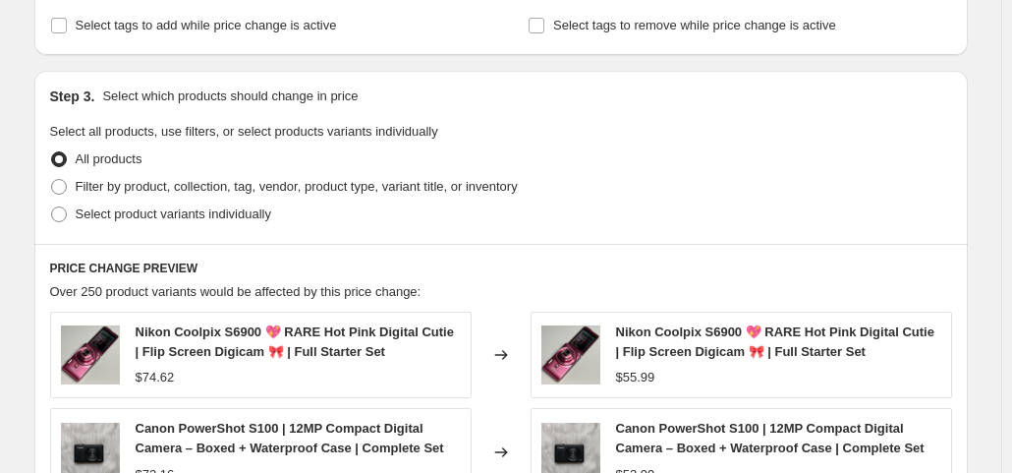
scroll to position [849, 0]
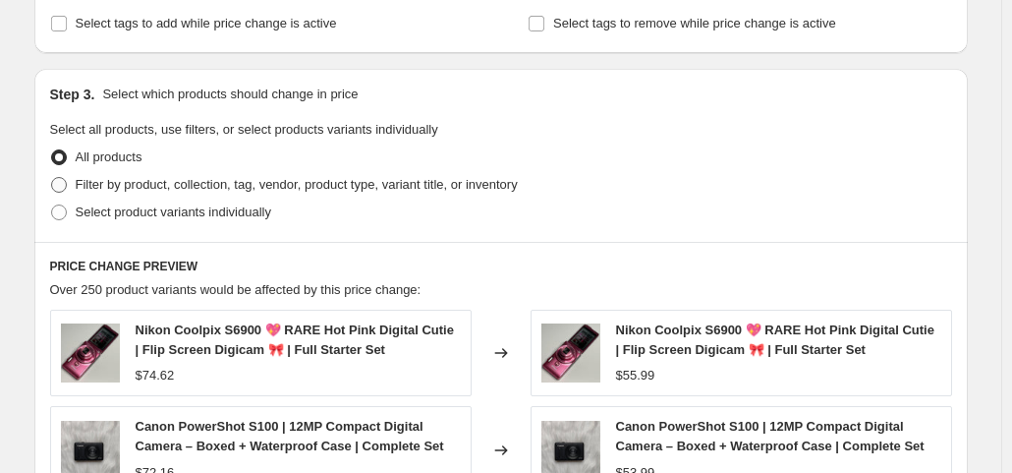
click at [283, 182] on span "Filter by product, collection, tag, vendor, product type, variant title, or inv…" at bounding box center [297, 184] width 442 height 15
click at [52, 178] on input "Filter by product, collection, tag, vendor, product type, variant title, or inv…" at bounding box center [51, 177] width 1 height 1
radio input "true"
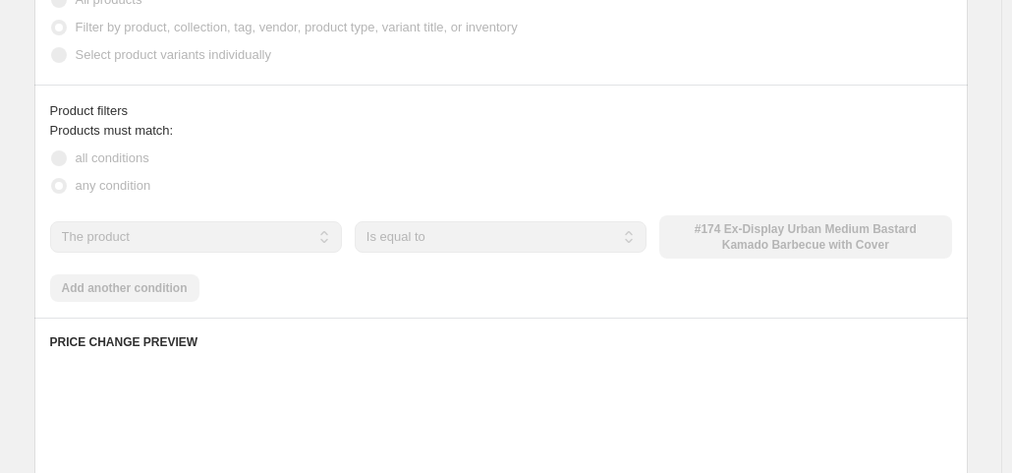
scroll to position [1008, 0]
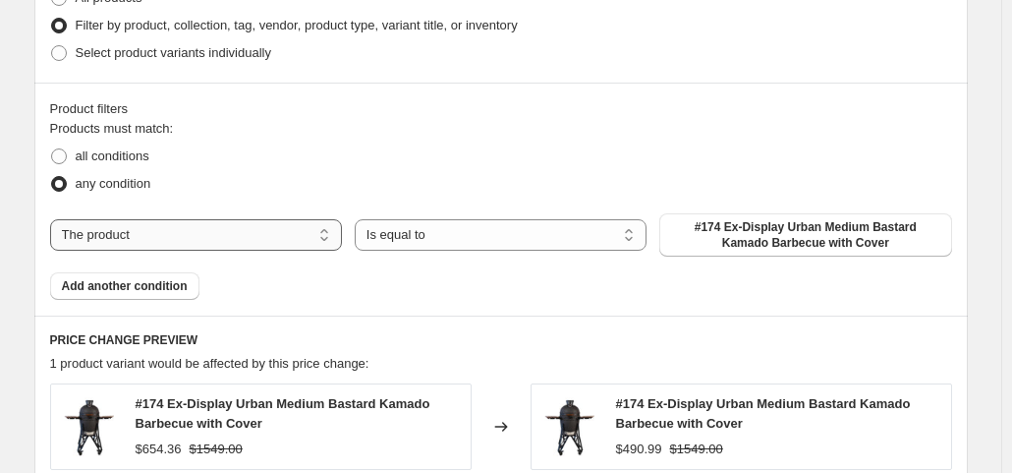
click at [234, 224] on select "The product The product's collection The product's tag The product's vendor The…" at bounding box center [196, 234] width 292 height 31
select select "collection"
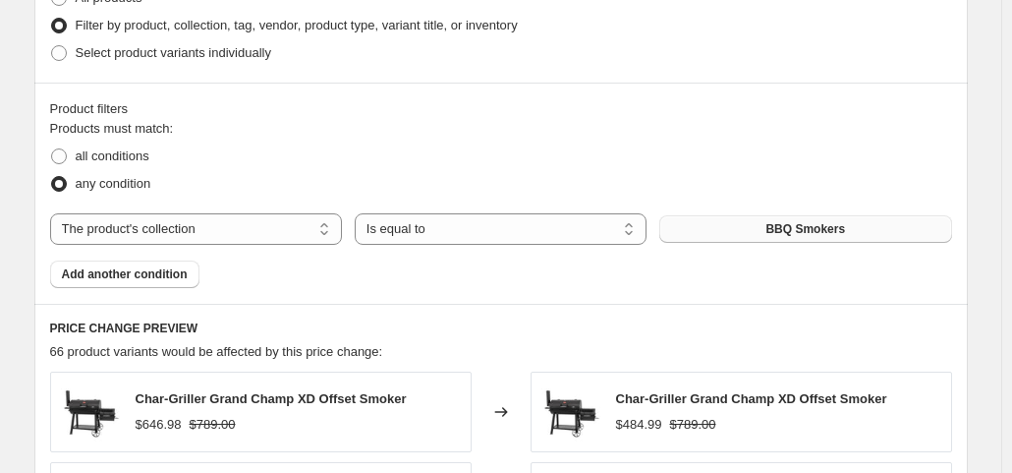
click at [730, 227] on button "BBQ Smokers" at bounding box center [805, 229] width 292 height 28
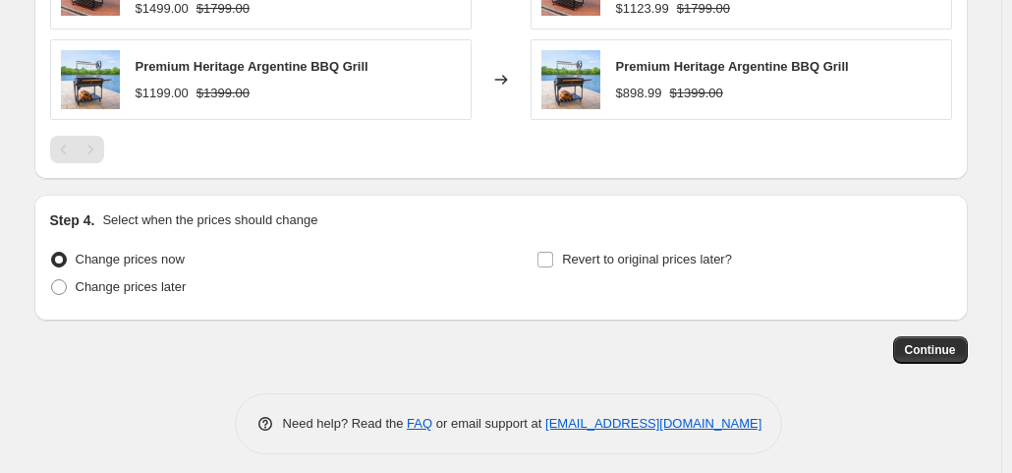
scroll to position [1535, 0]
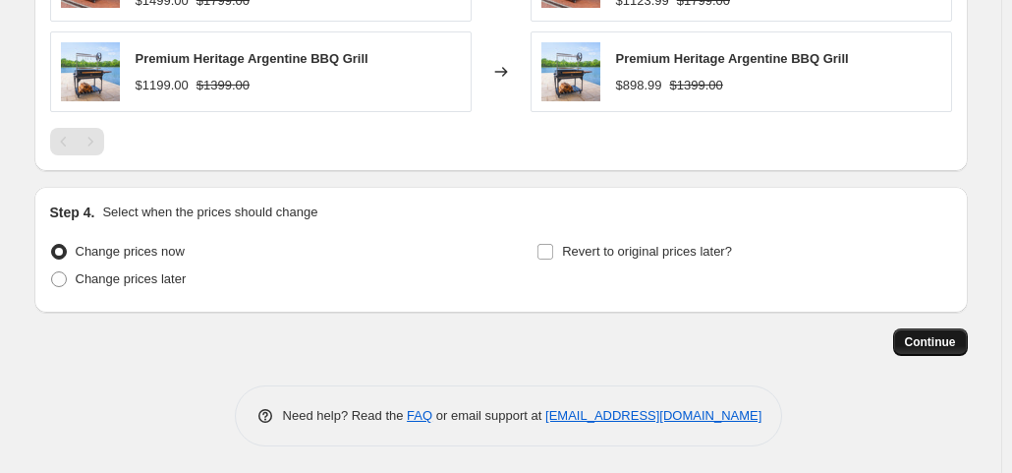
click at [917, 328] on button "Continue" at bounding box center [930, 342] width 75 height 28
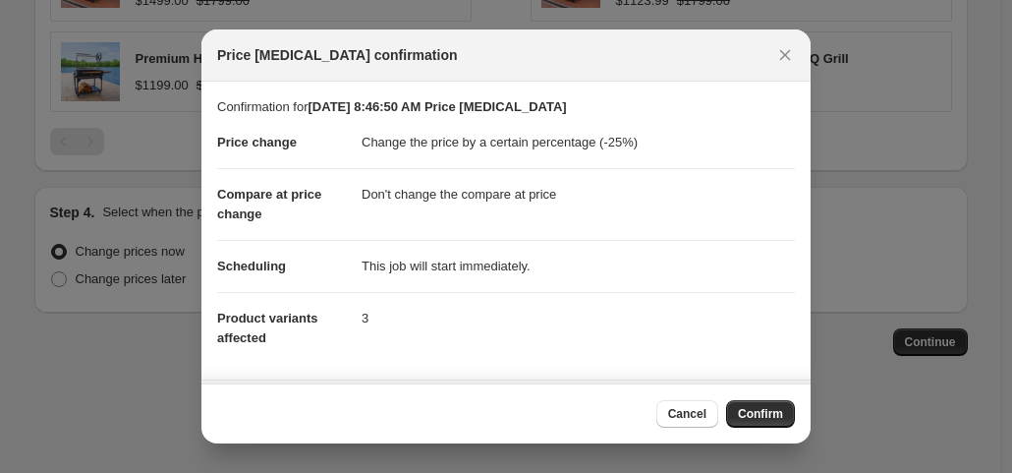
scroll to position [171, 0]
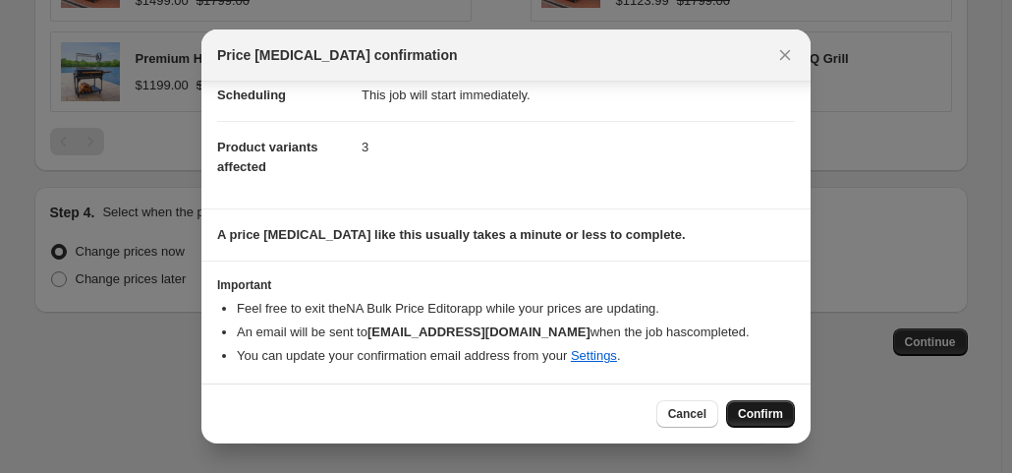
click at [761, 408] on span "Confirm" at bounding box center [760, 414] width 45 height 16
